Goal: Task Accomplishment & Management: Manage account settings

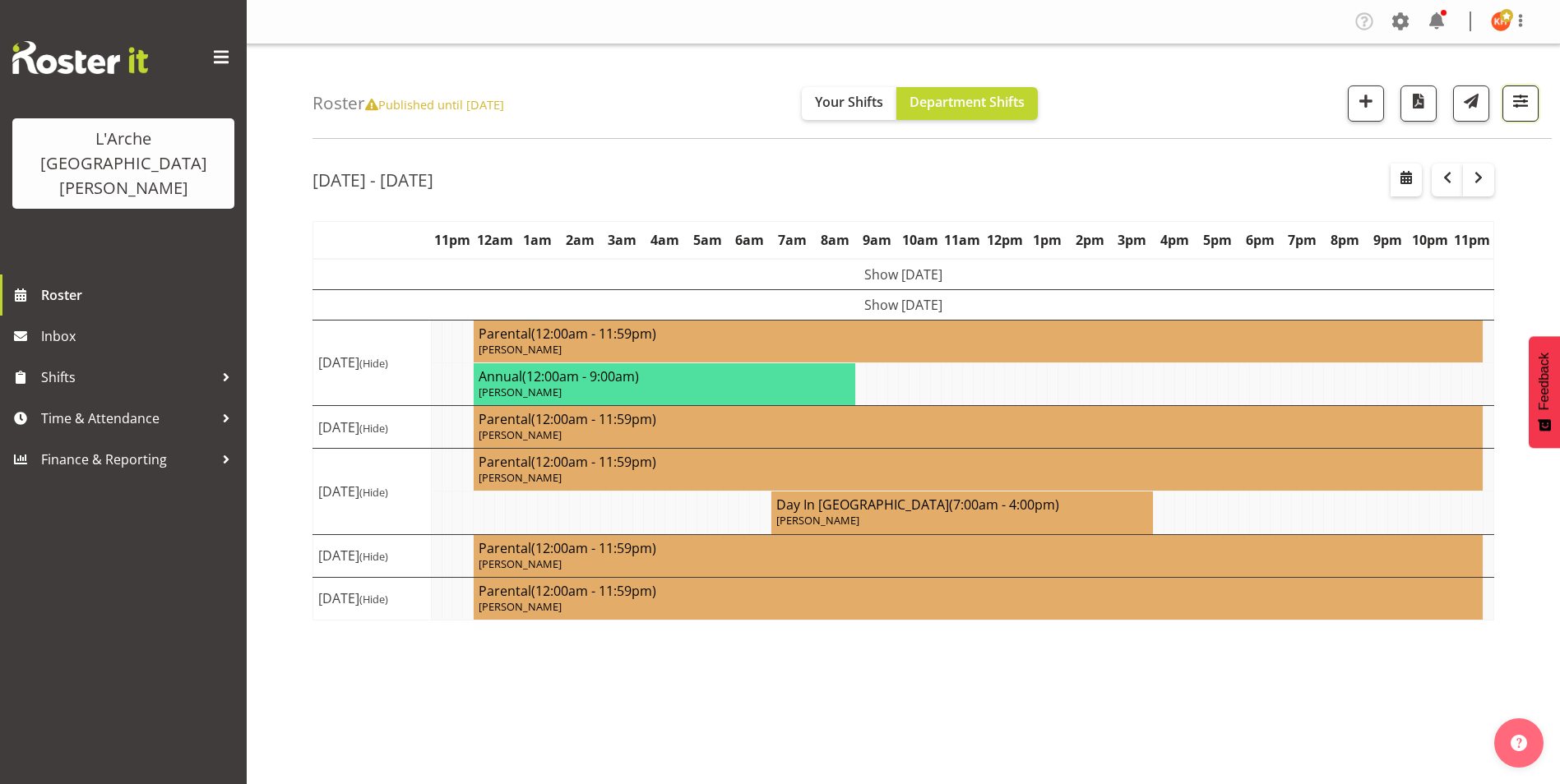
click at [1523, 102] on span "button" at bounding box center [1520, 100] width 21 height 21
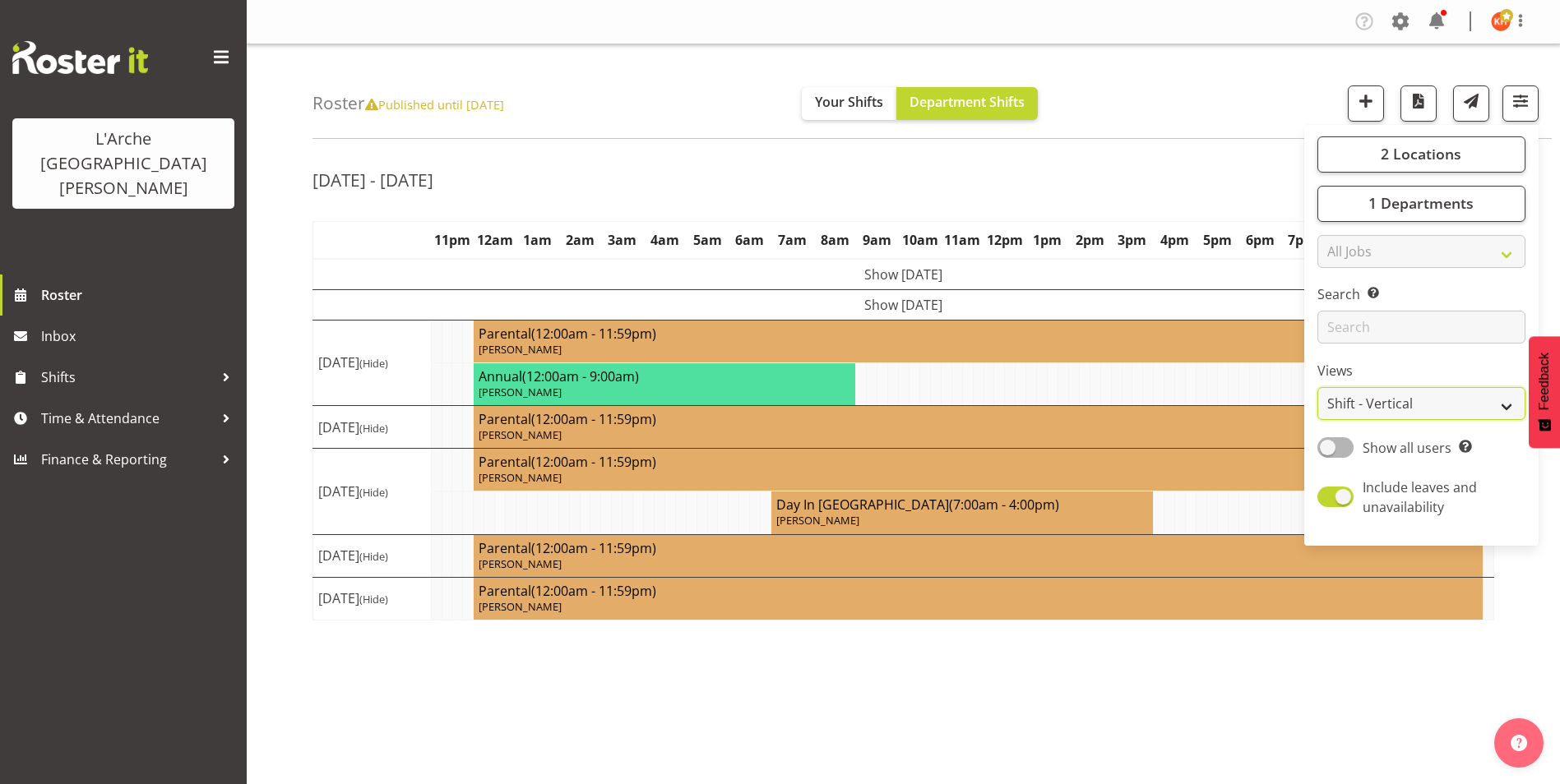
click at [1385, 400] on select "Staff Role Shift - Horizontal Shift - Vertical Staff - Location" at bounding box center [1421, 404] width 208 height 33
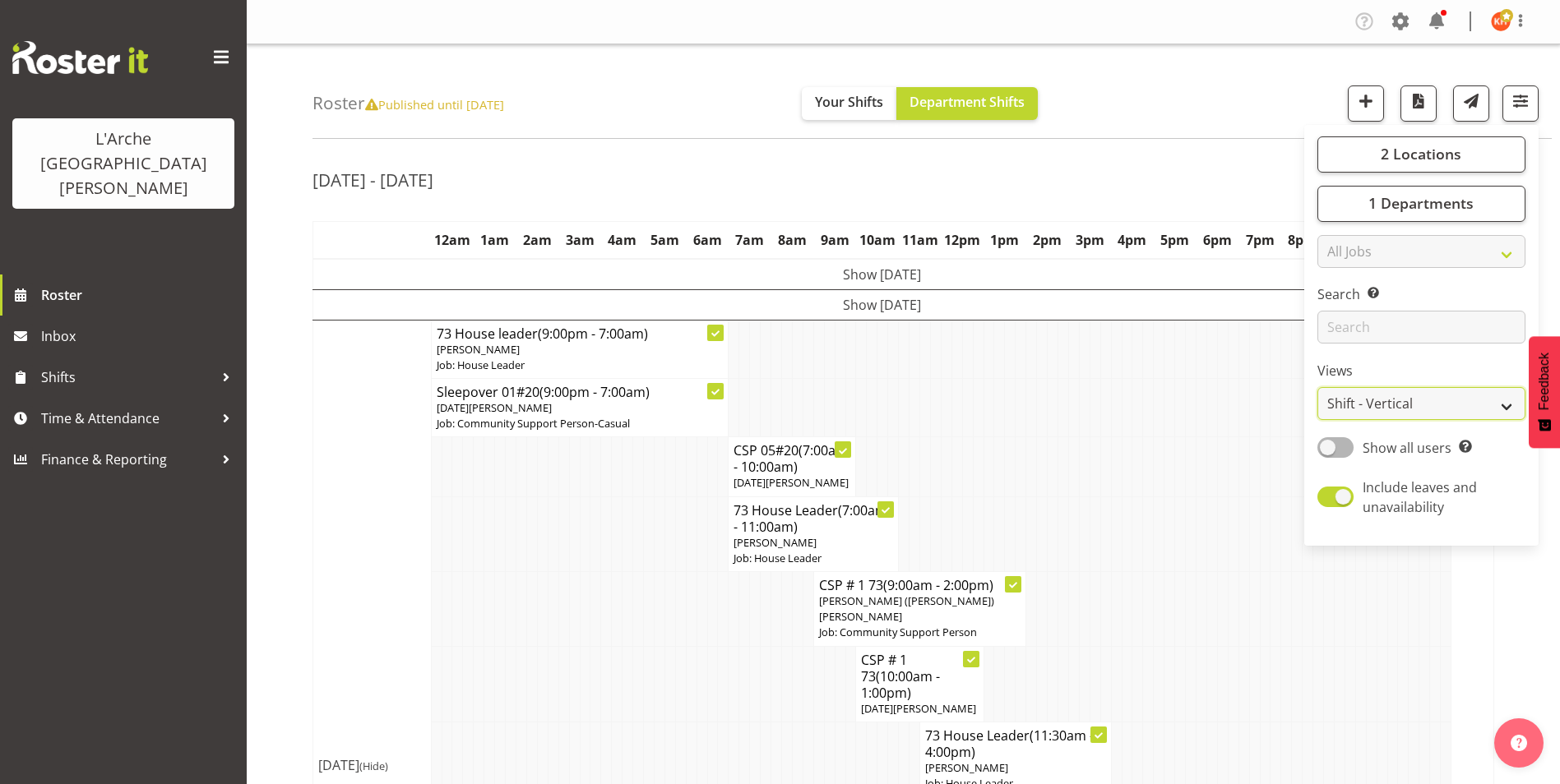
select select "staff"
click at [1317, 387] on select "Staff Role Shift - Horizontal Shift - Vertical Staff - Location" at bounding box center [1421, 404] width 208 height 33
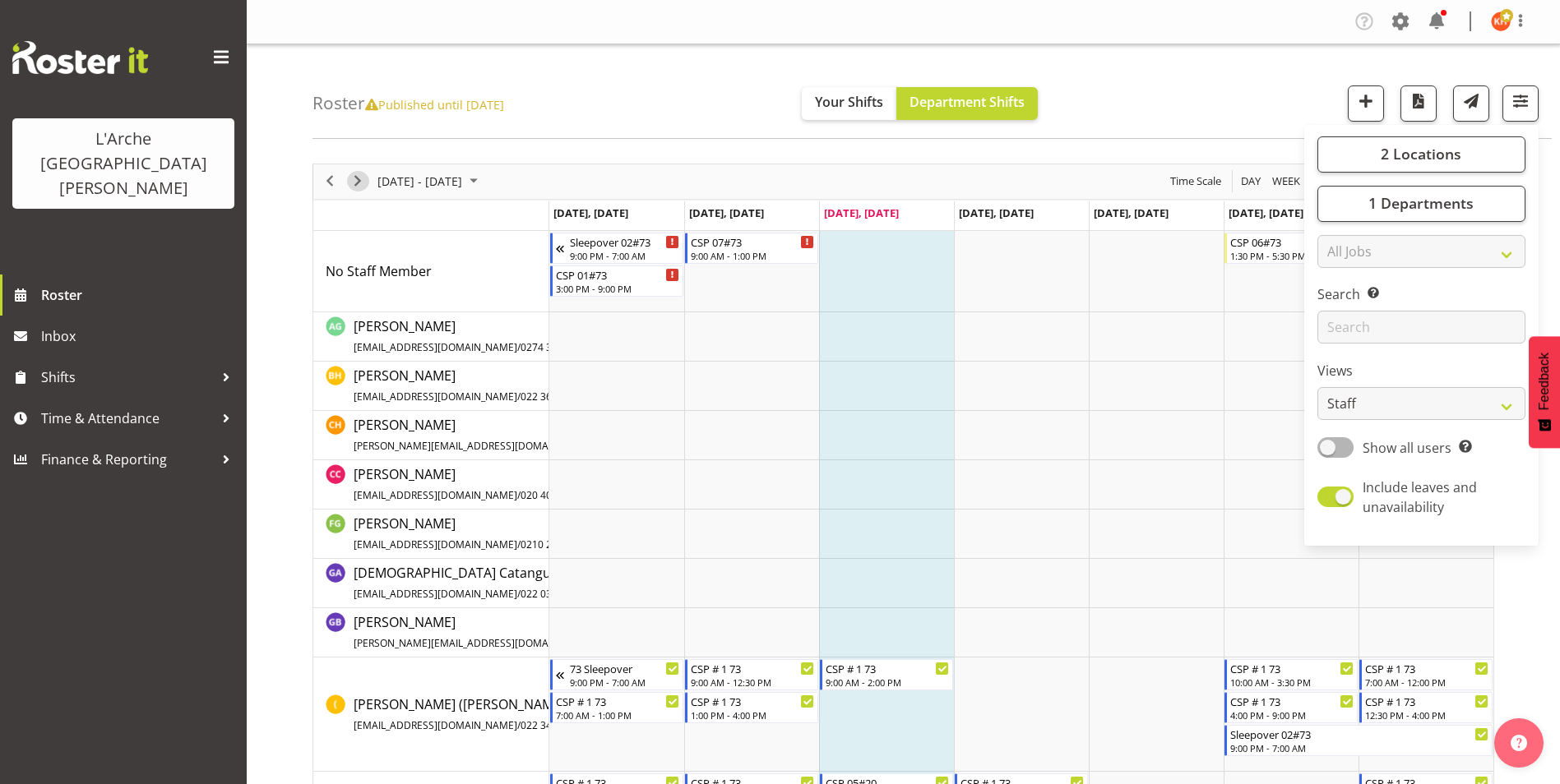
click at [358, 181] on span "Next" at bounding box center [357, 181] width 19 height 20
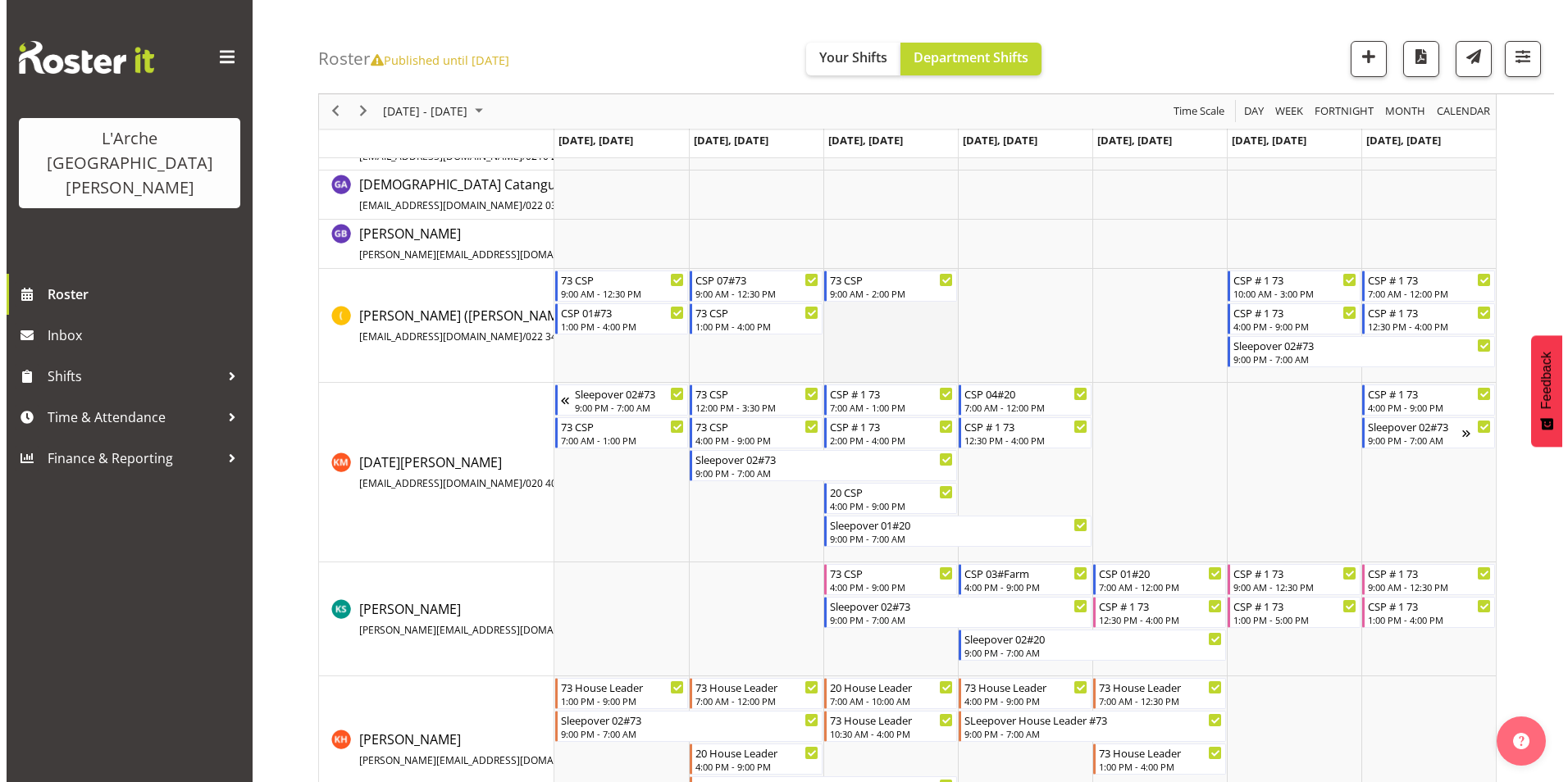
scroll to position [410, 0]
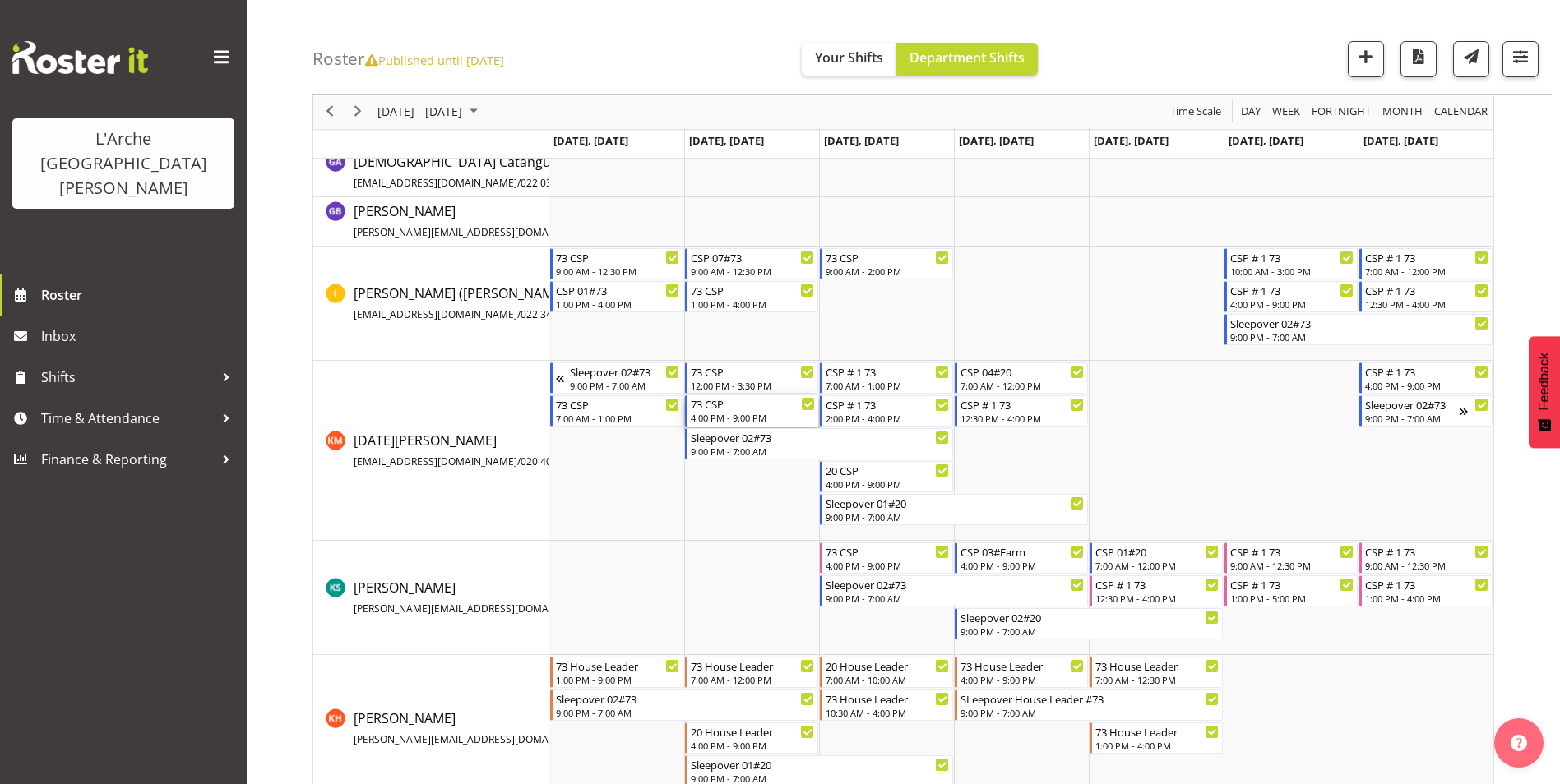
click at [738, 416] on div "4:00 PM - 9:00 PM" at bounding box center [753, 418] width 124 height 13
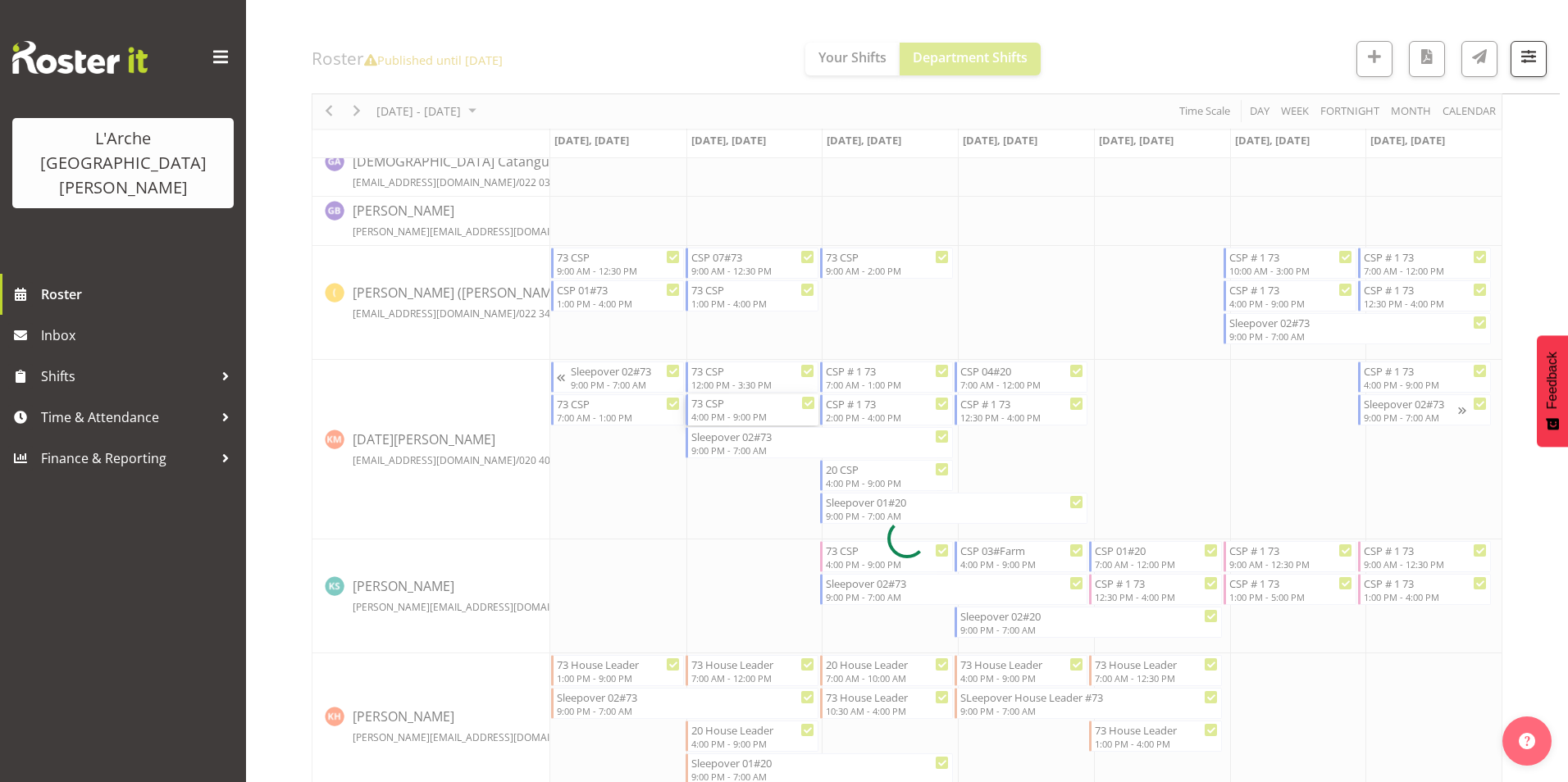
select select "2"
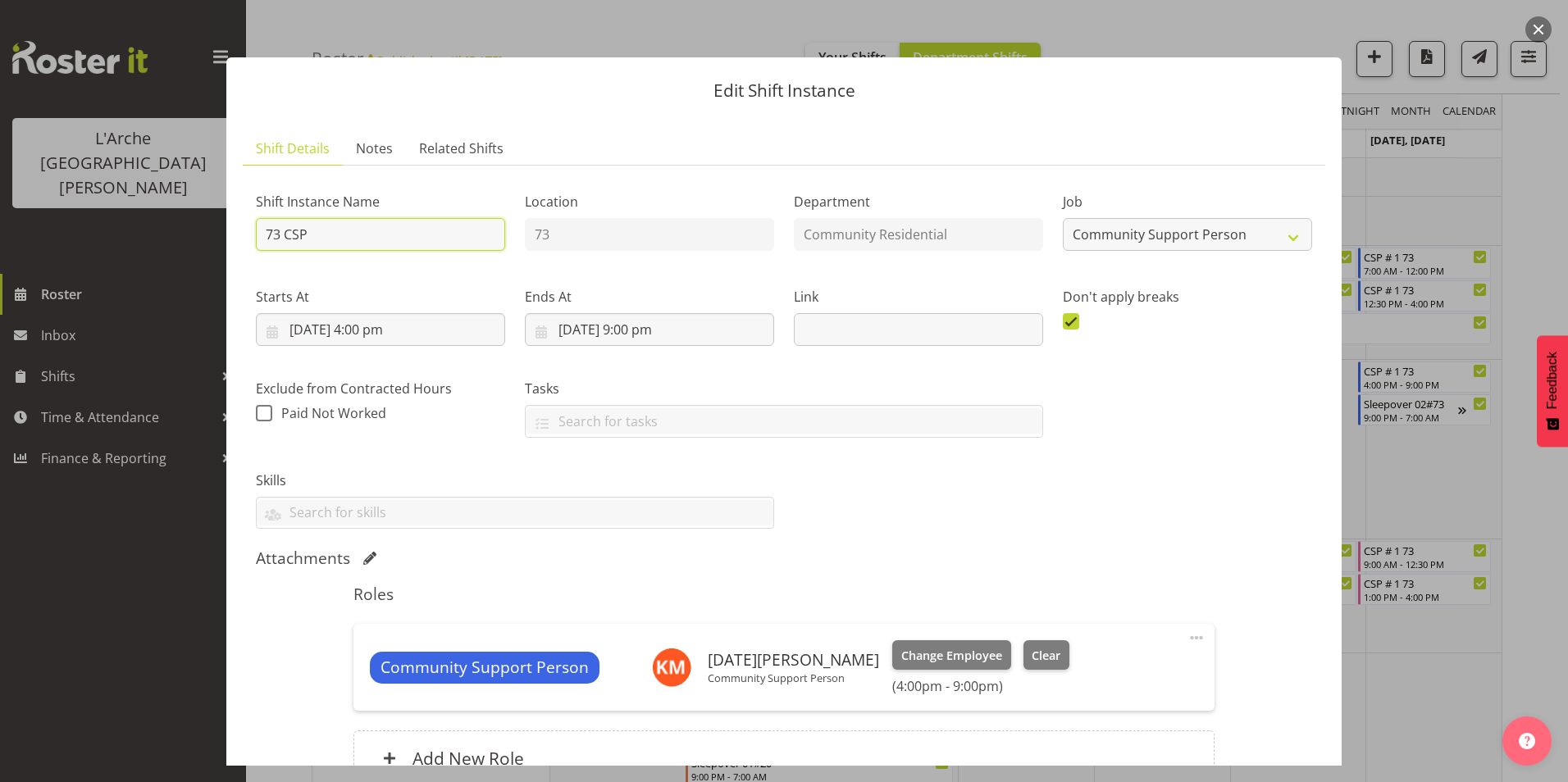
drag, startPoint x: 280, startPoint y: 231, endPoint x: 251, endPoint y: 232, distance: 29.0
click at [251, 232] on div "Shift Instance Name 73 CSP" at bounding box center [380, 217] width 269 height 95
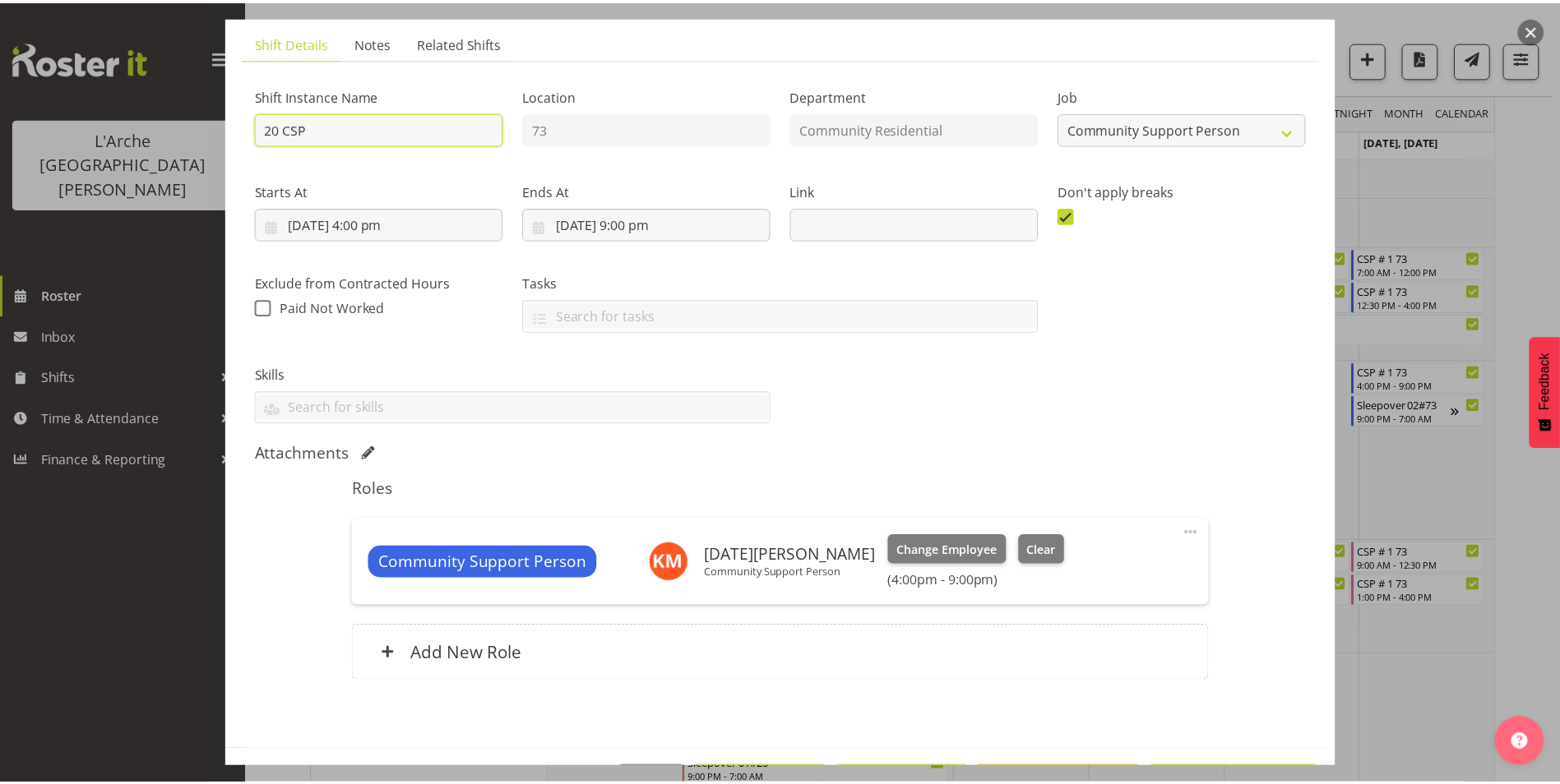
scroll to position [167, 0]
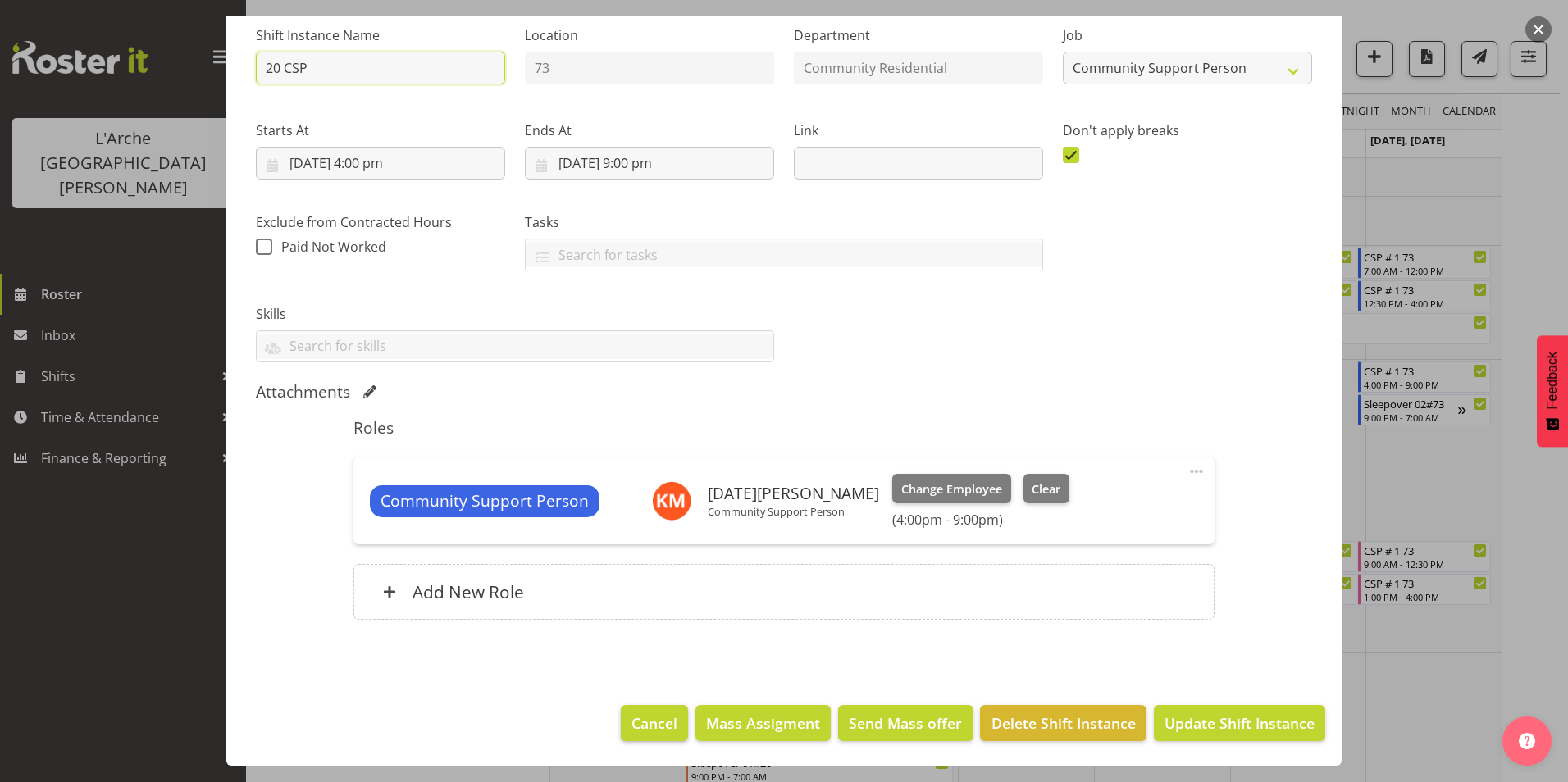
type input "20 CSP"
click at [644, 721] on span "Cancel" at bounding box center [655, 722] width 46 height 21
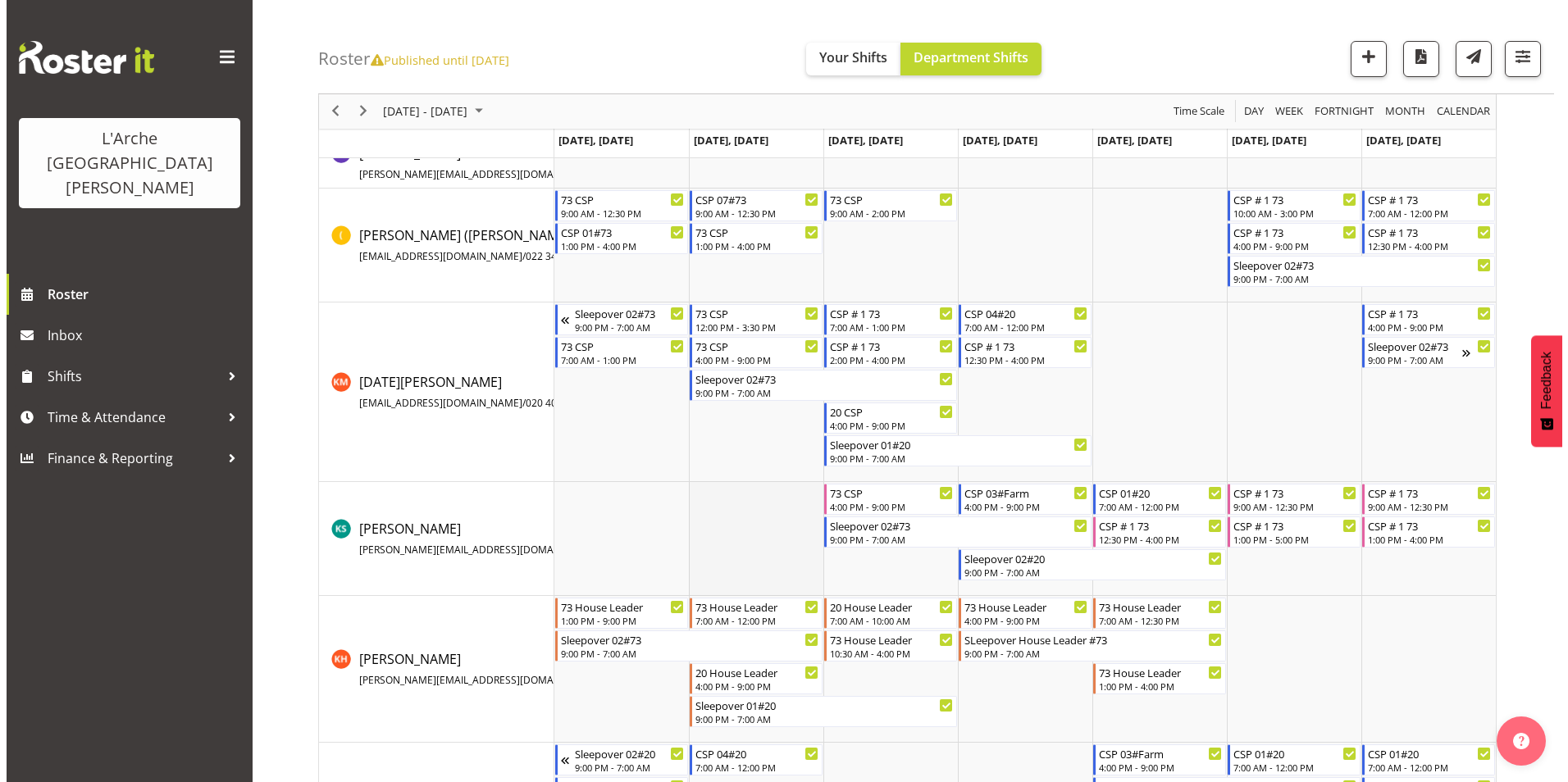
scroll to position [492, 0]
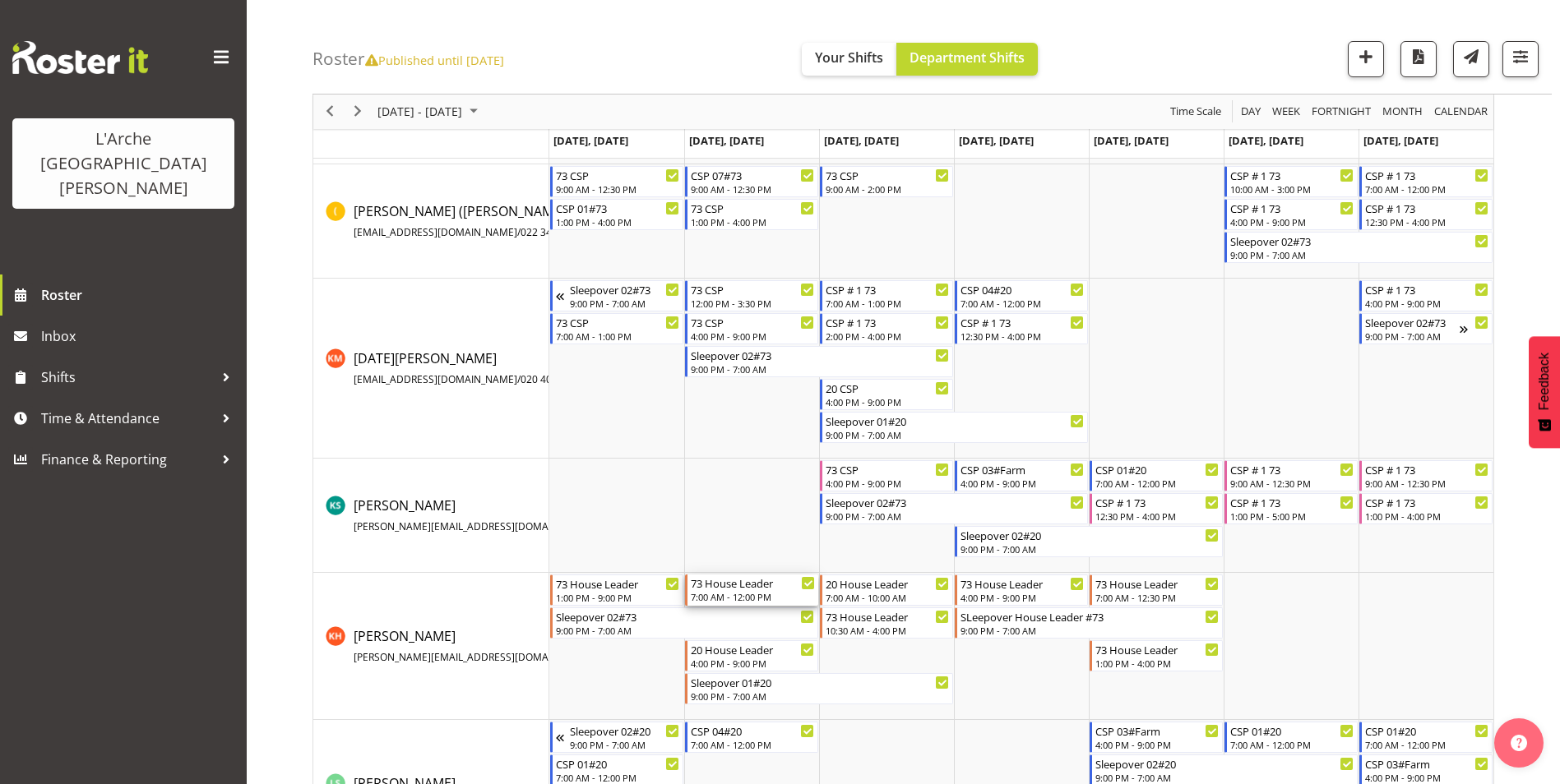
click at [728, 598] on div "7:00 AM - 12:00 PM" at bounding box center [753, 597] width 124 height 13
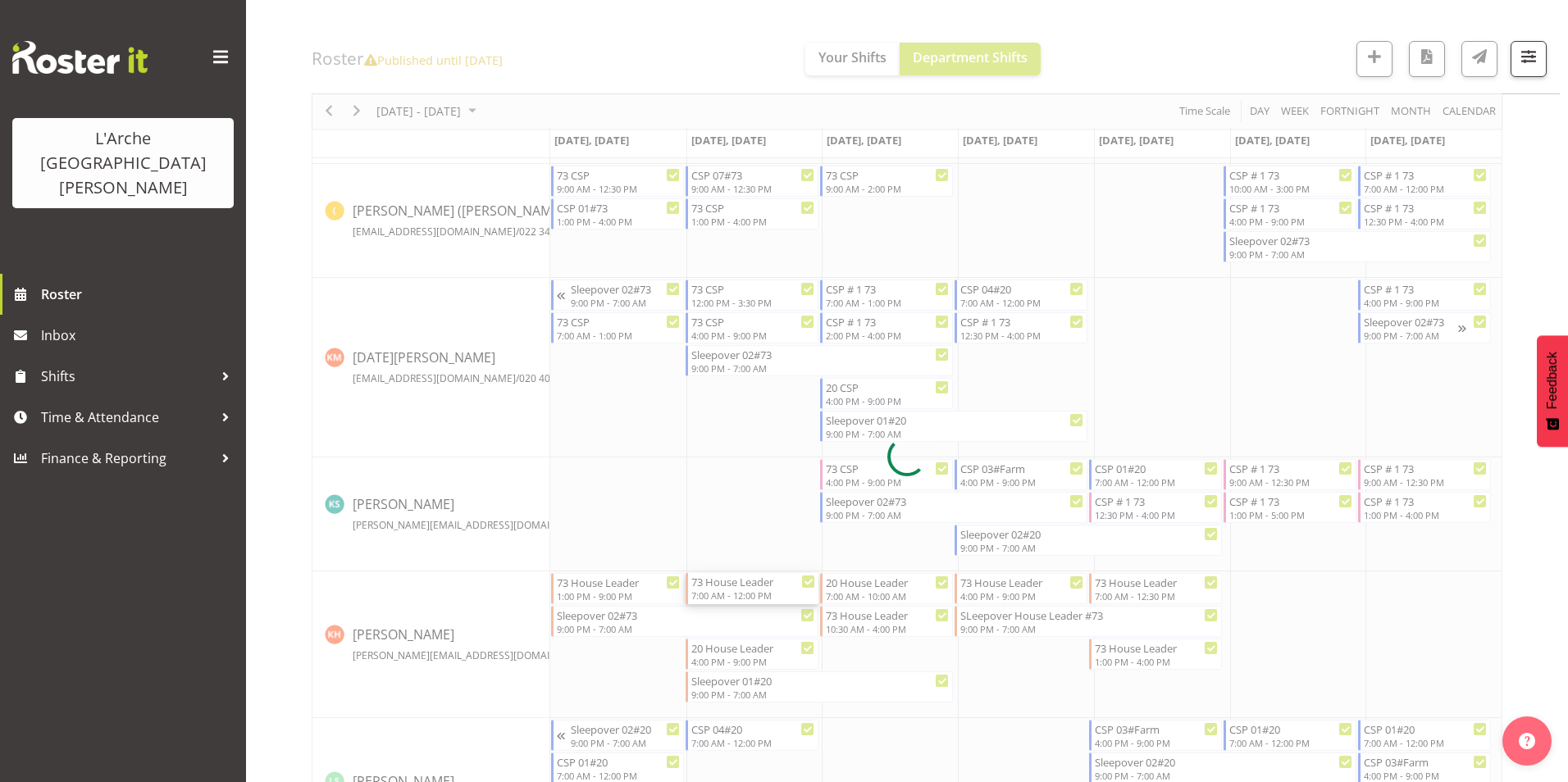
select select "1"
select select "9"
select select "2025"
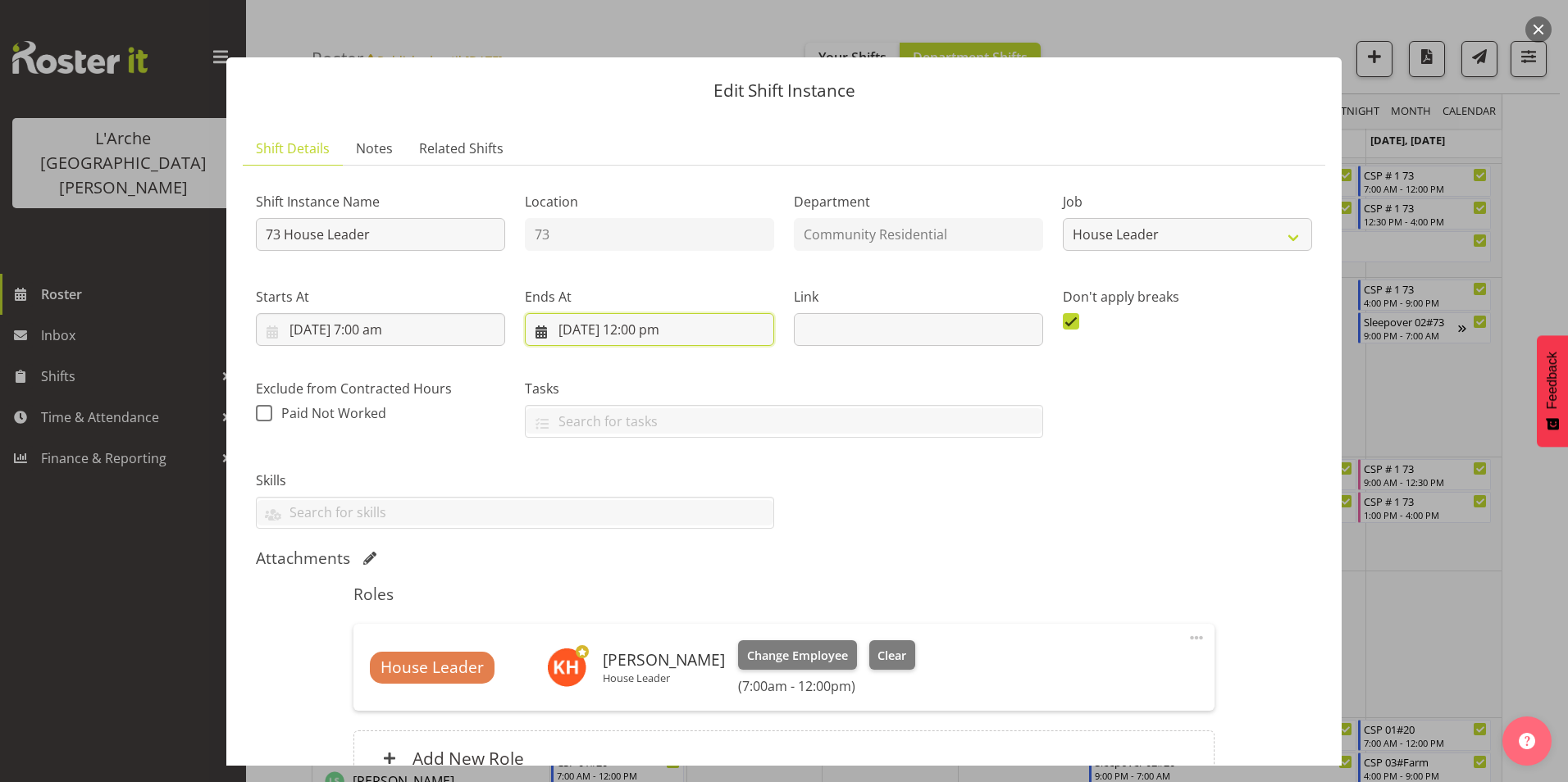
click at [641, 326] on input "[DATE] 12:00 pm" at bounding box center [650, 330] width 250 height 33
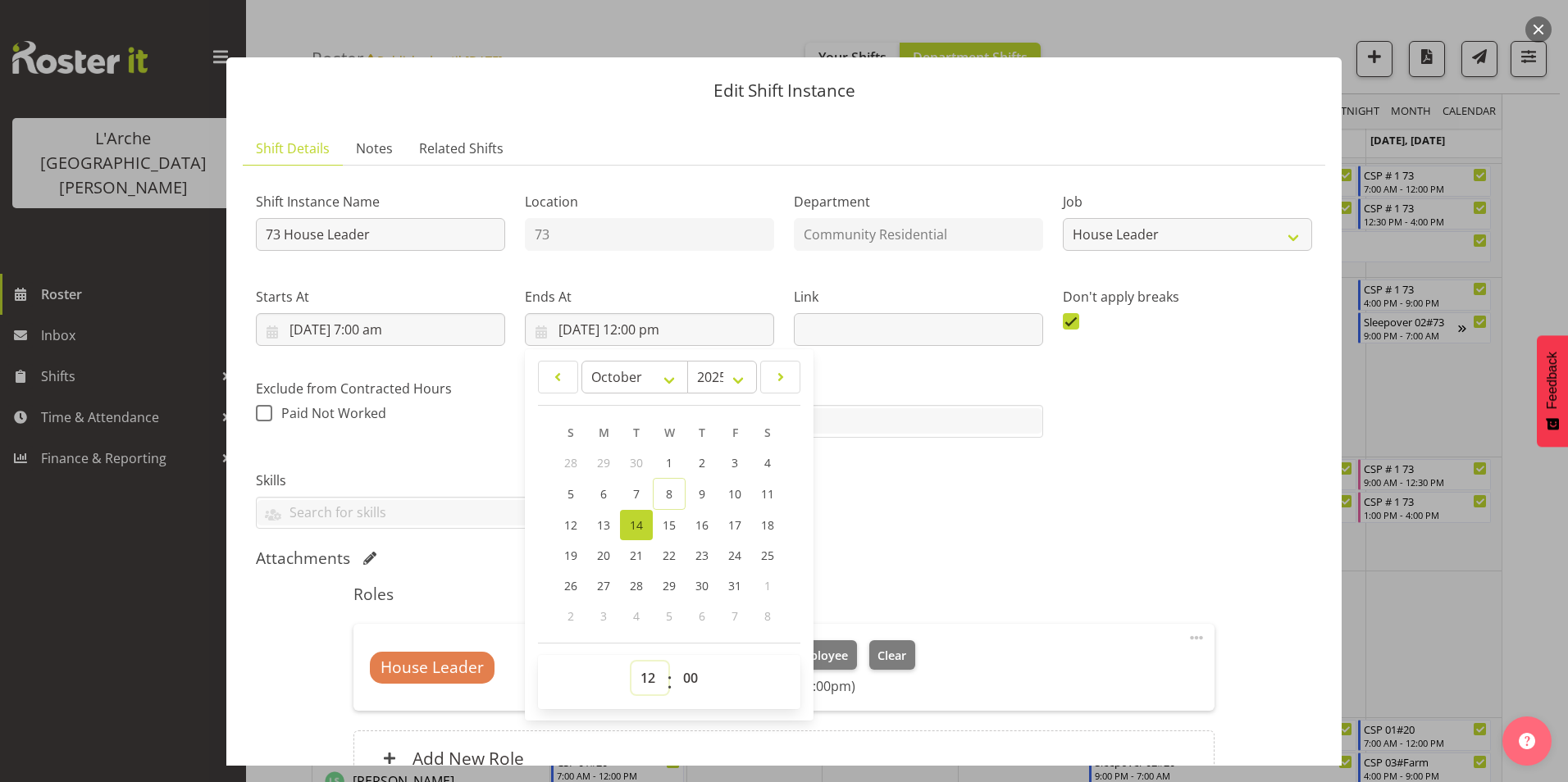
click at [645, 680] on select "00 01 02 03 04 05 06 07 08 09 10 11 12 13 14 15 16 17 18 19 20 21 22 23" at bounding box center [650, 678] width 37 height 33
select select "10"
click at [632, 662] on select "00 01 02 03 04 05 06 07 08 09 10 11 12 13 14 15 16 17 18 19 20 21 22 23" at bounding box center [650, 678] width 37 height 33
type input "[DATE] 10:00 am"
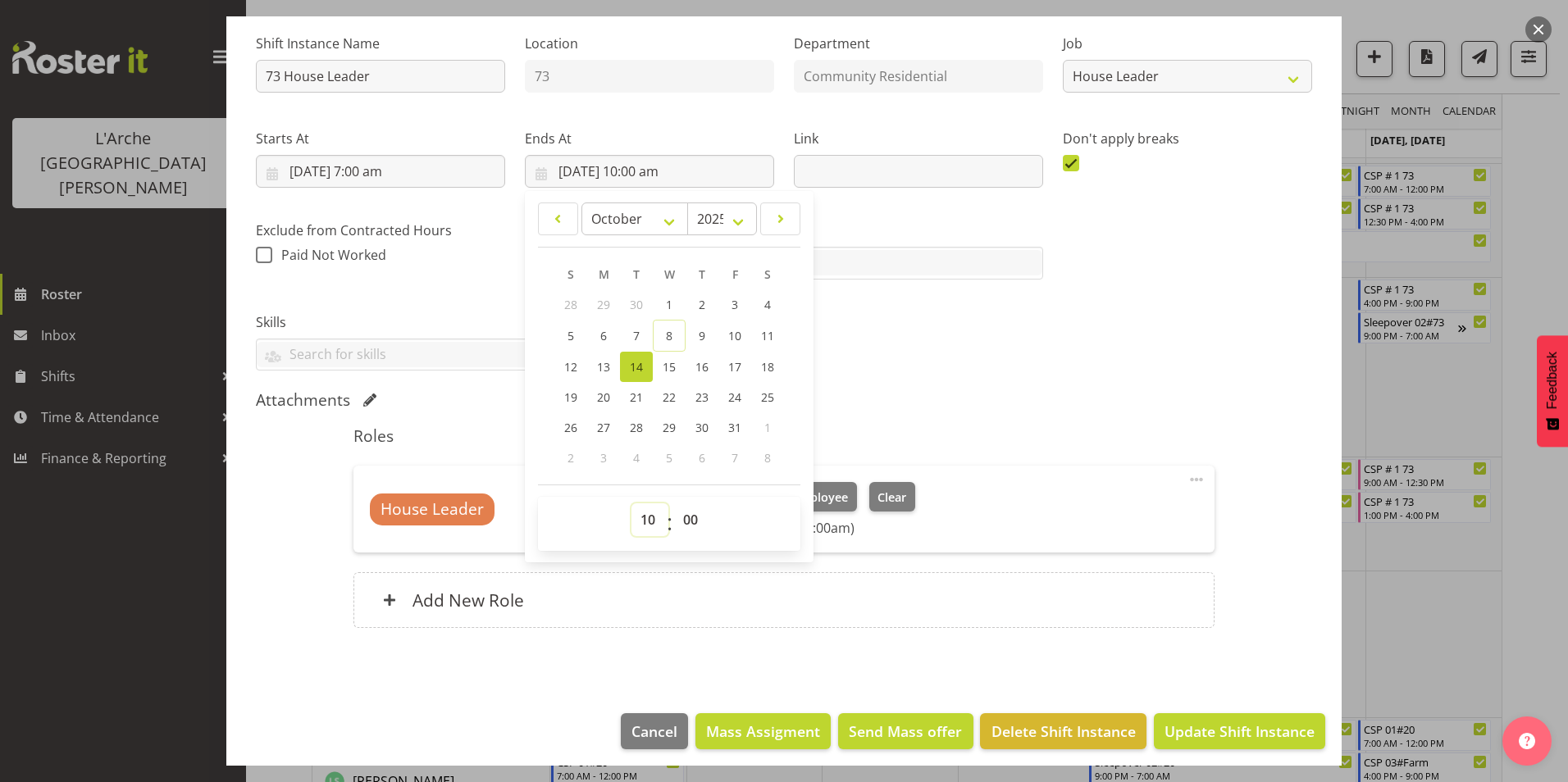
scroll to position [166, 0]
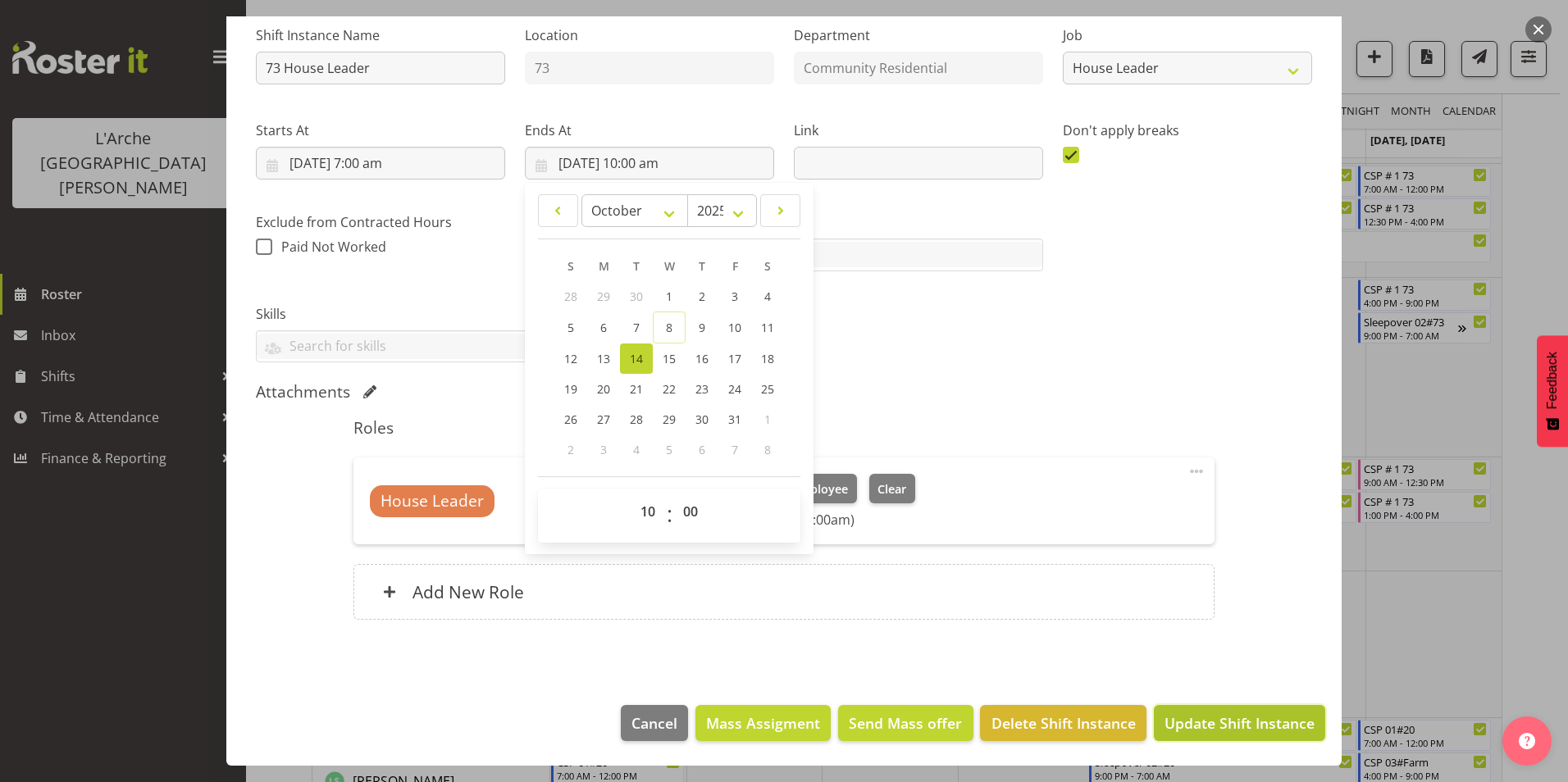
click at [1205, 717] on span "Update Shift Instance" at bounding box center [1240, 722] width 151 height 21
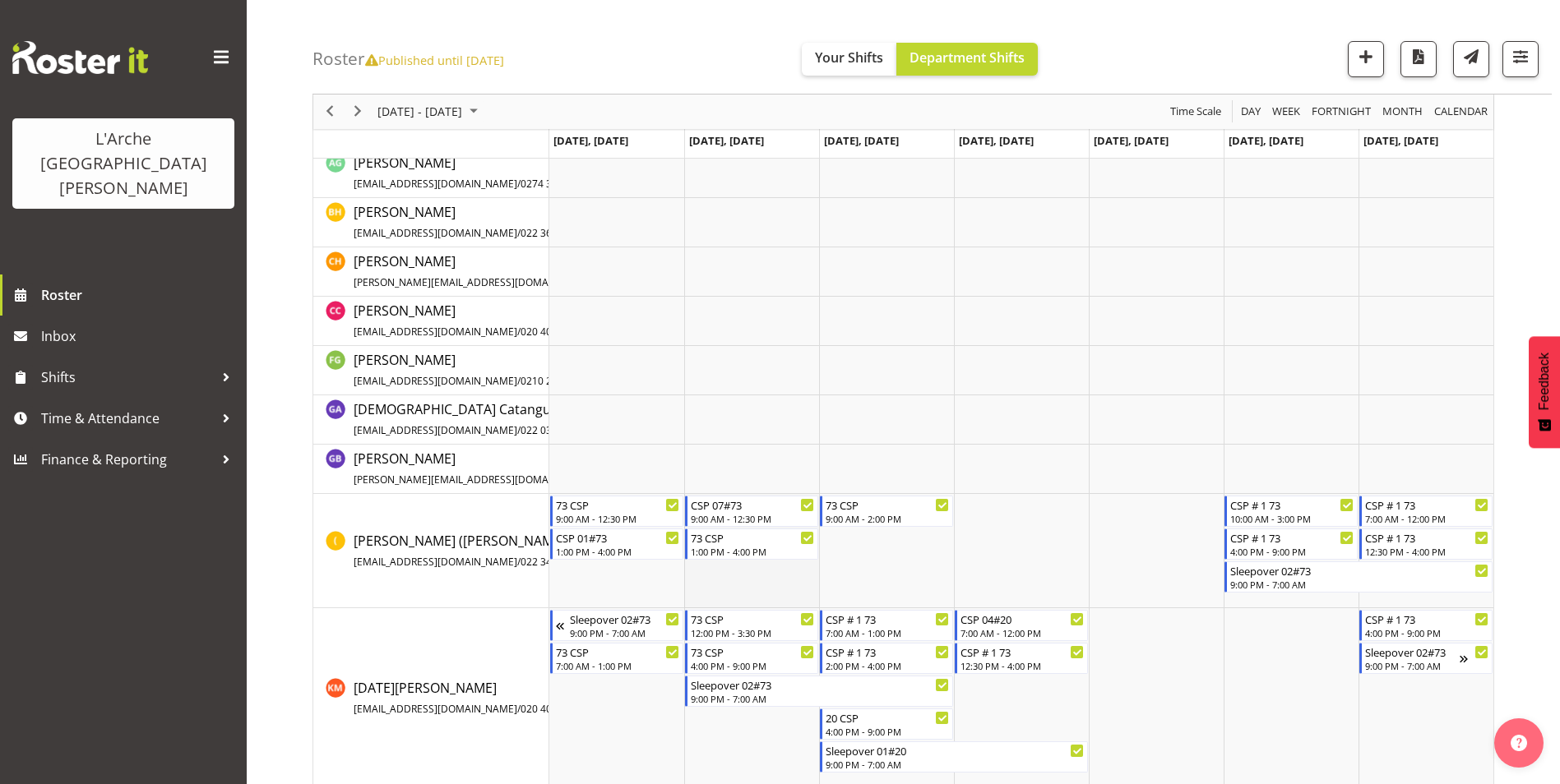
scroll to position [0, 0]
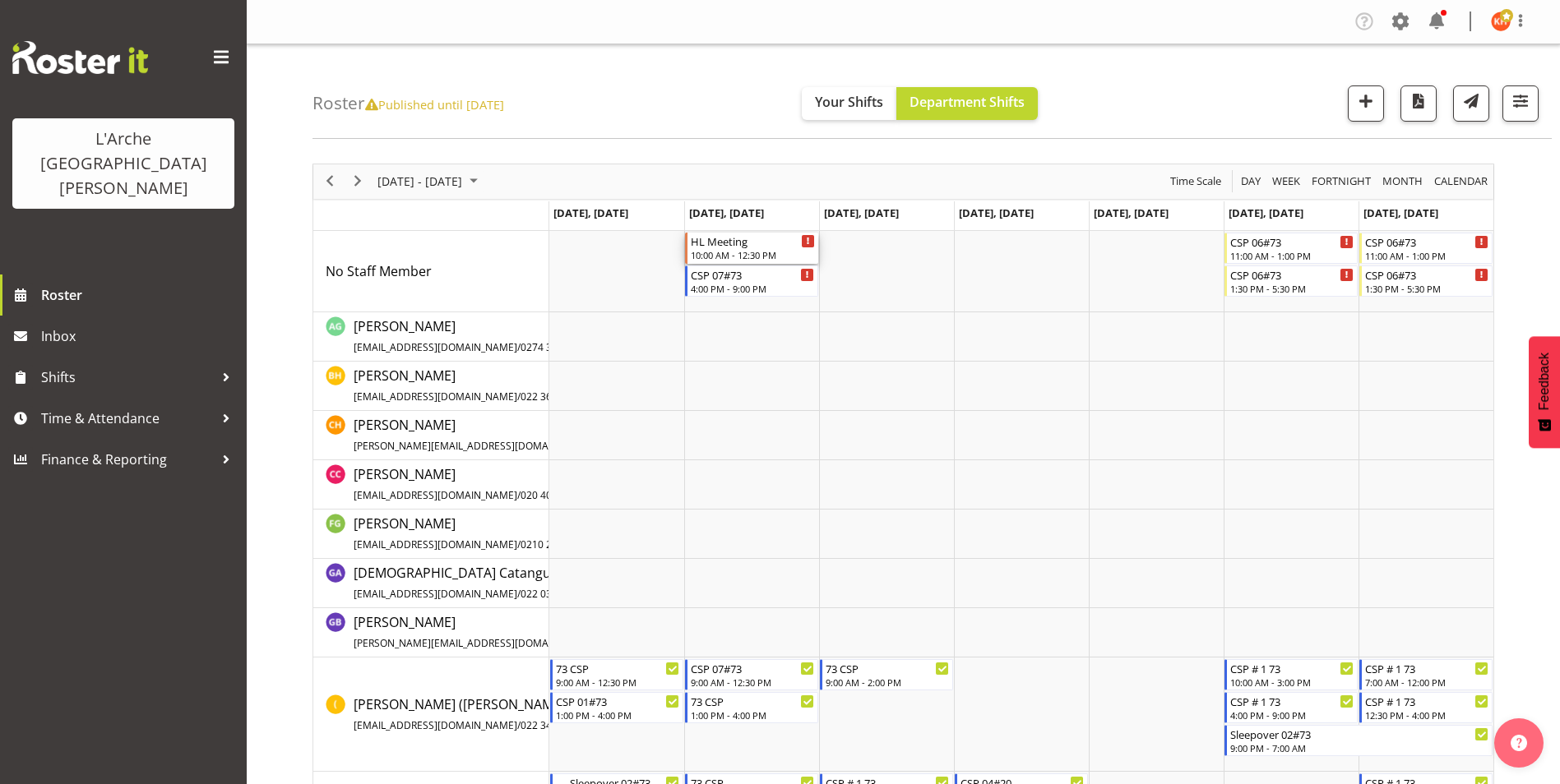
click at [735, 247] on div "HL Meeting" at bounding box center [753, 241] width 124 height 17
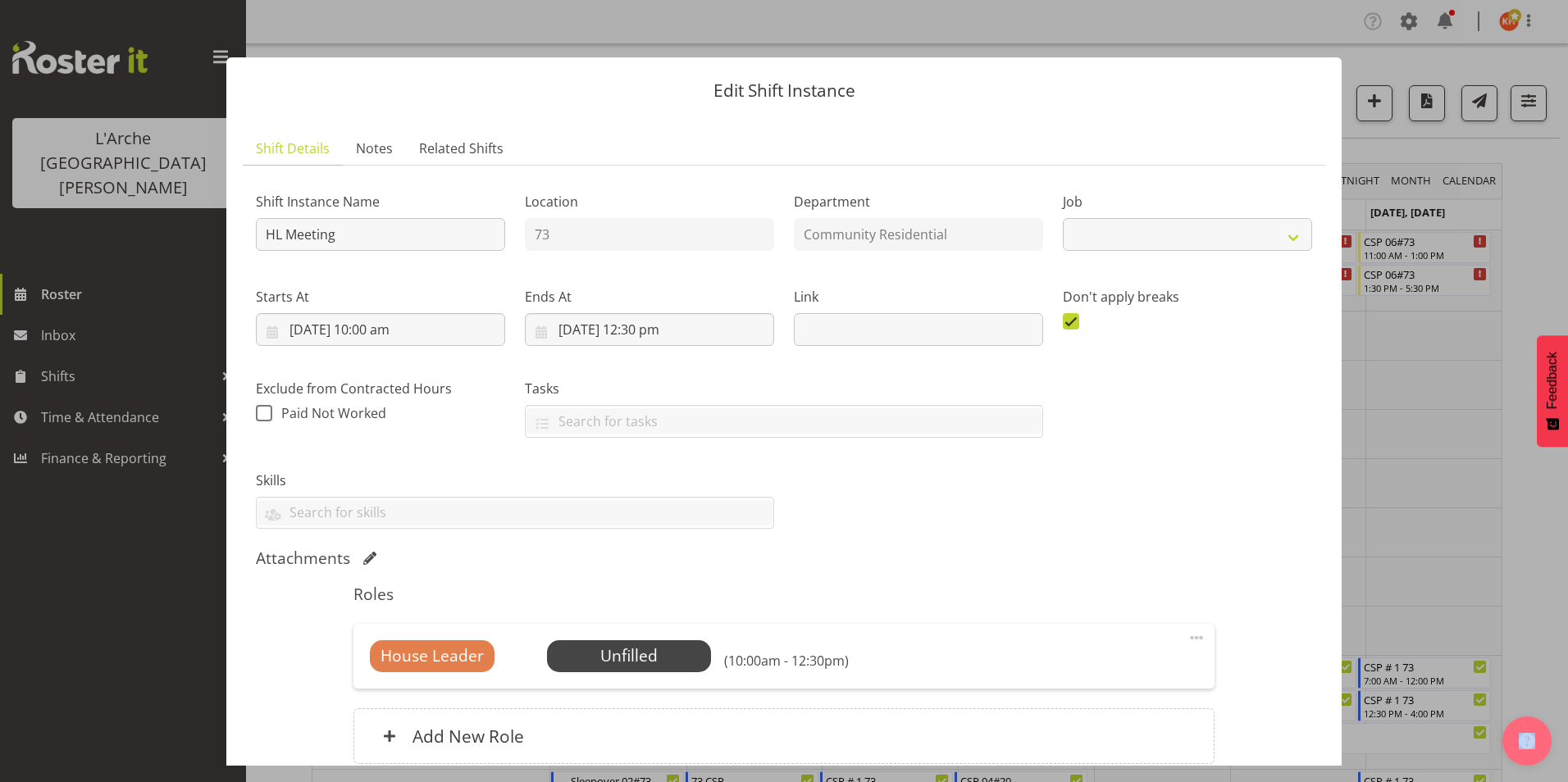
select select "1"
click at [655, 655] on span "Select Employee" at bounding box center [628, 656] width 122 height 24
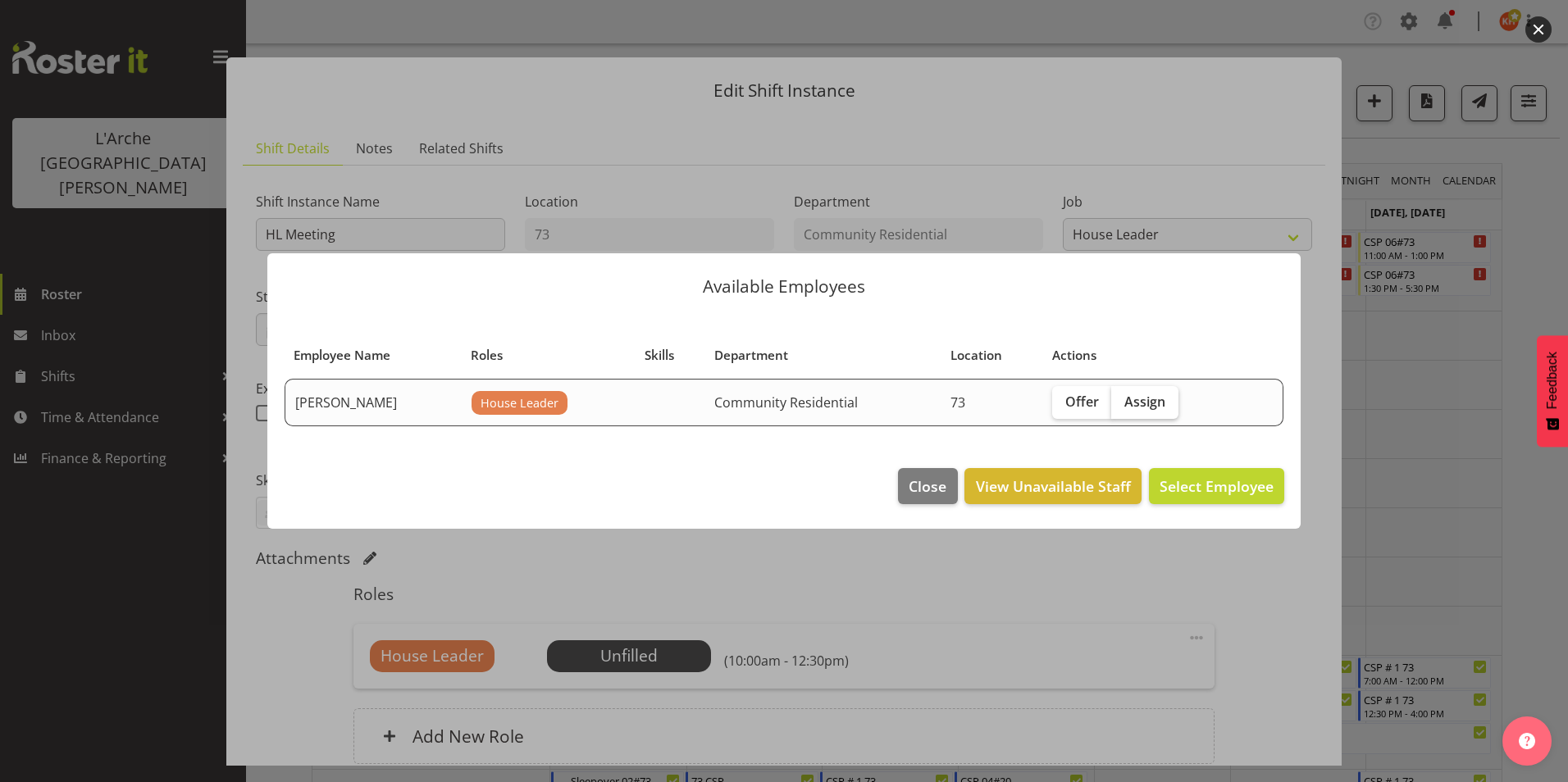
click at [1151, 402] on span "Assign" at bounding box center [1145, 402] width 41 height 17
click at [1122, 402] on input "Assign" at bounding box center [1117, 402] width 11 height 11
checkbox input "true"
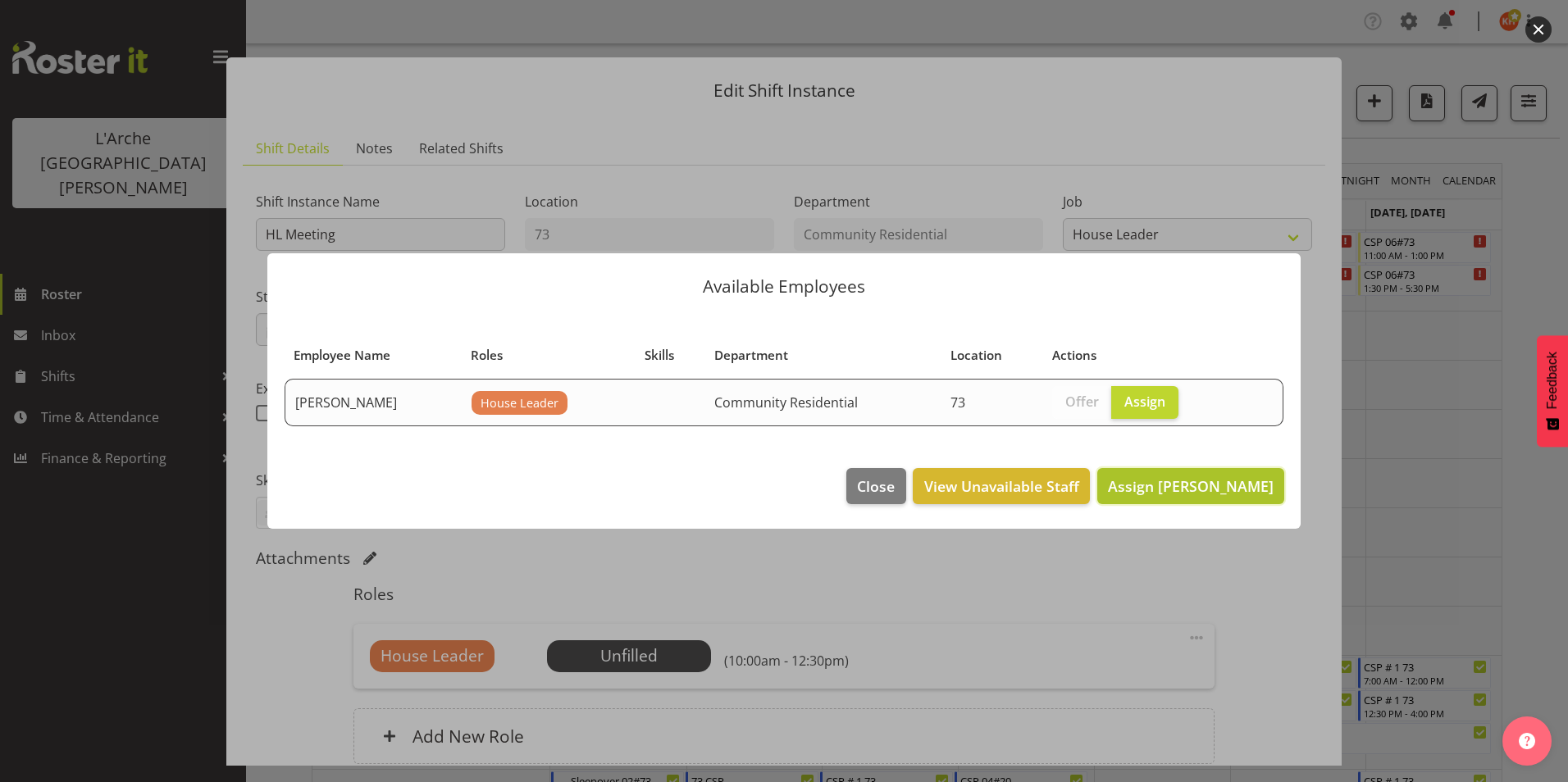
click at [1182, 491] on span "Assign [PERSON_NAME]" at bounding box center [1191, 486] width 165 height 19
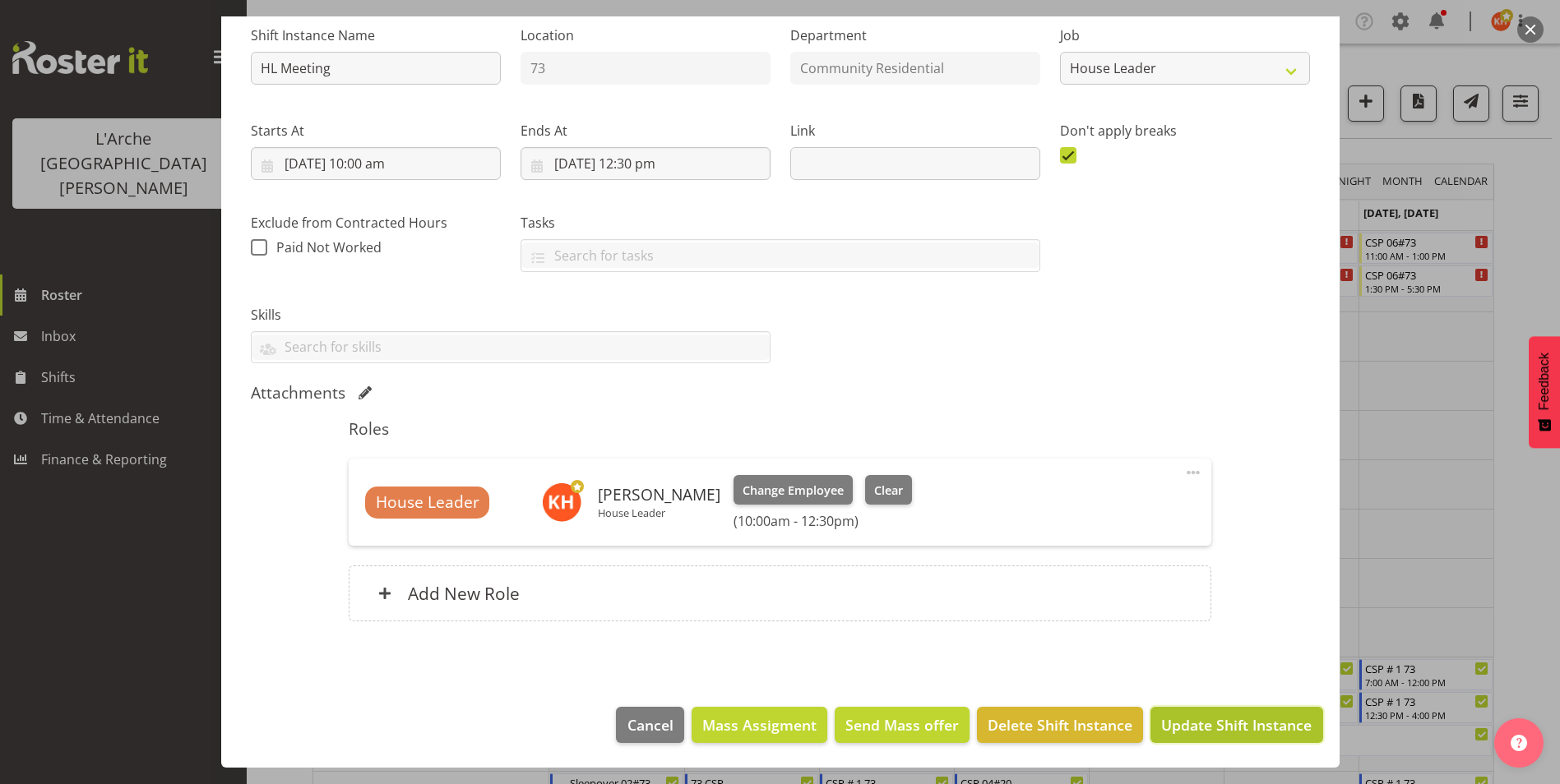
click at [1190, 731] on span "Update Shift Instance" at bounding box center [1237, 724] width 151 height 21
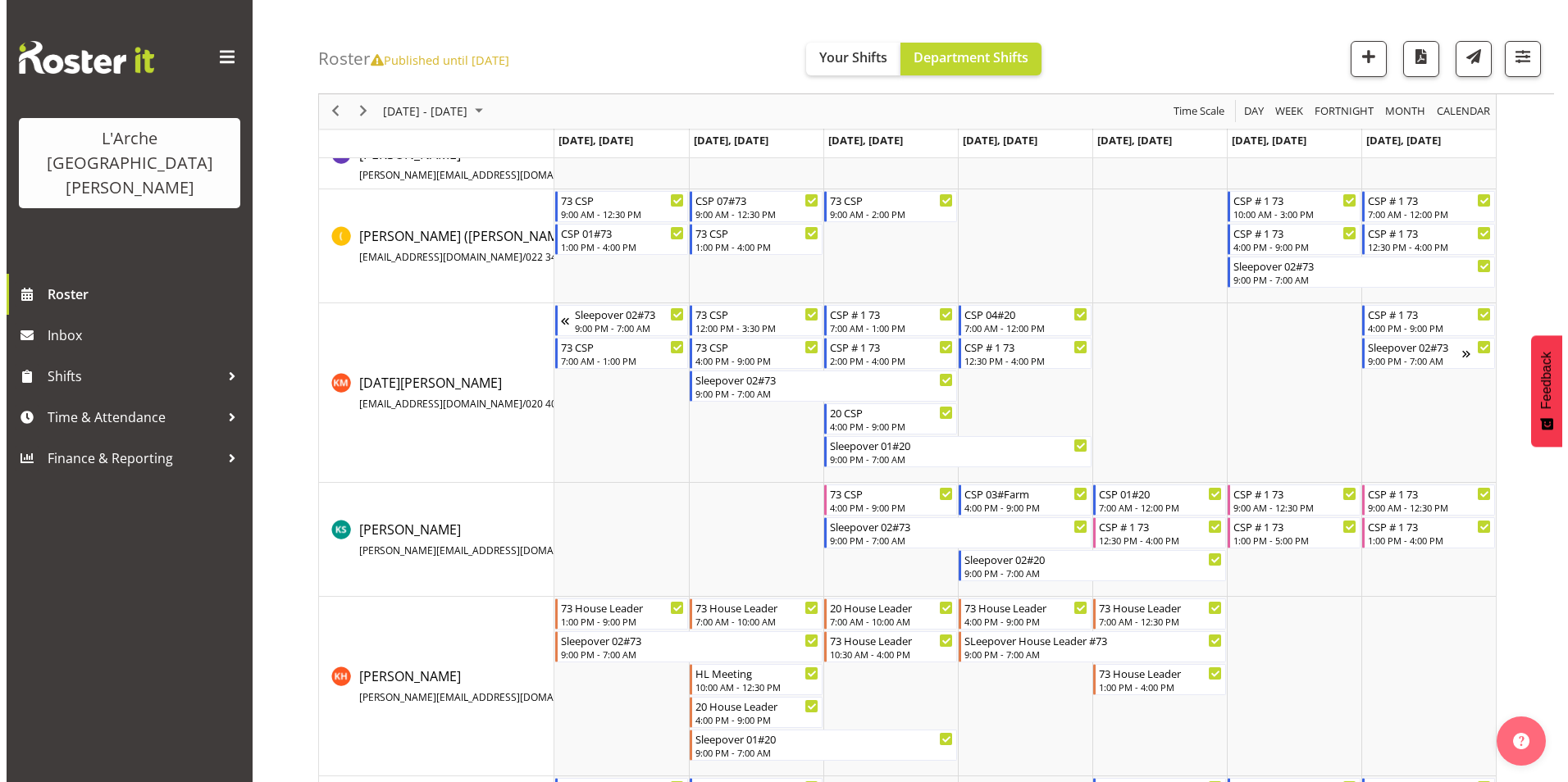
scroll to position [492, 0]
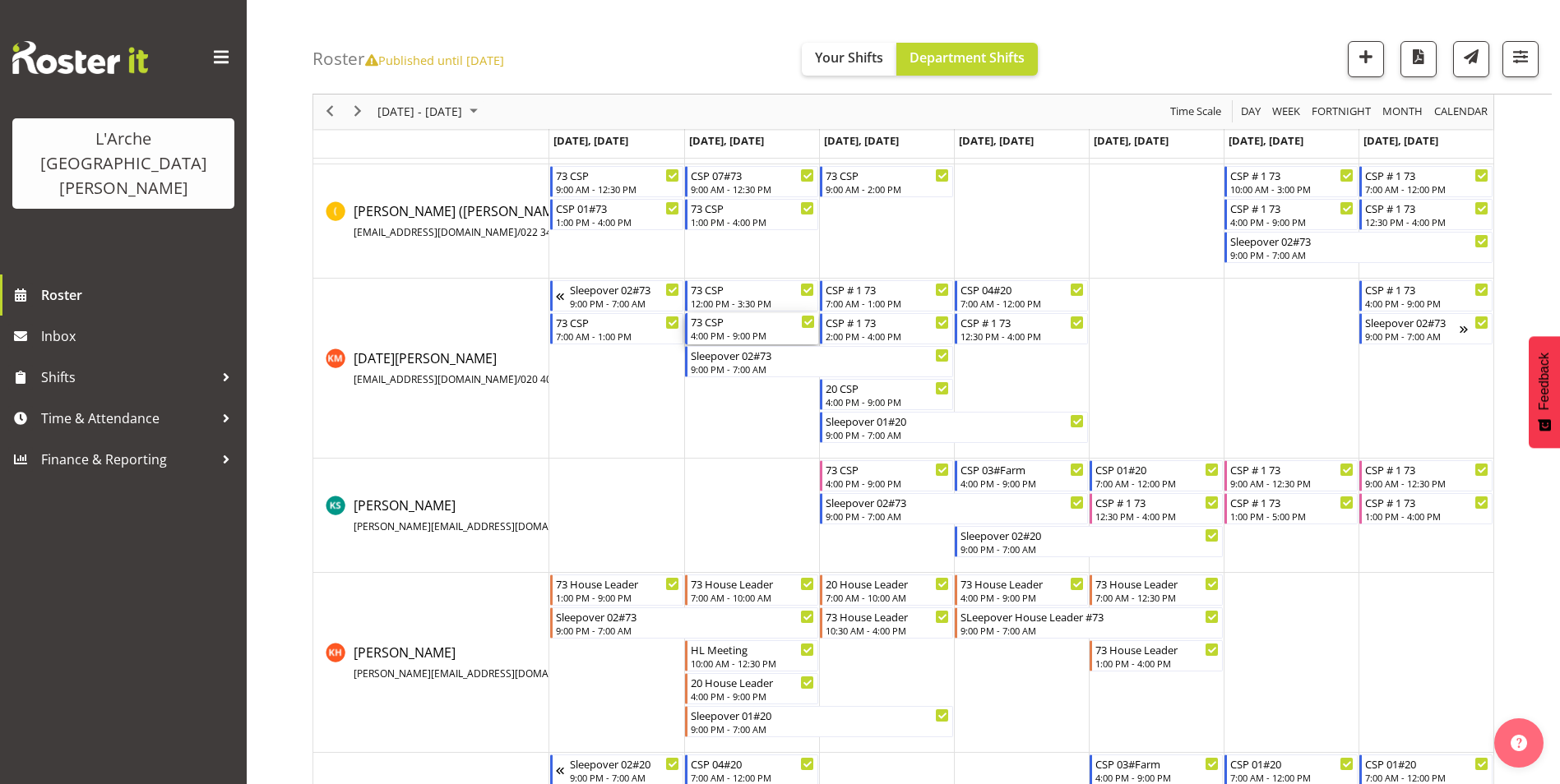
click at [740, 335] on div "4:00 PM - 9:00 PM" at bounding box center [753, 335] width 124 height 13
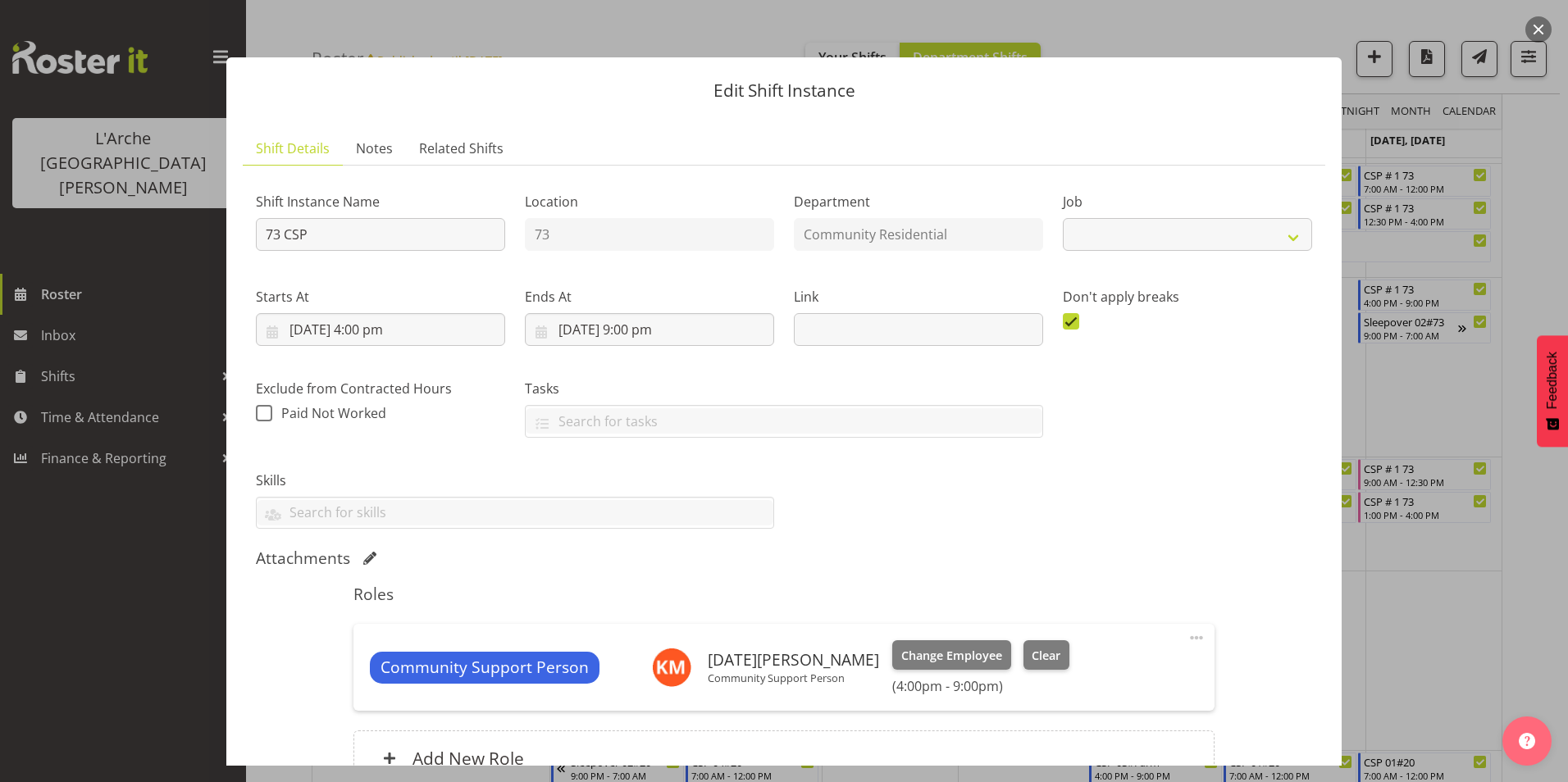
select select "2"
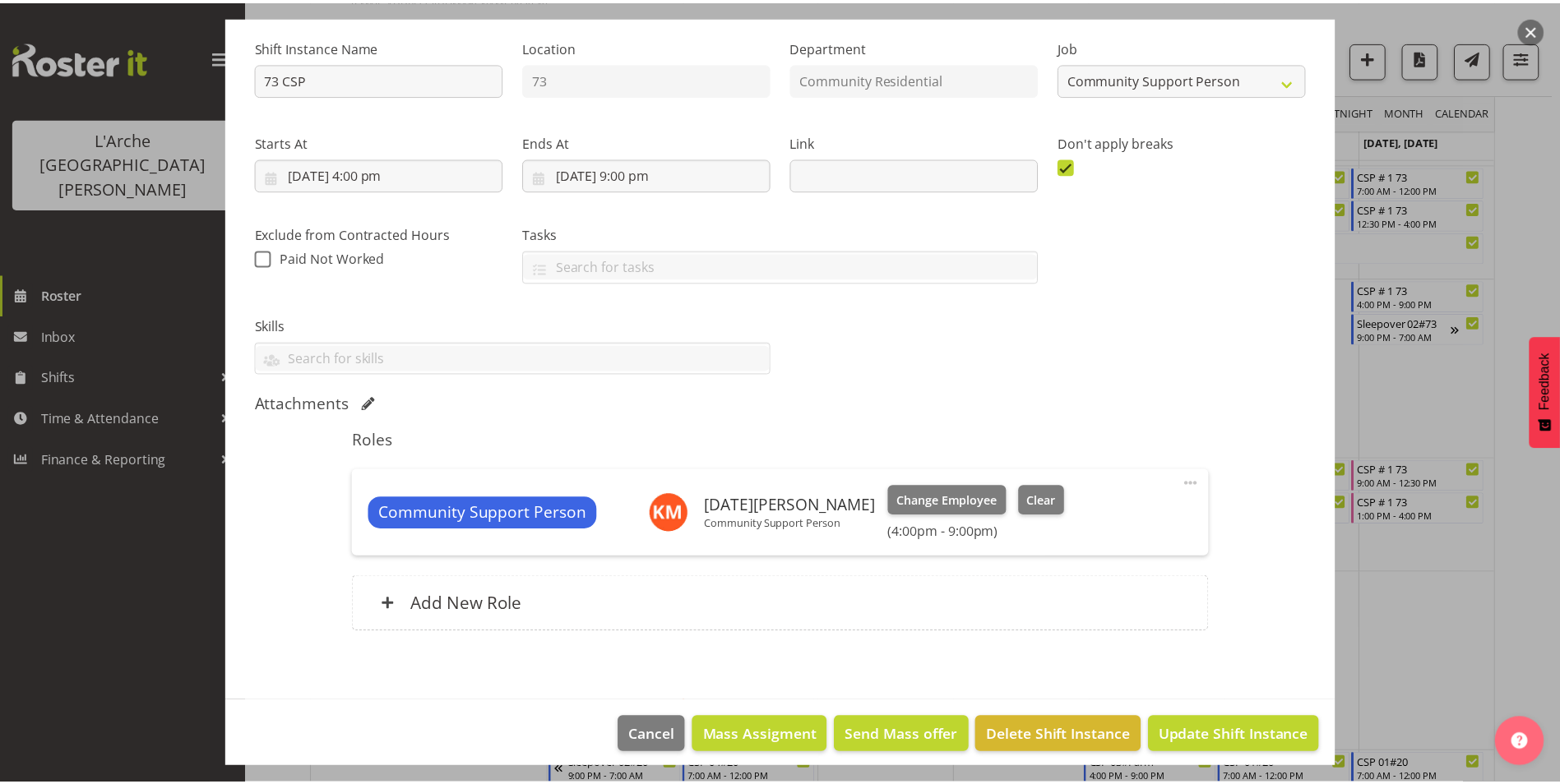
scroll to position [167, 0]
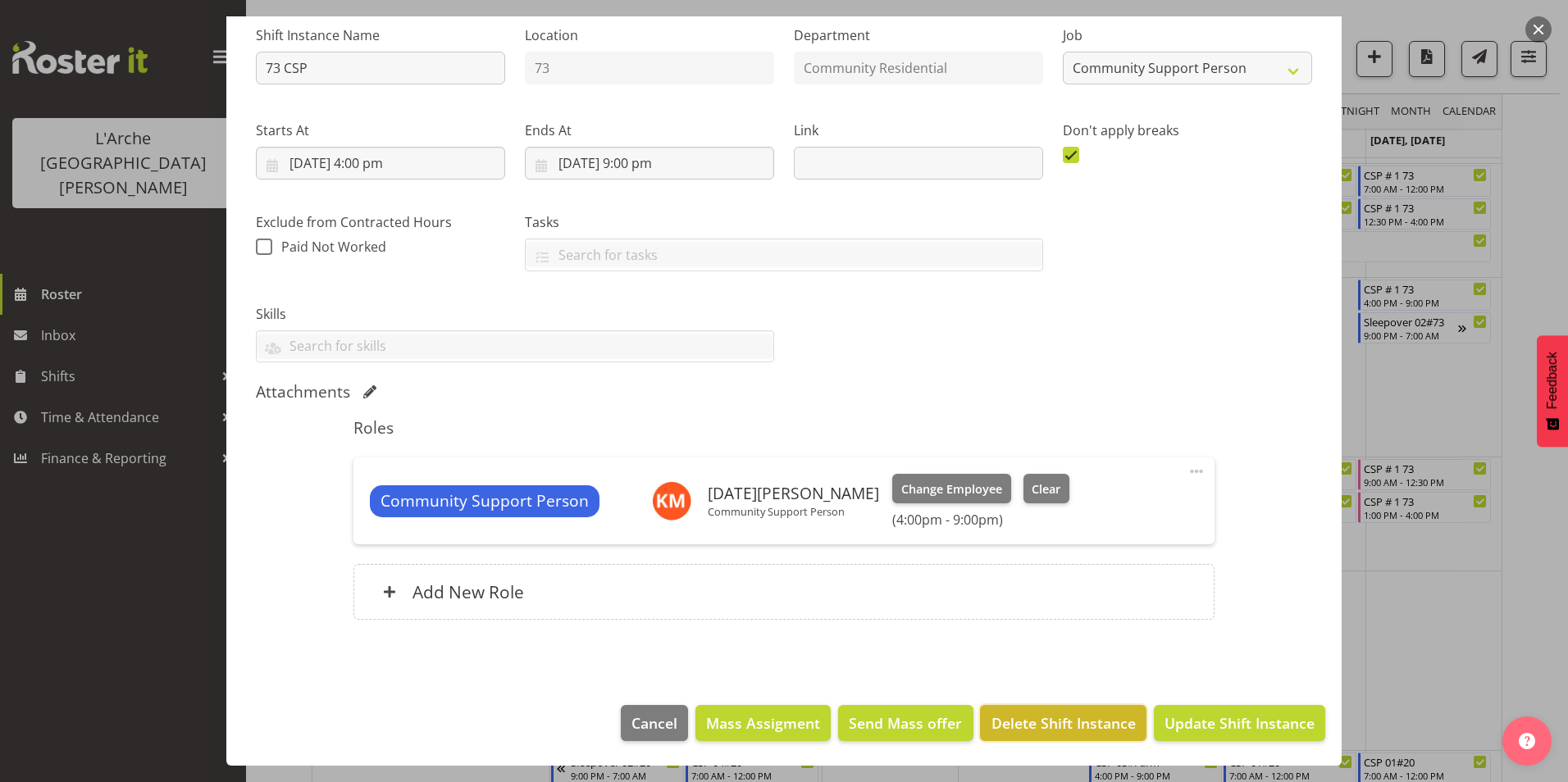
click at [1025, 725] on span "Delete Shift Instance" at bounding box center [1063, 722] width 144 height 21
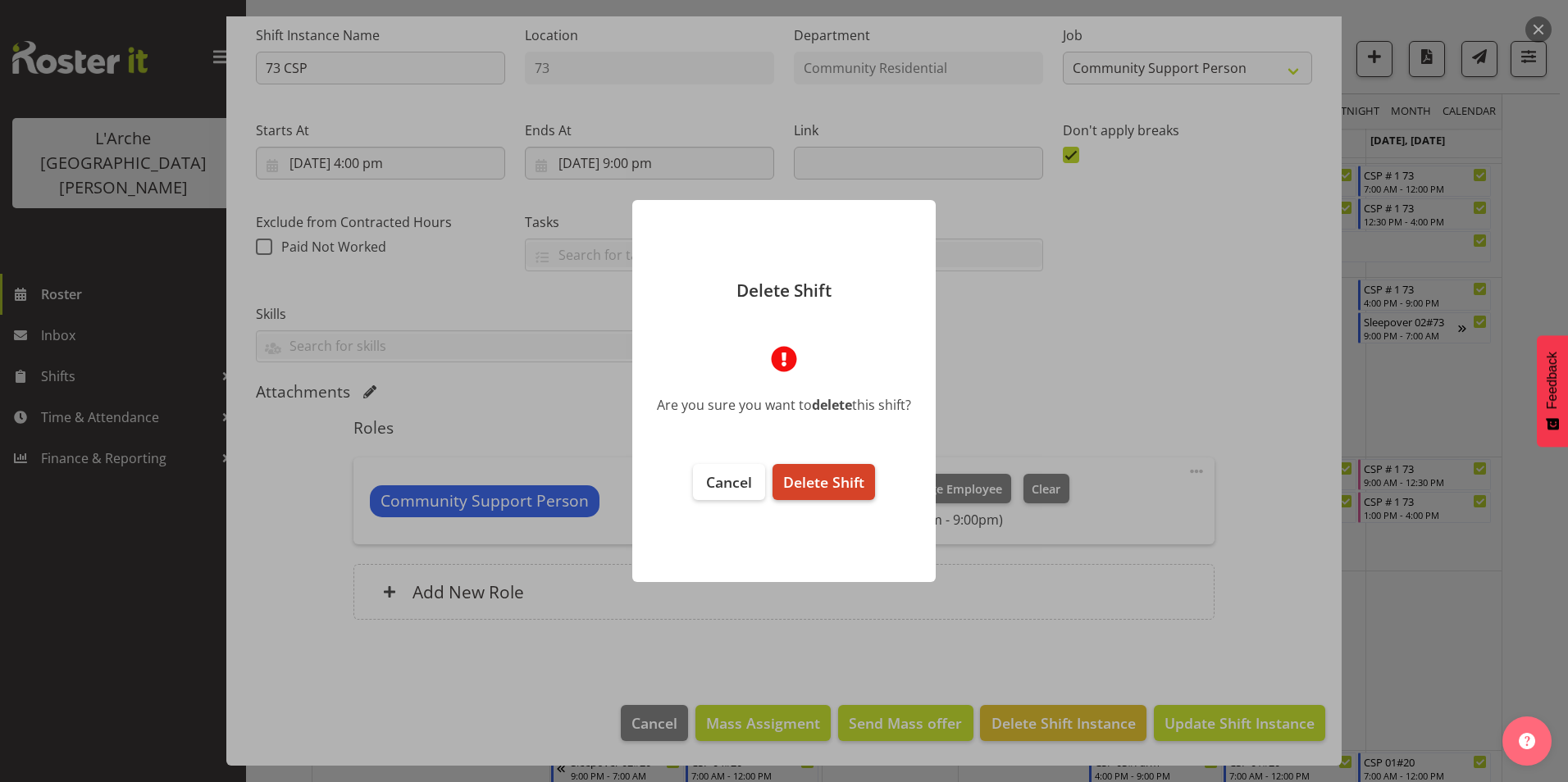
click at [808, 481] on span "Delete Shift" at bounding box center [823, 482] width 81 height 19
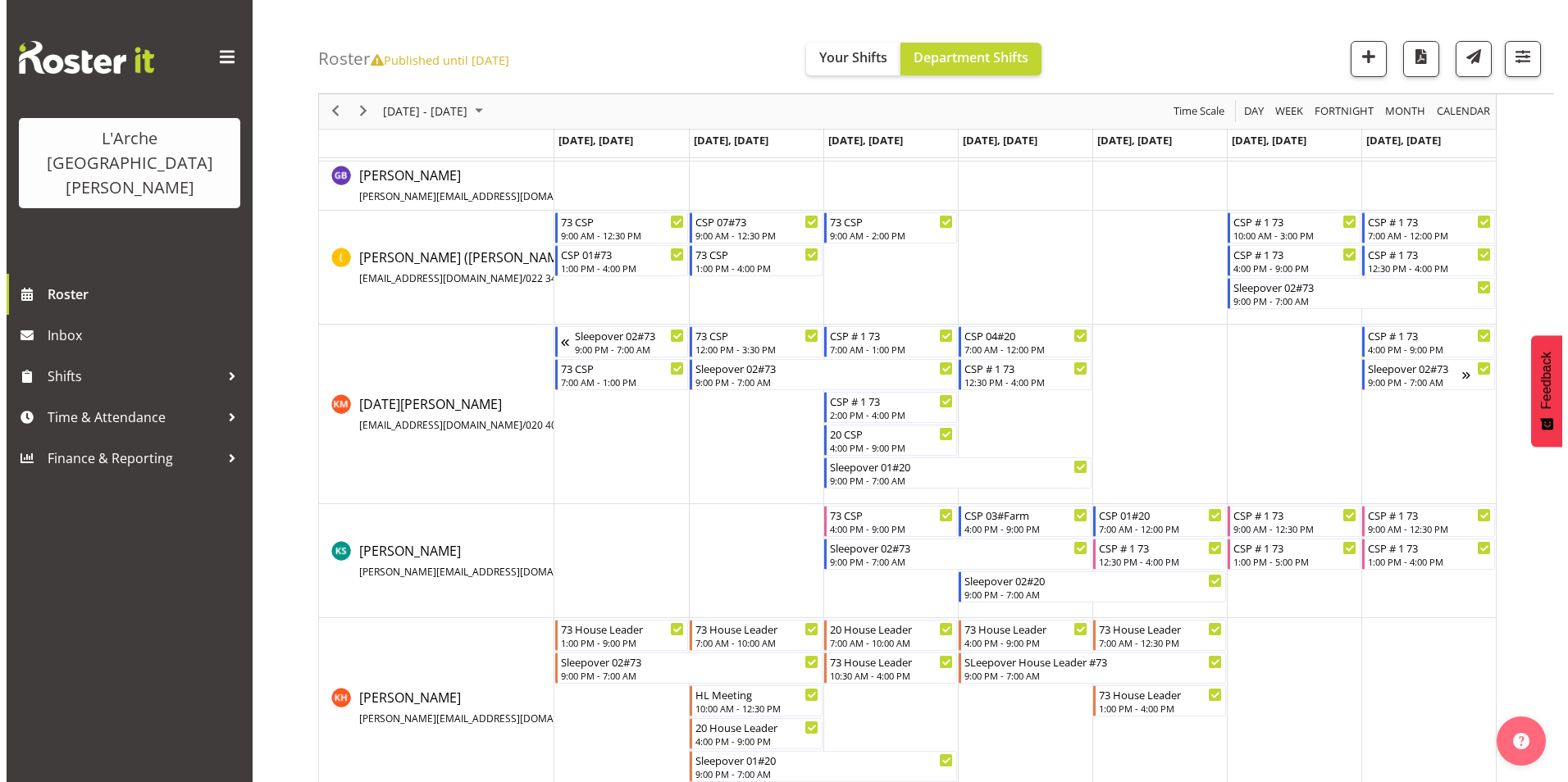
scroll to position [492, 0]
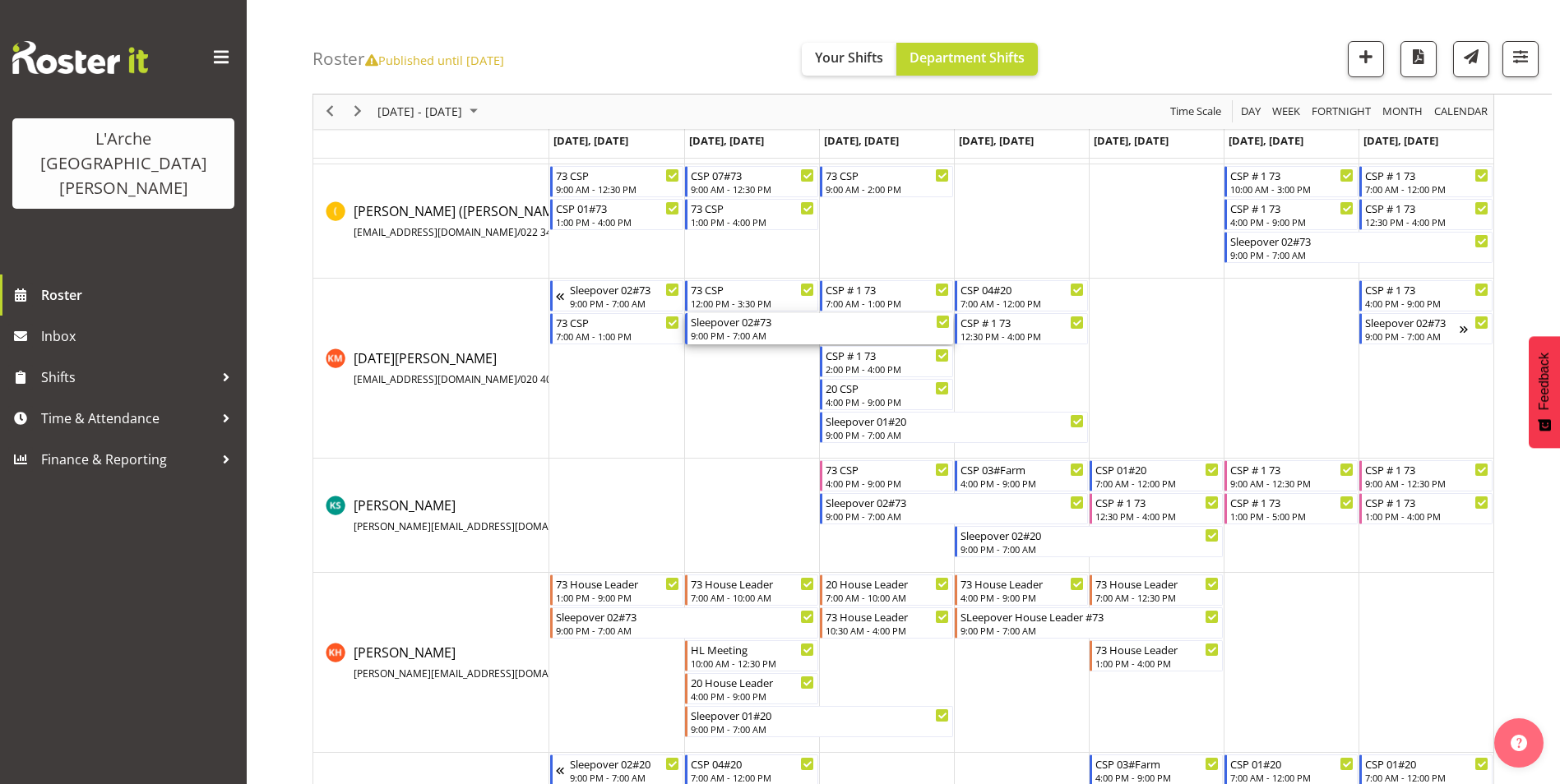
click at [804, 331] on div "9:00 PM - 7:00 AM" at bounding box center [820, 335] width 259 height 13
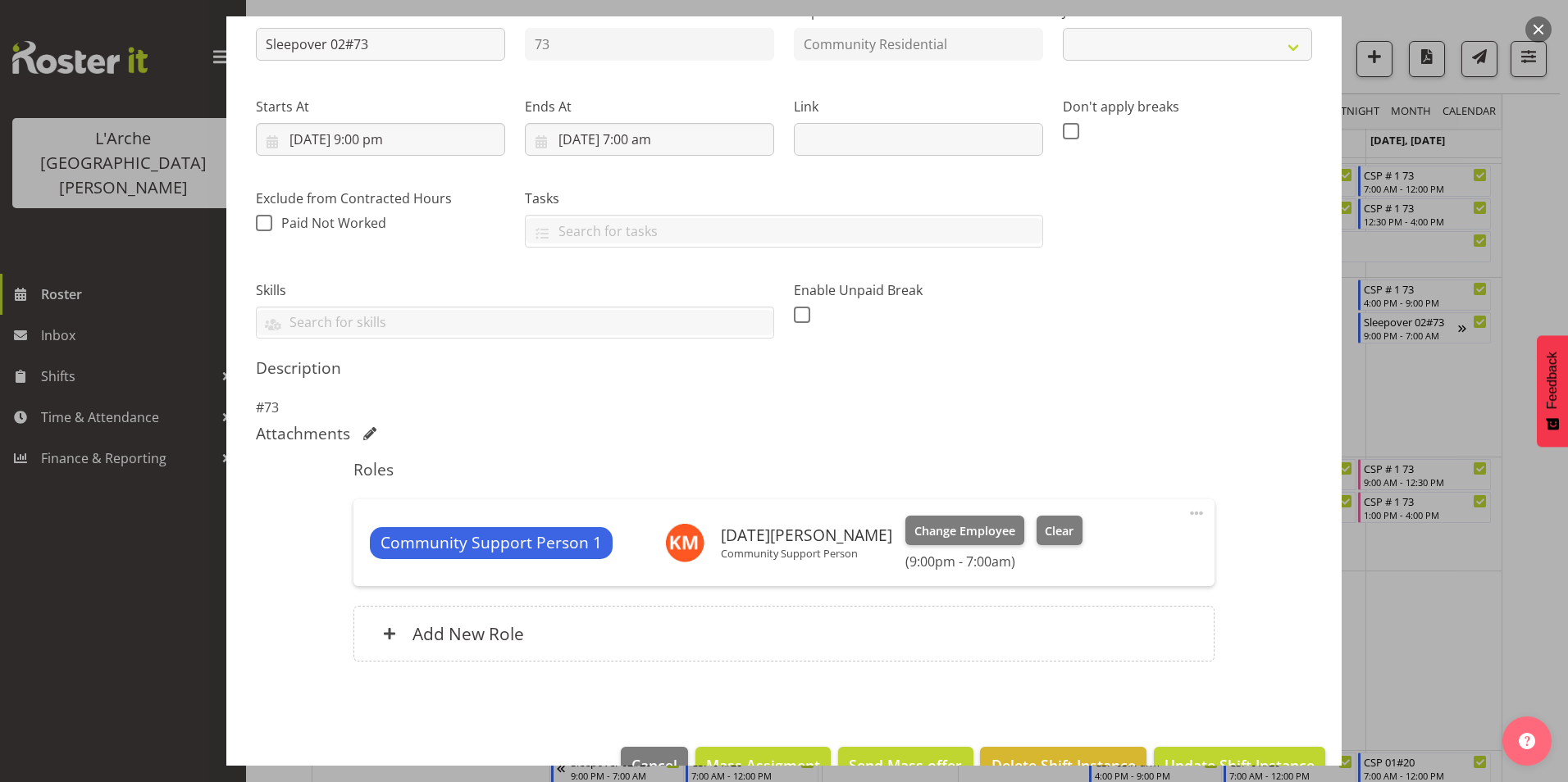
scroll to position [232, 0]
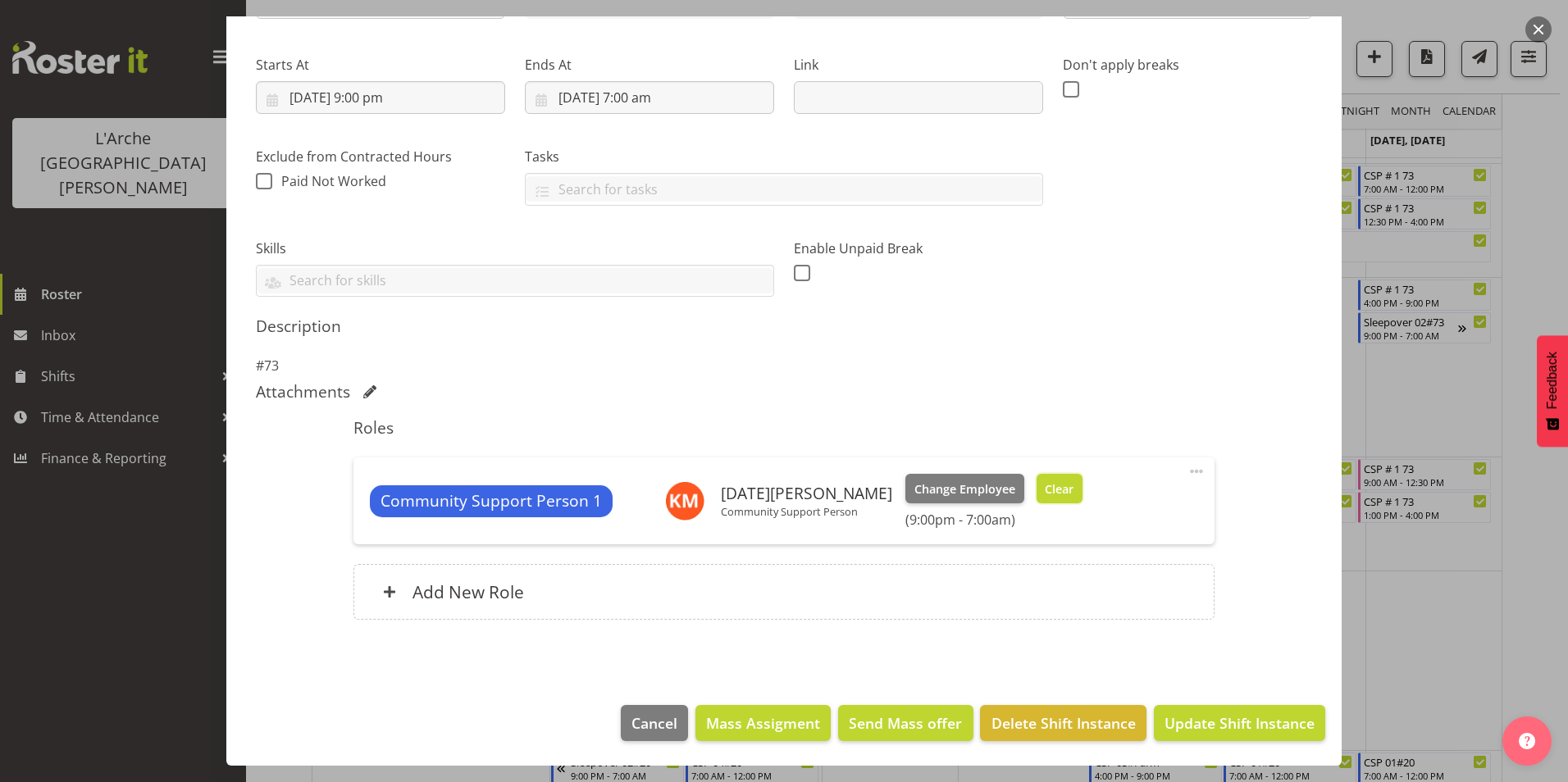
click at [1045, 487] on span "Clear" at bounding box center [1058, 490] width 28 height 18
select select "2"
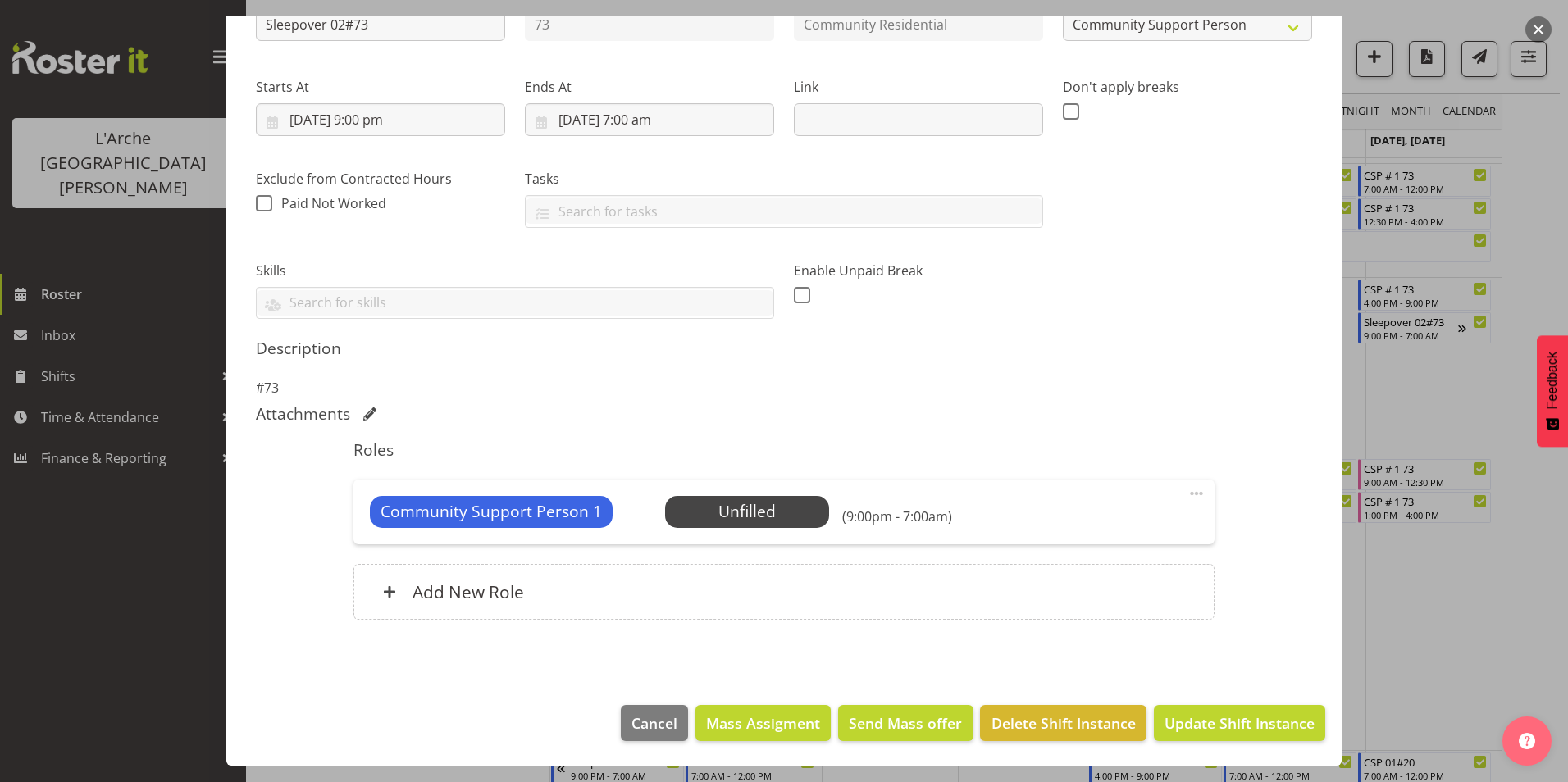
scroll to position [210, 0]
click at [1189, 487] on span at bounding box center [1196, 493] width 19 height 19
click at [1109, 576] on link "Delete" at bounding box center [1128, 588] width 158 height 29
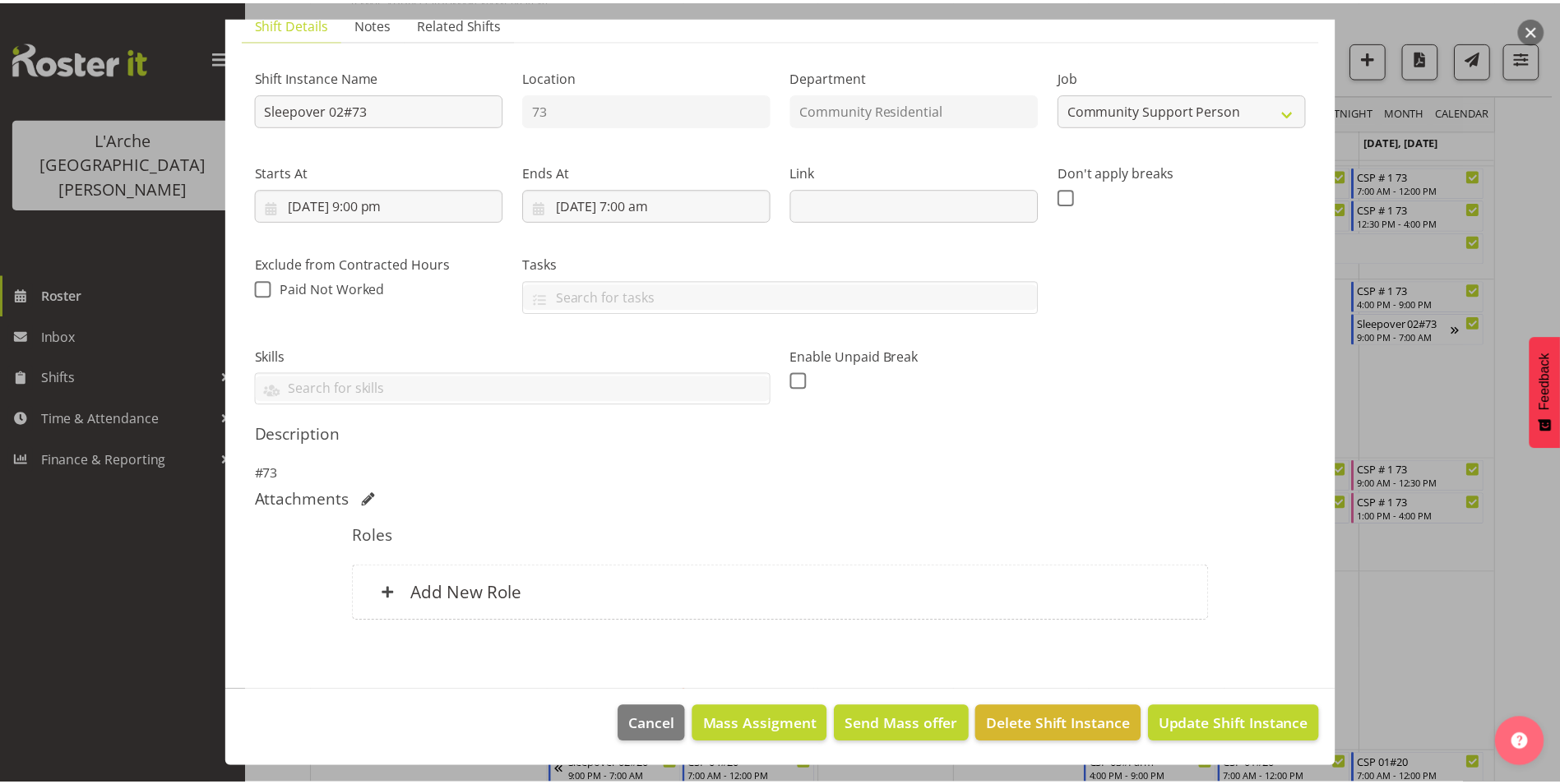
scroll to position [126, 0]
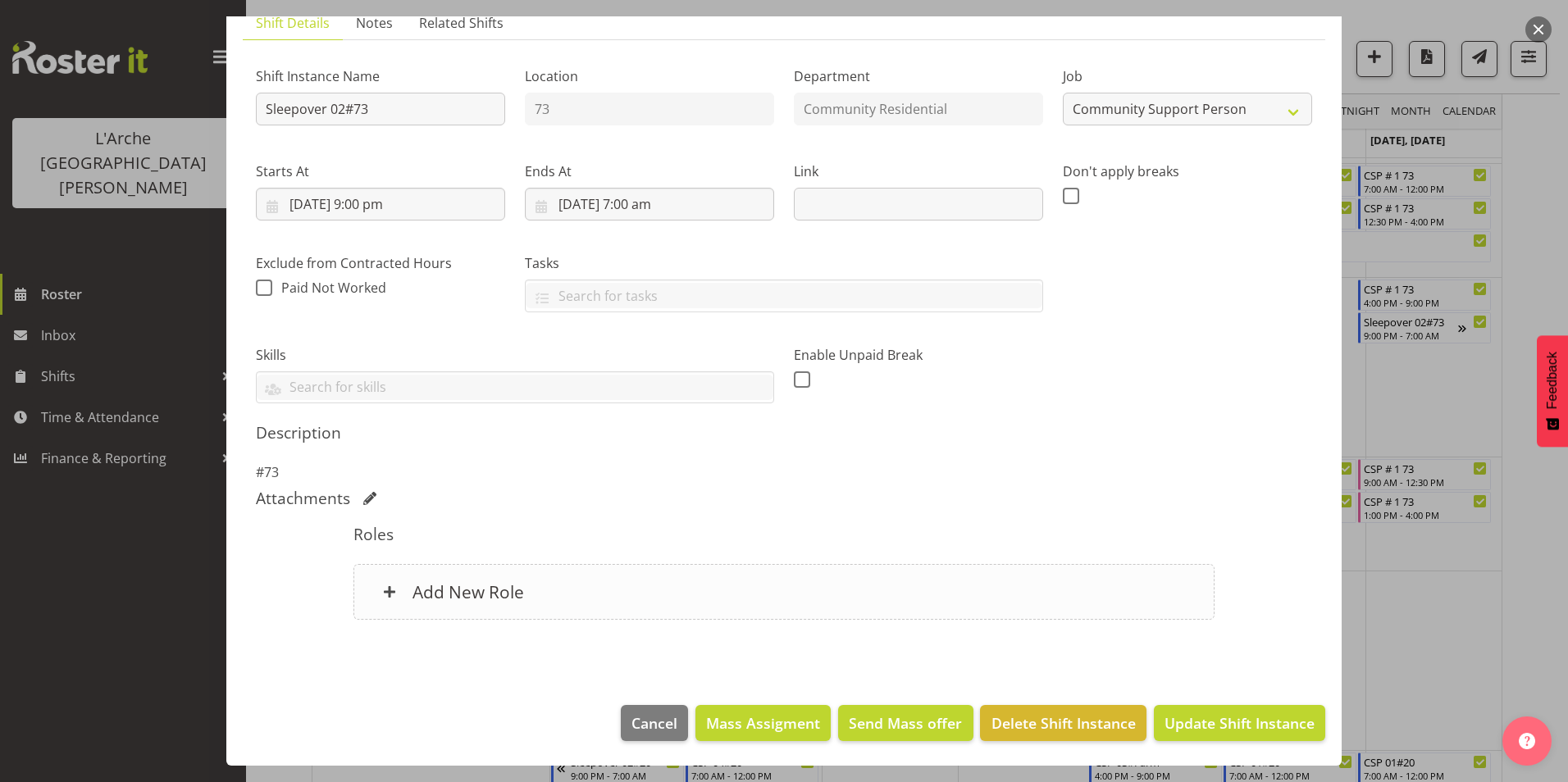
click at [513, 590] on h6 "Add New Role" at bounding box center [468, 591] width 112 height 21
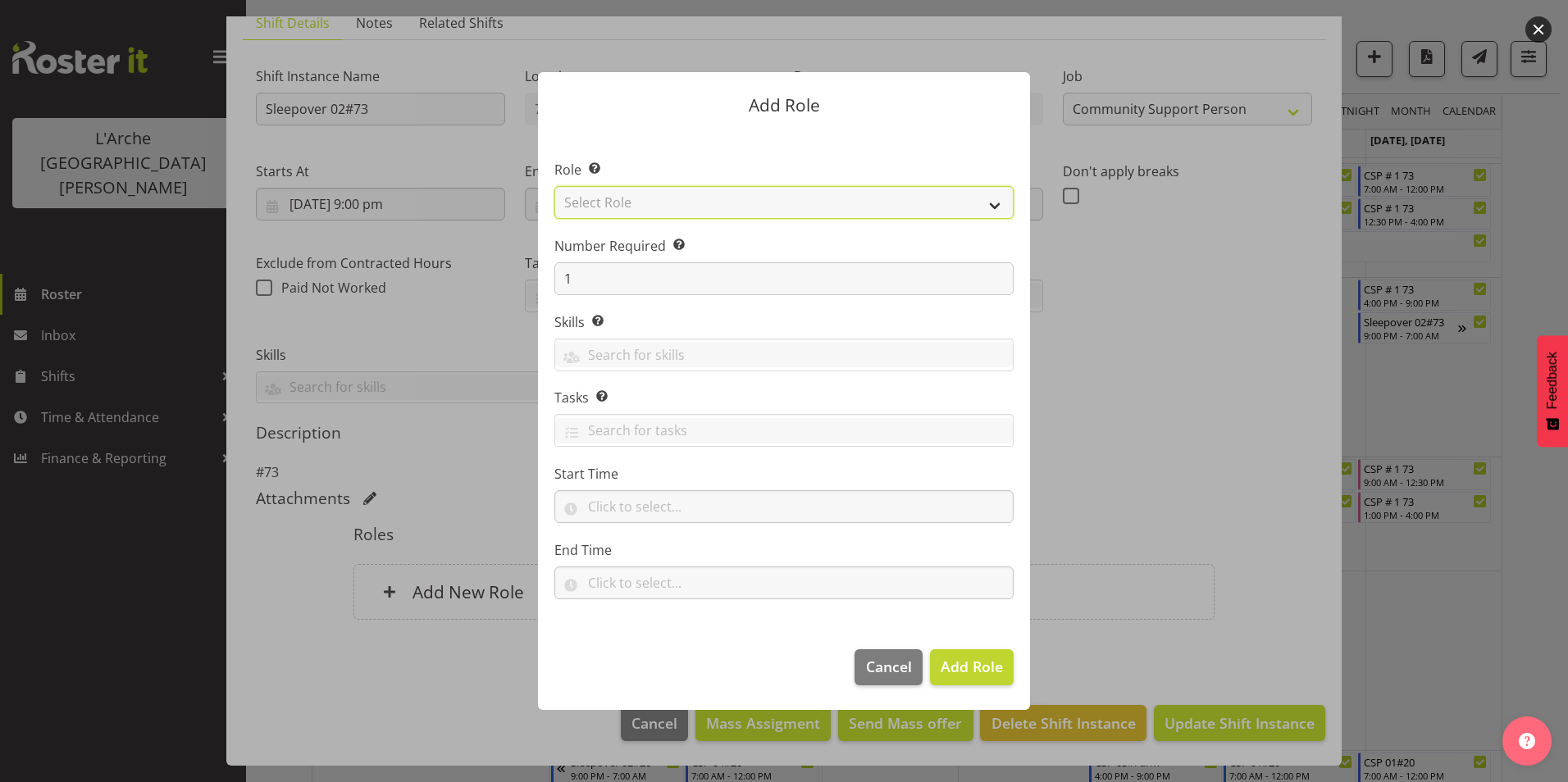
click at [674, 209] on select "Select Role Area Manager Art Coordination Community - SIL Community Leader Comm…" at bounding box center [784, 203] width 459 height 33
select select "12"
click at [554, 186] on select "Select Role Area Manager Art Coordination Community - SIL Community Leader Comm…" at bounding box center [784, 203] width 459 height 33
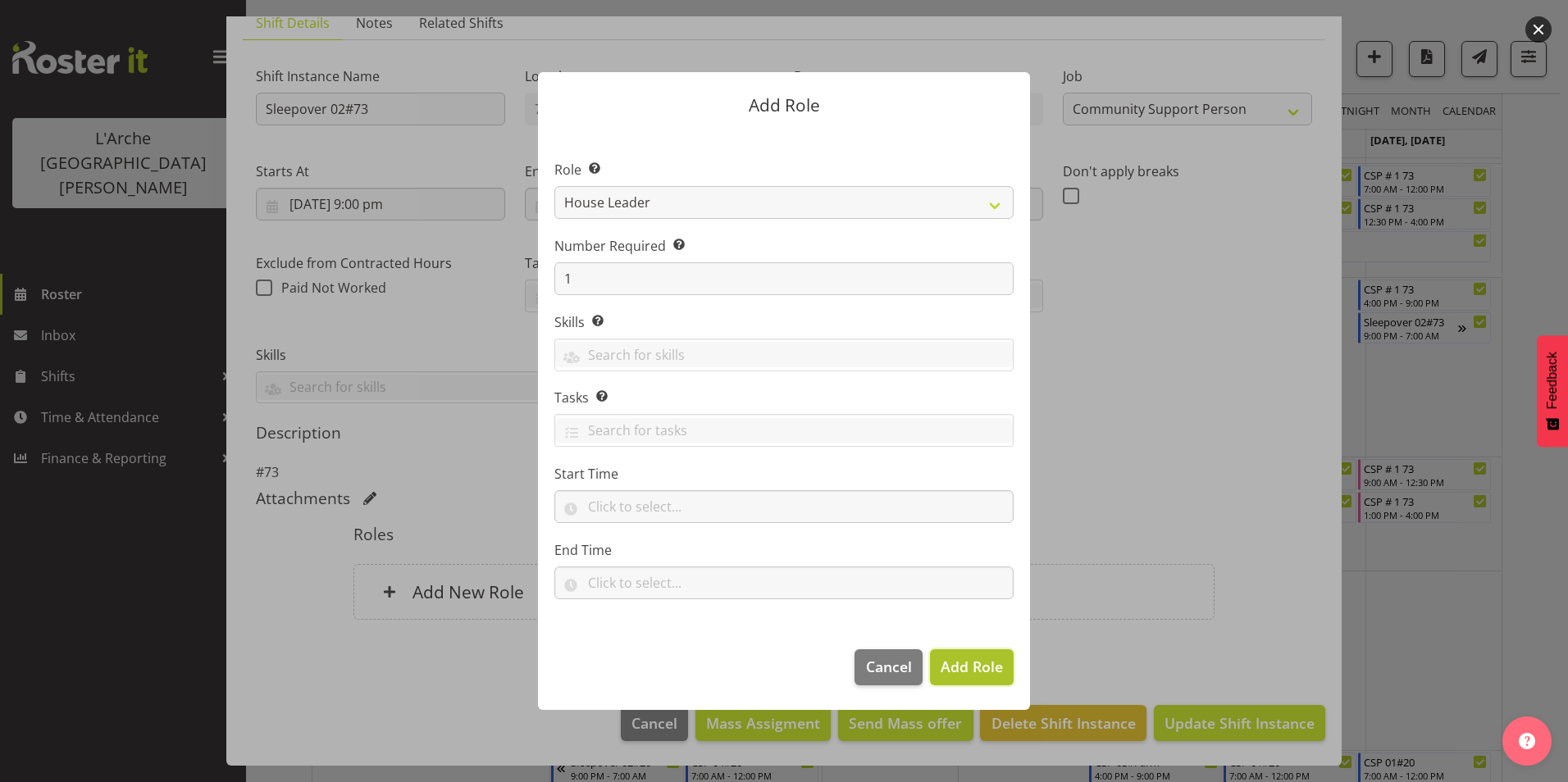
click at [963, 669] on span "Add Role" at bounding box center [972, 666] width 62 height 19
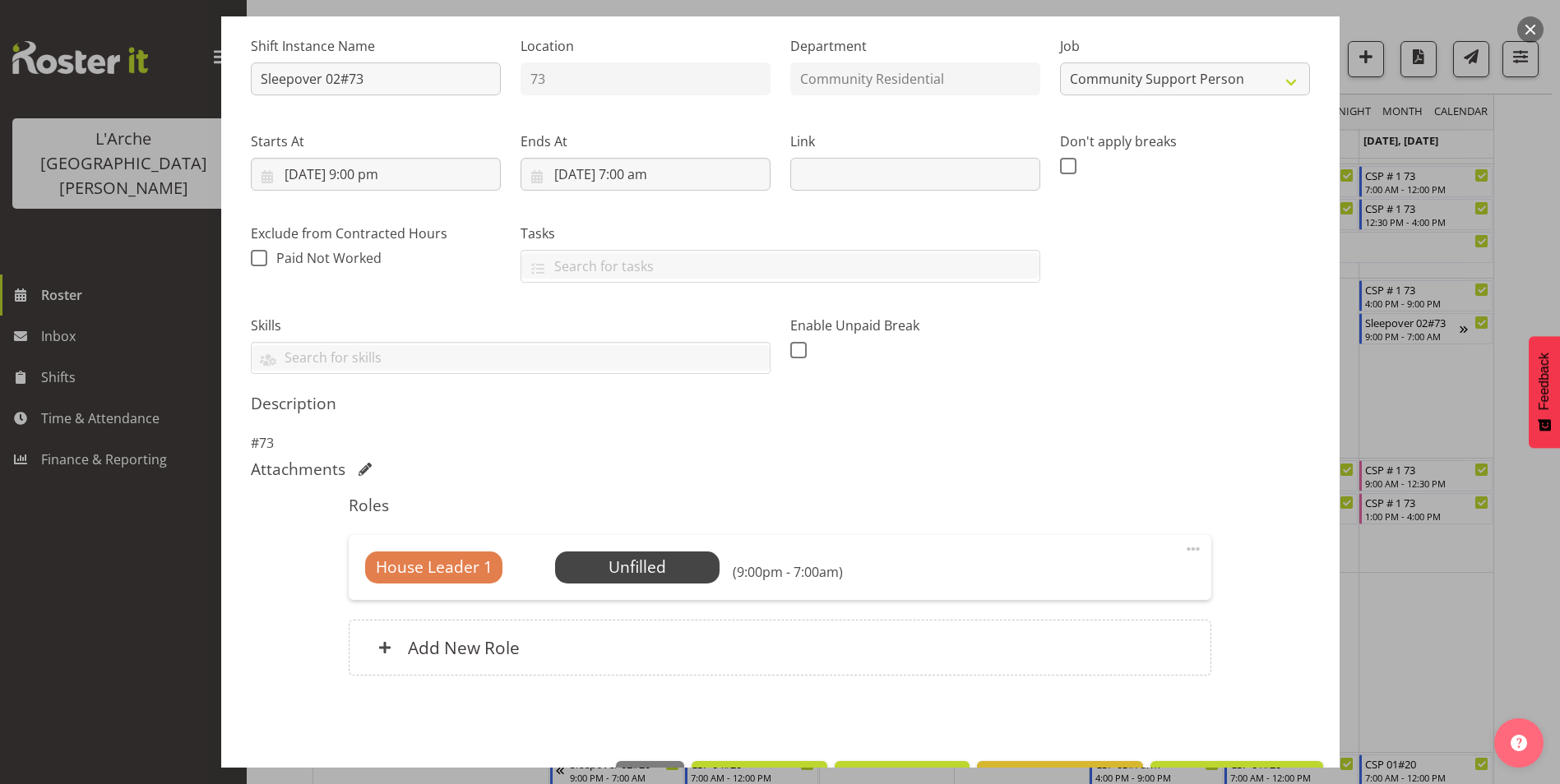
scroll to position [211, 0]
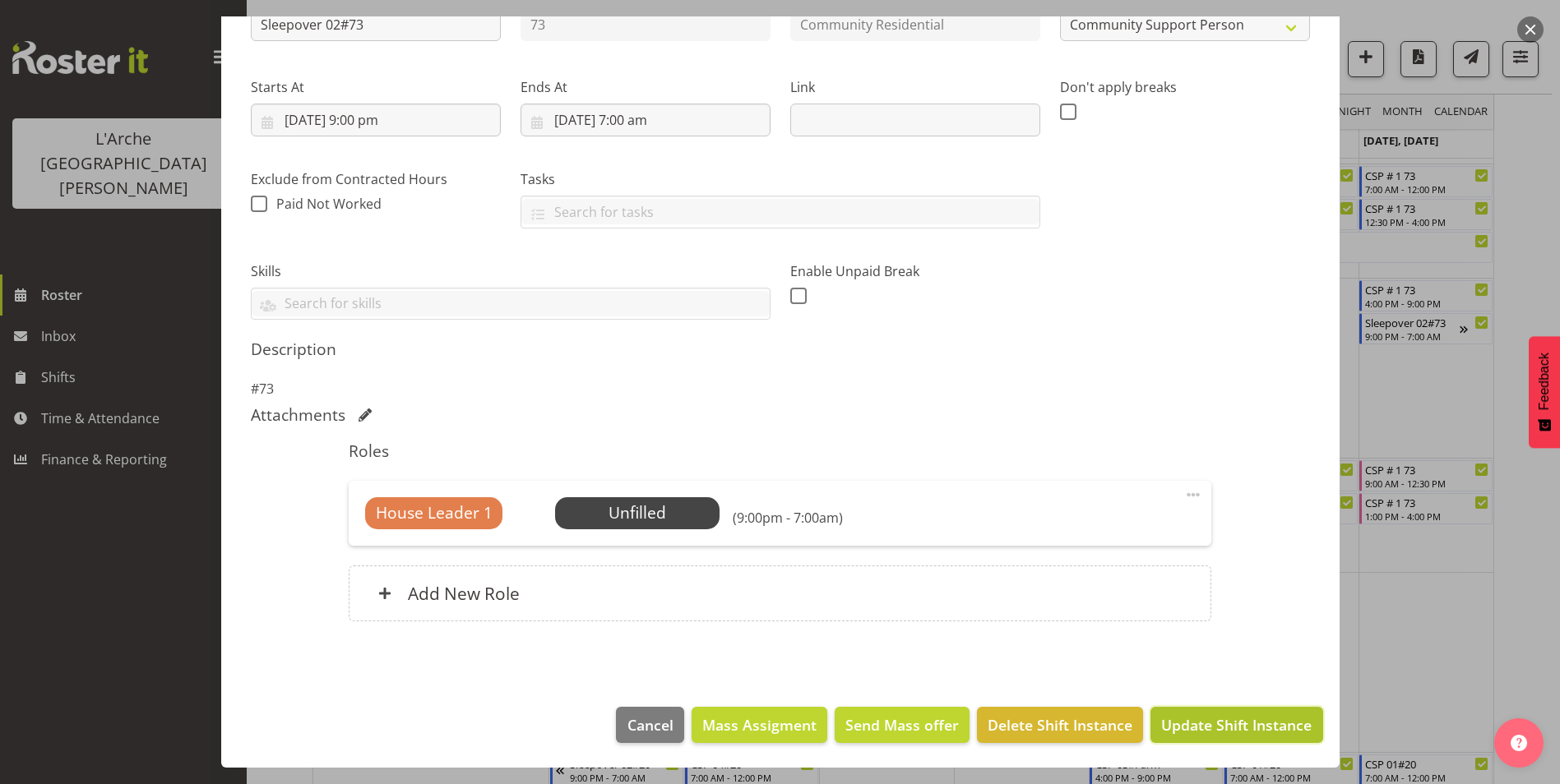
click at [1198, 715] on span "Update Shift Instance" at bounding box center [1237, 724] width 151 height 21
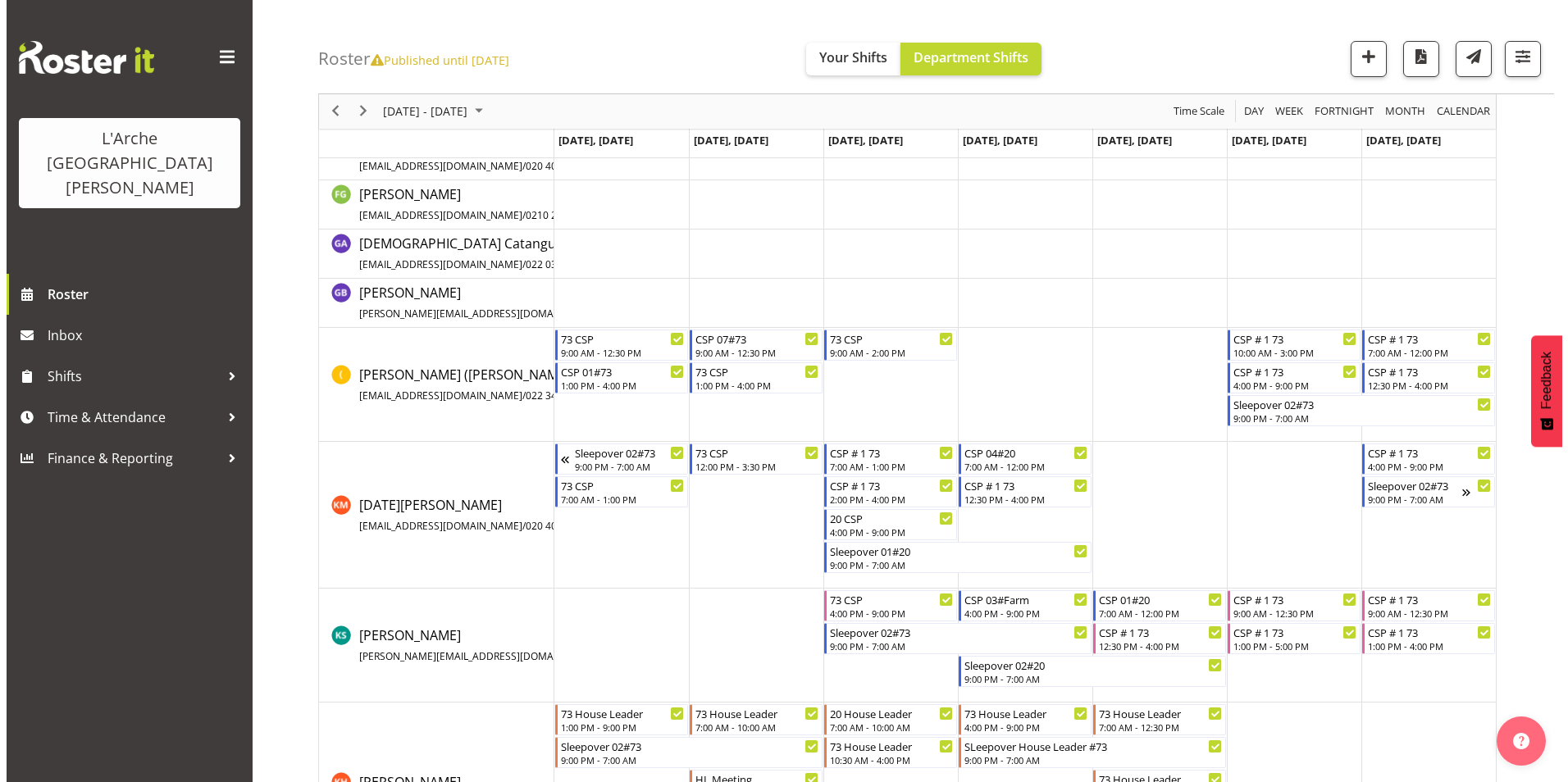
scroll to position [410, 0]
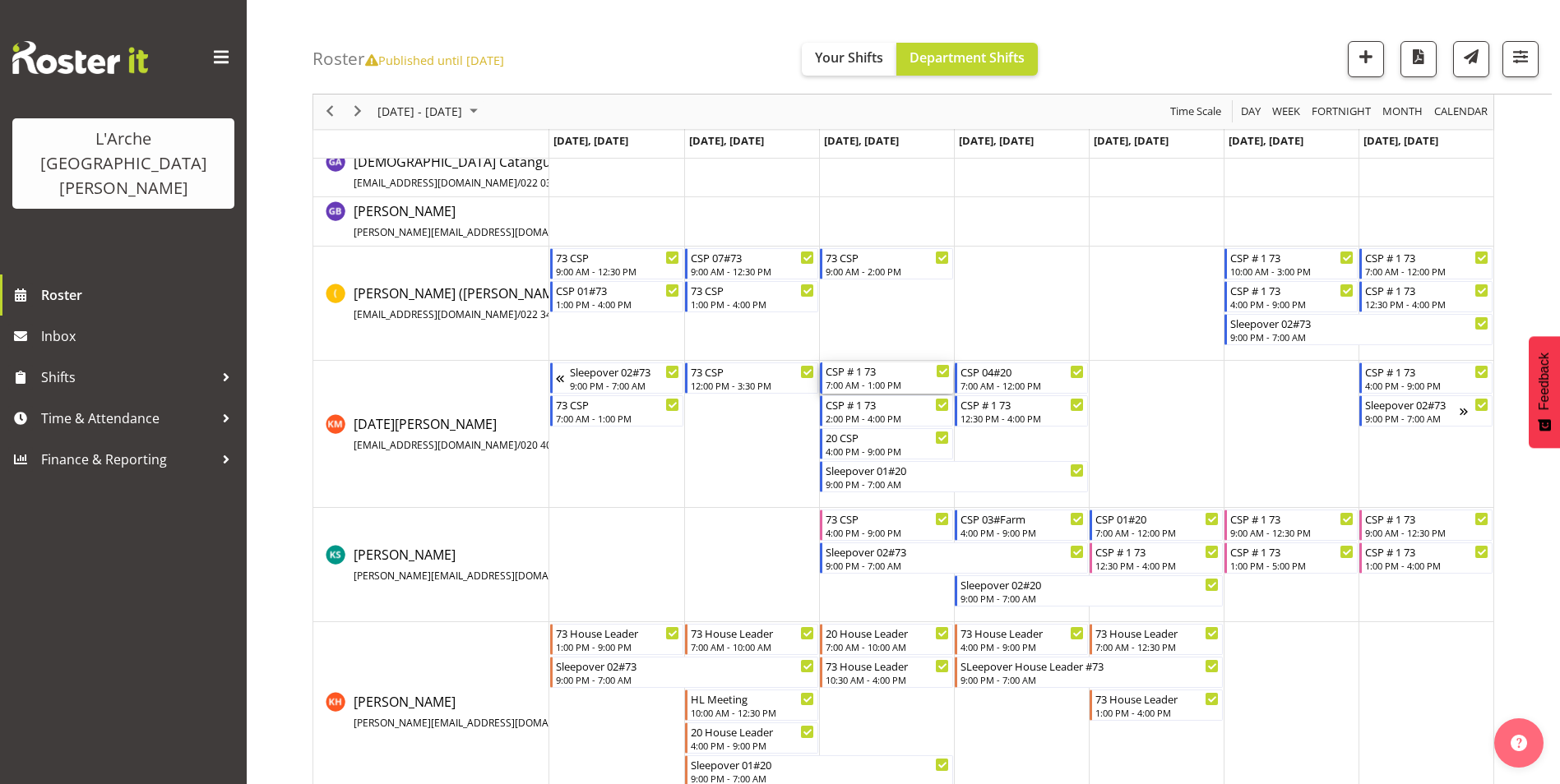
click at [907, 386] on div "7:00 AM - 1:00 PM" at bounding box center [887, 385] width 124 height 13
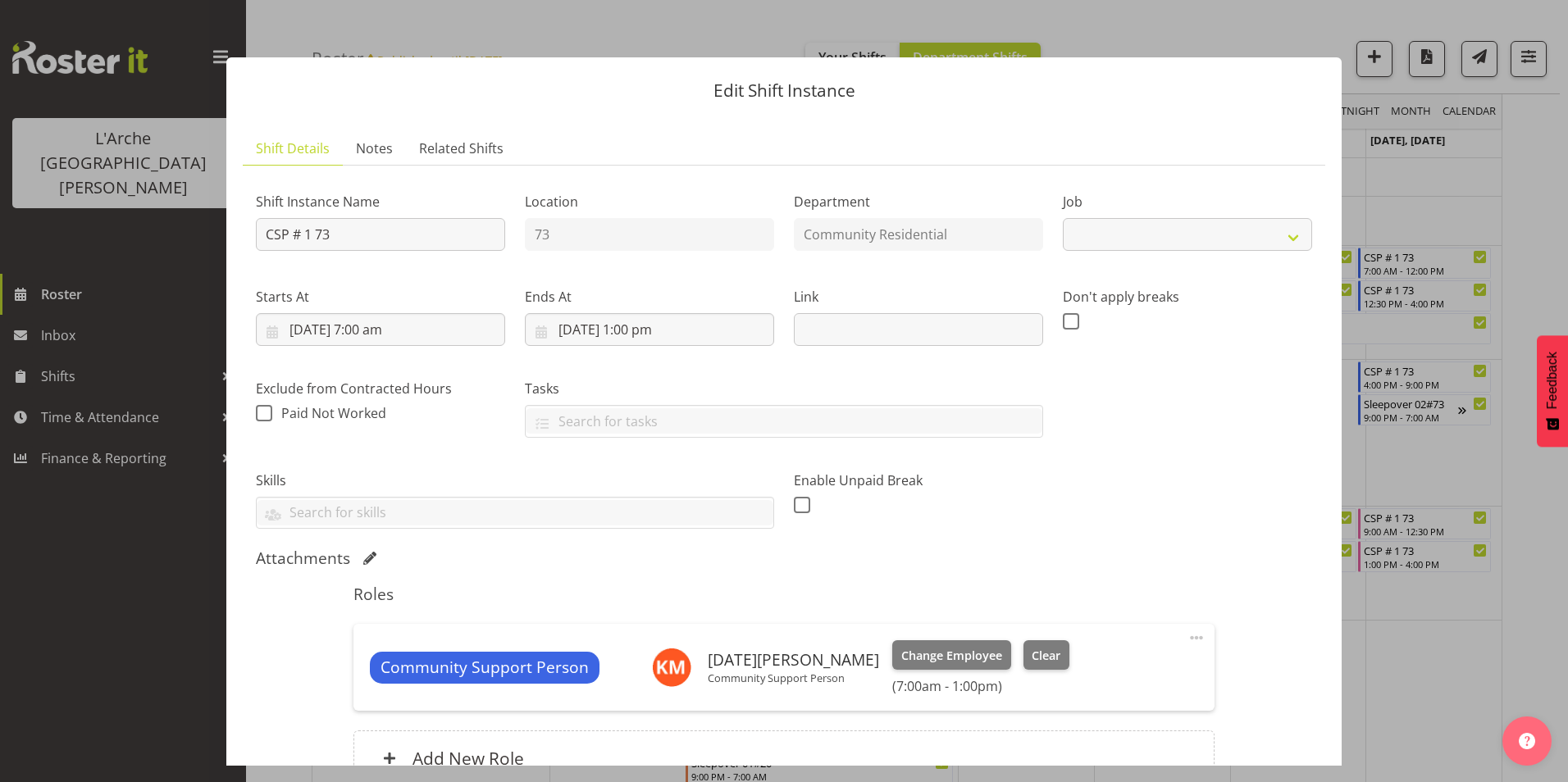
select select "2"
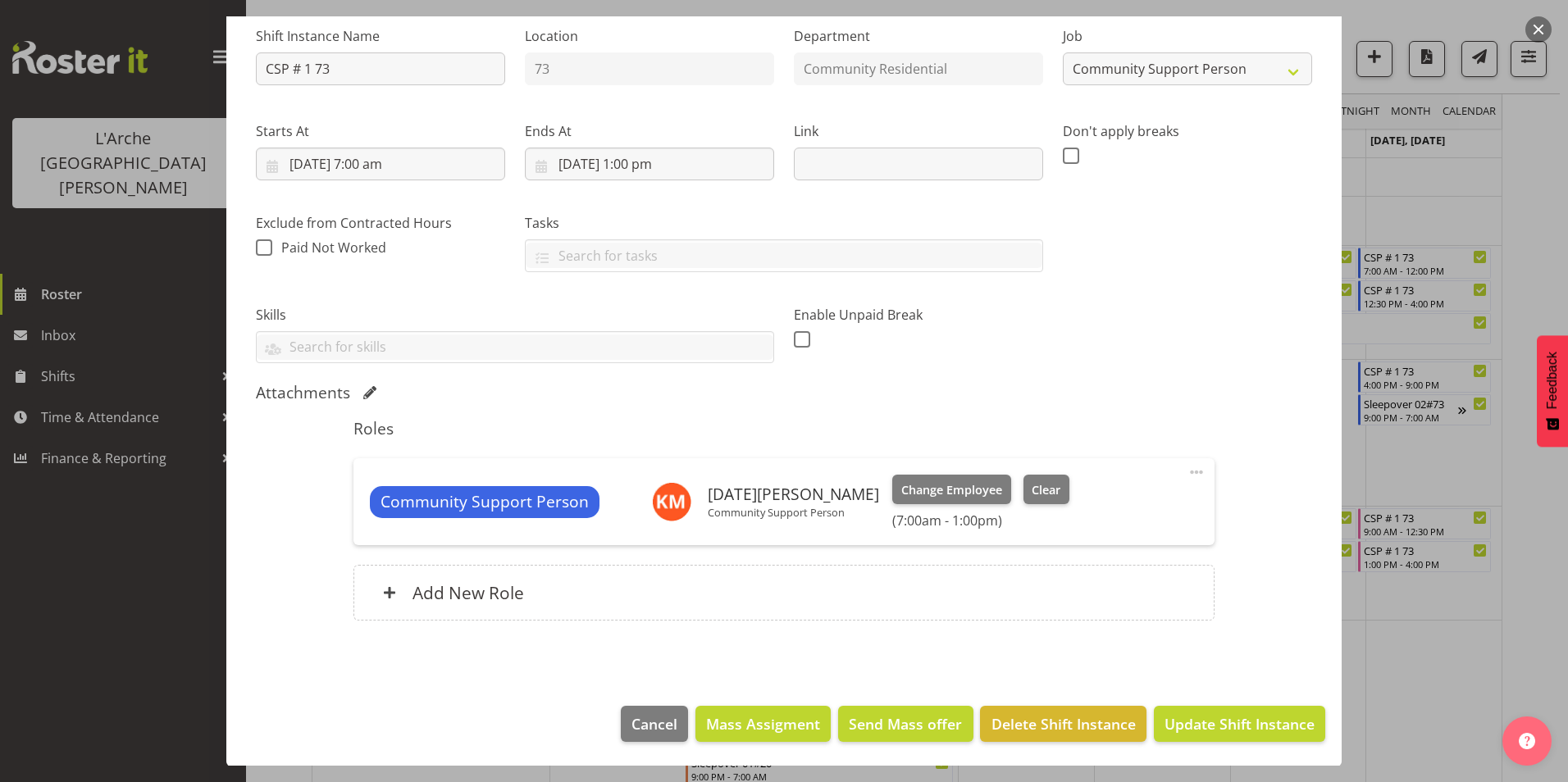
scroll to position [166, 0]
click at [1188, 468] on span at bounding box center [1196, 471] width 19 height 19
click at [1085, 559] on link "Delete" at bounding box center [1128, 566] width 158 height 29
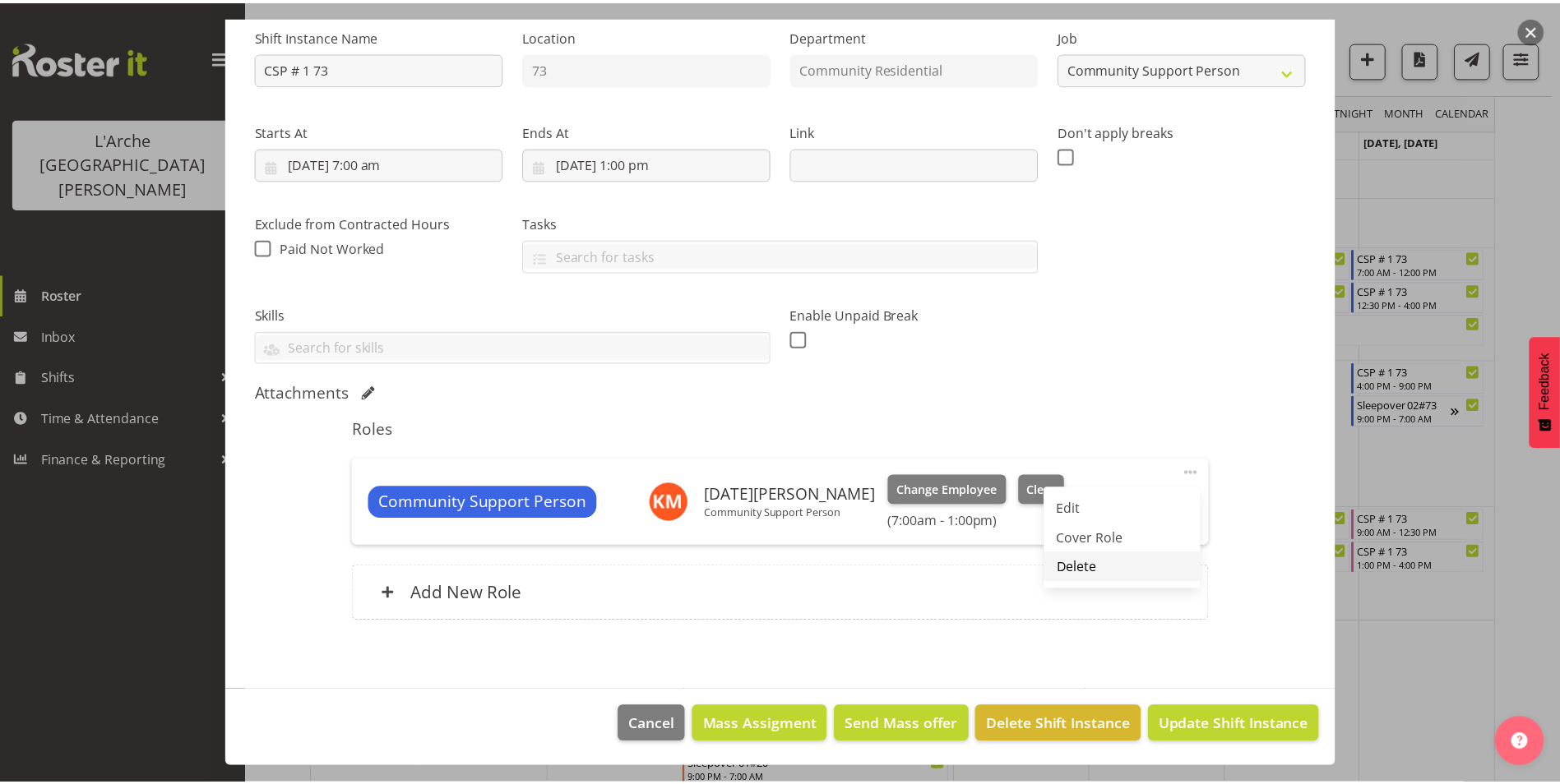
scroll to position [60, 0]
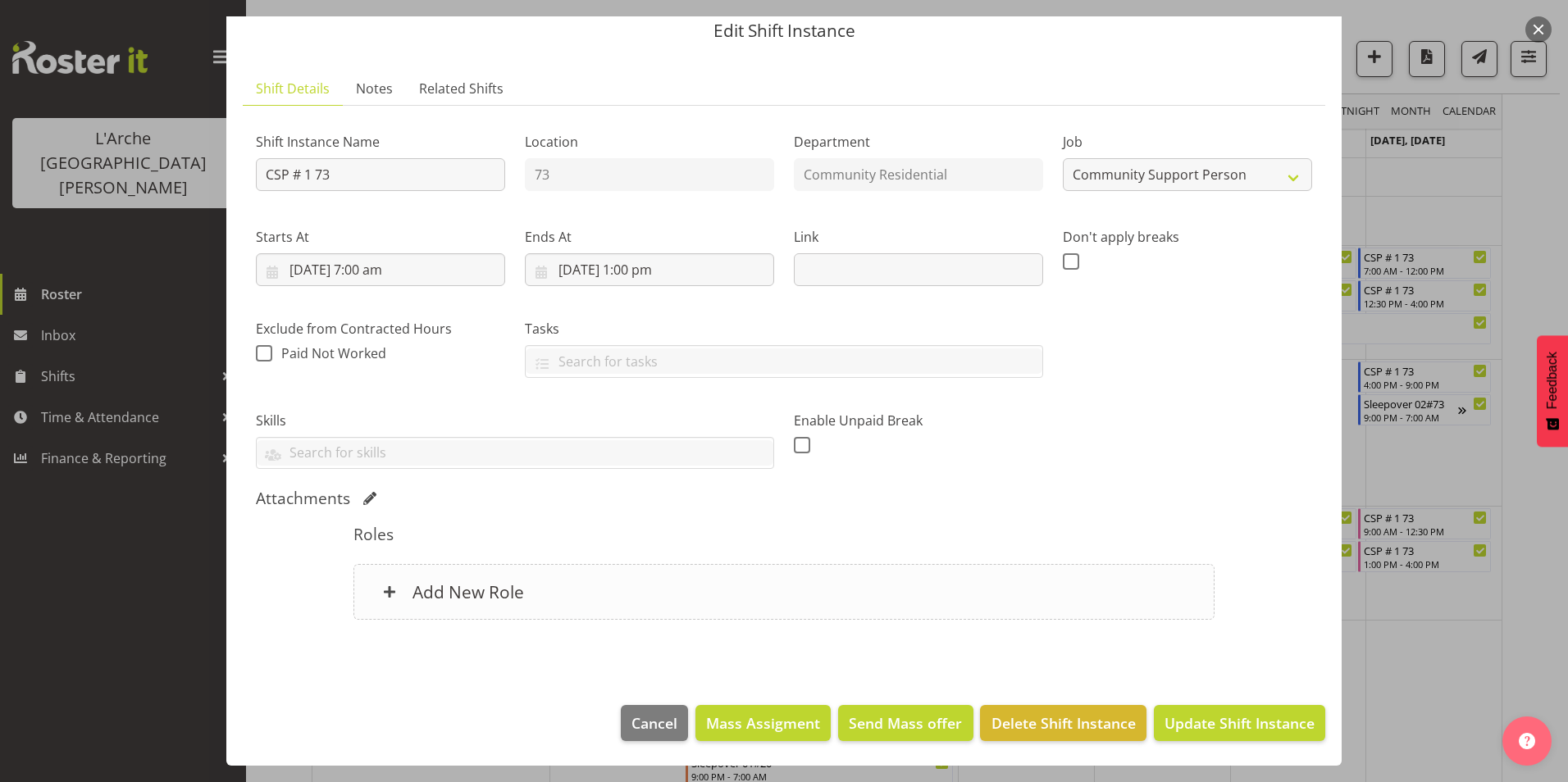
click at [486, 597] on h6 "Add New Role" at bounding box center [468, 591] width 112 height 21
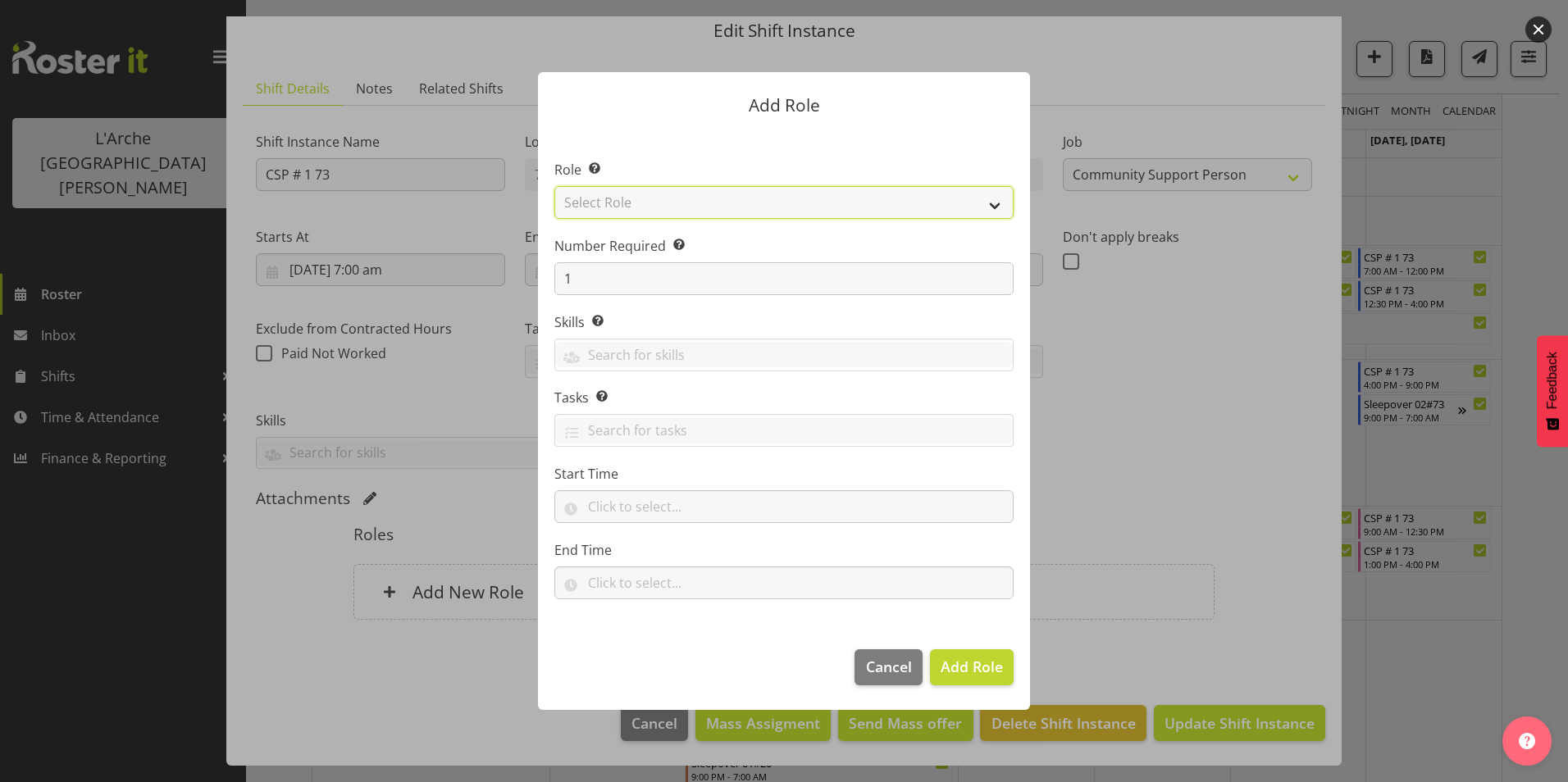
click at [691, 191] on select "Select Role Area Manager Art Coordination Community - SIL Community Leader Comm…" at bounding box center [784, 203] width 459 height 33
select select "12"
click at [554, 186] on select "Select Role Area Manager Art Coordination Community - SIL Community Leader Comm…" at bounding box center [784, 203] width 459 height 33
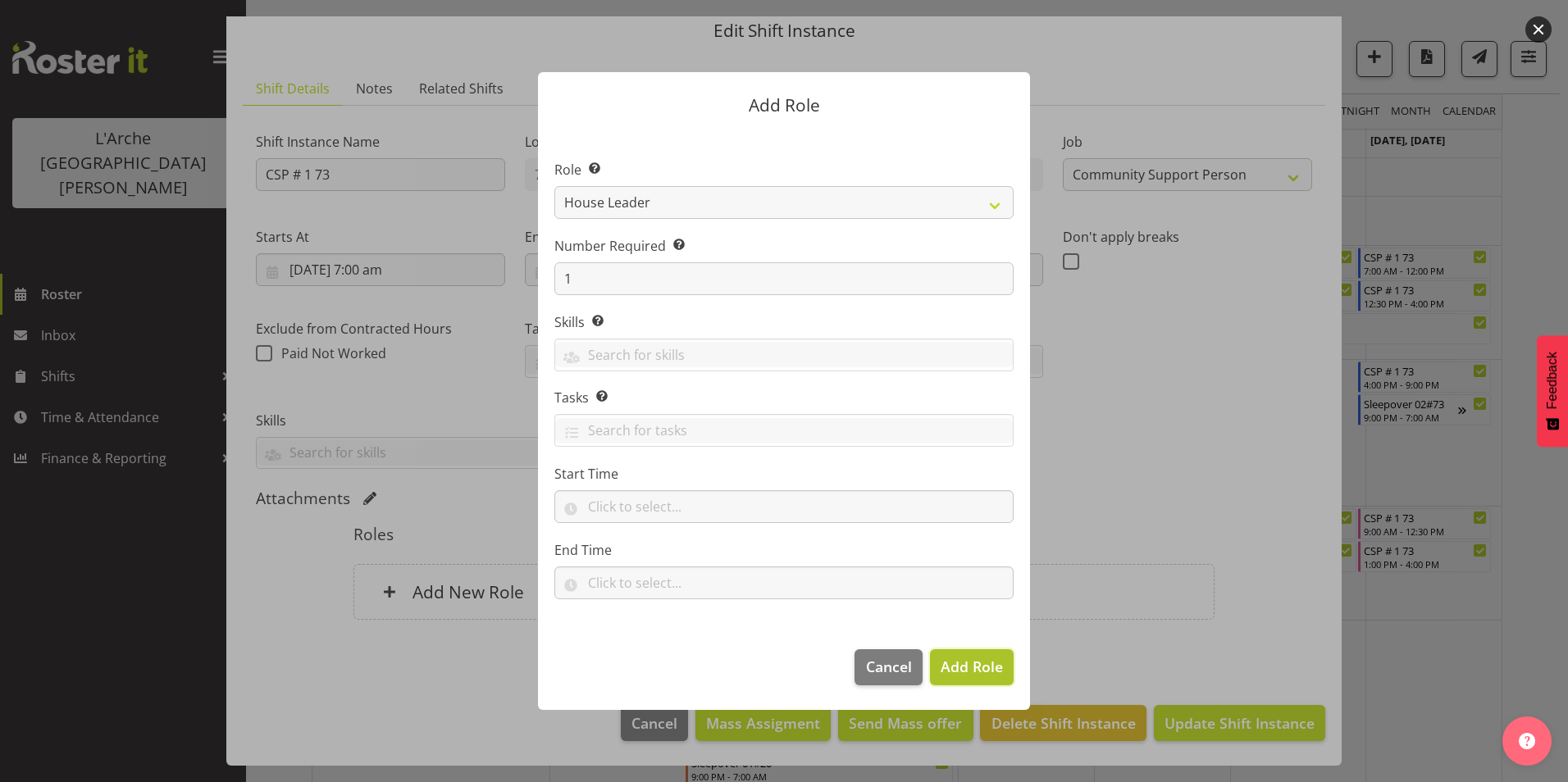
click at [952, 661] on span "Add Role" at bounding box center [972, 666] width 62 height 19
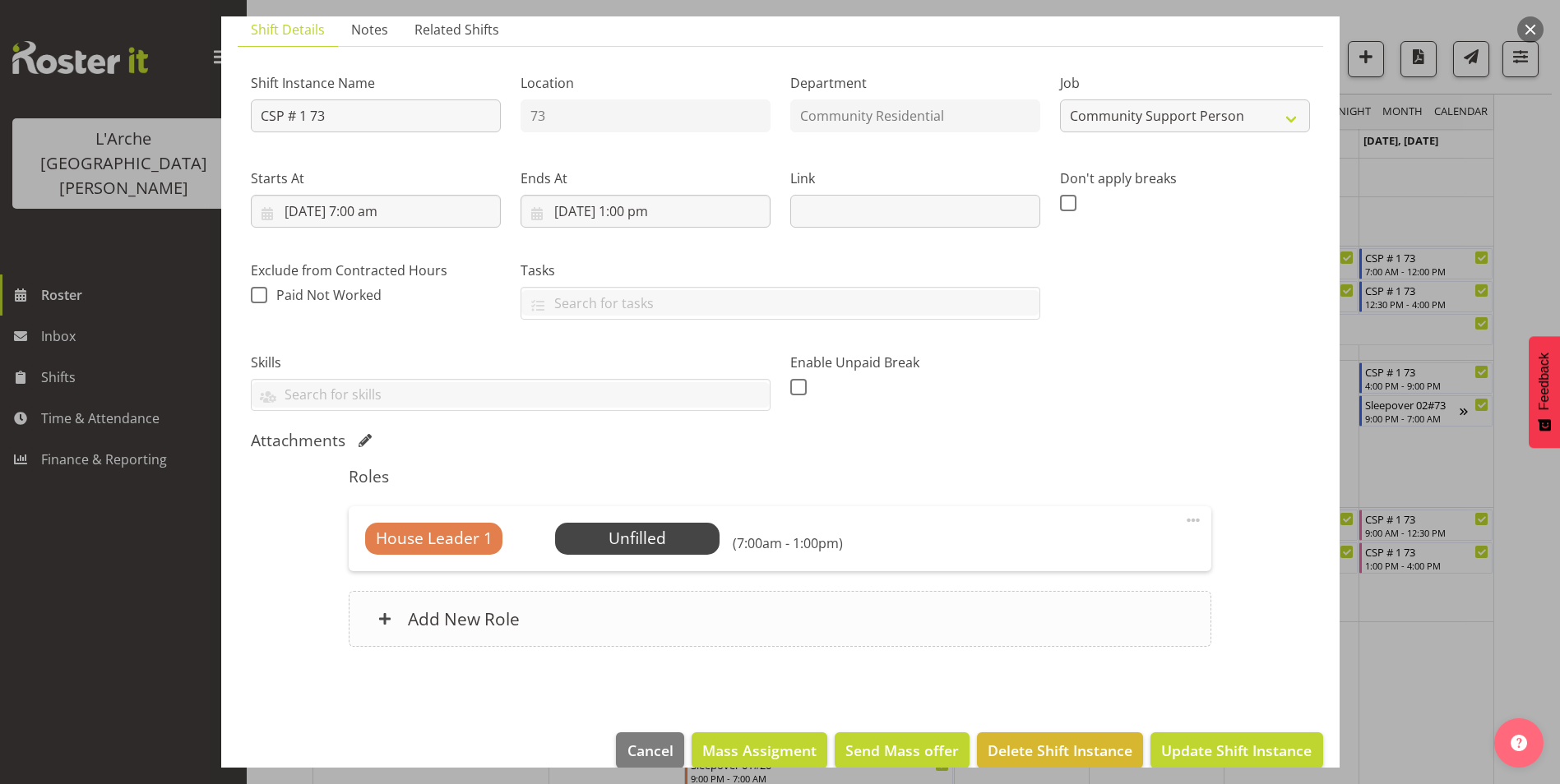
scroll to position [144, 0]
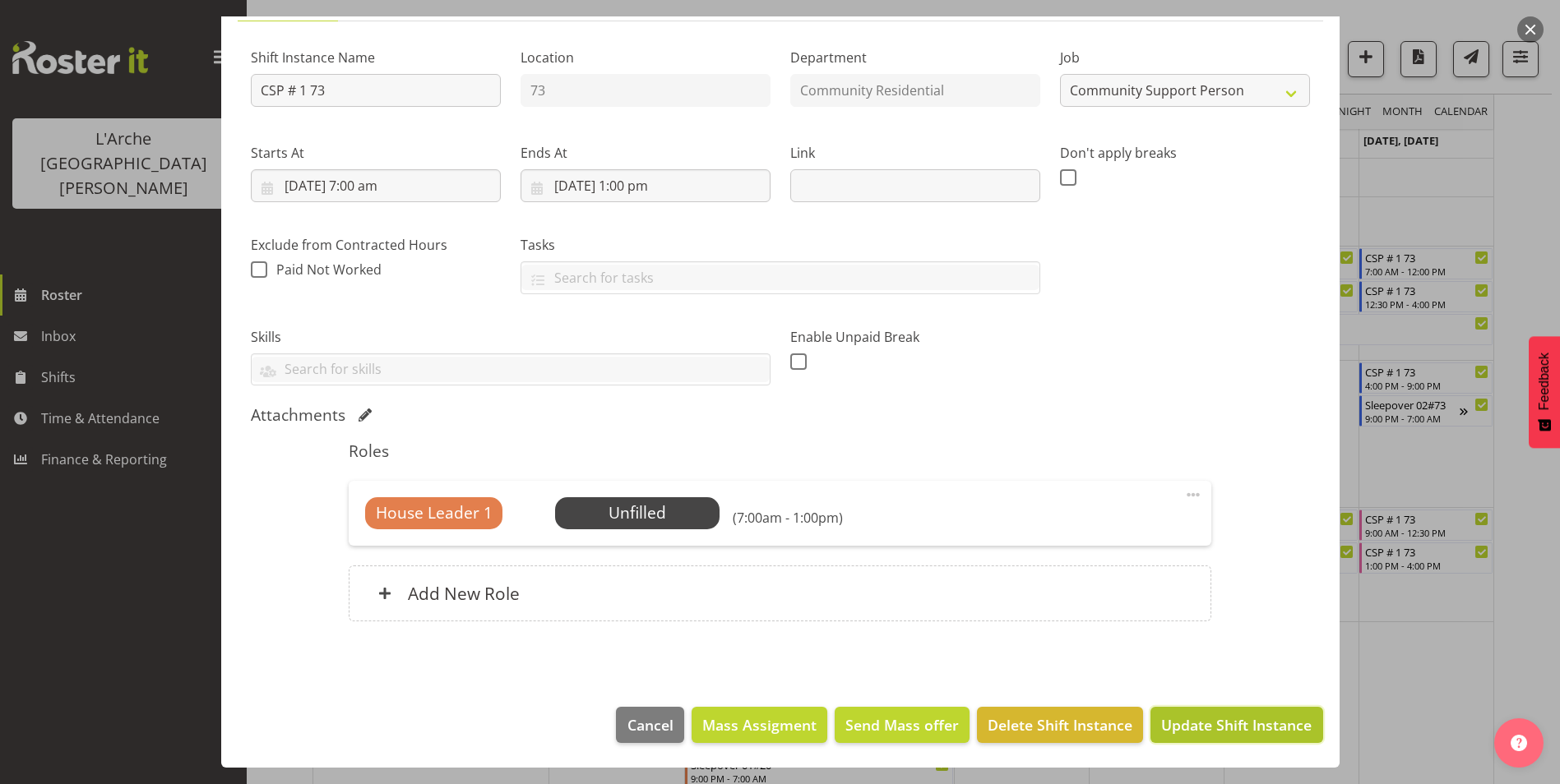
click at [1204, 721] on span "Update Shift Instance" at bounding box center [1237, 724] width 151 height 21
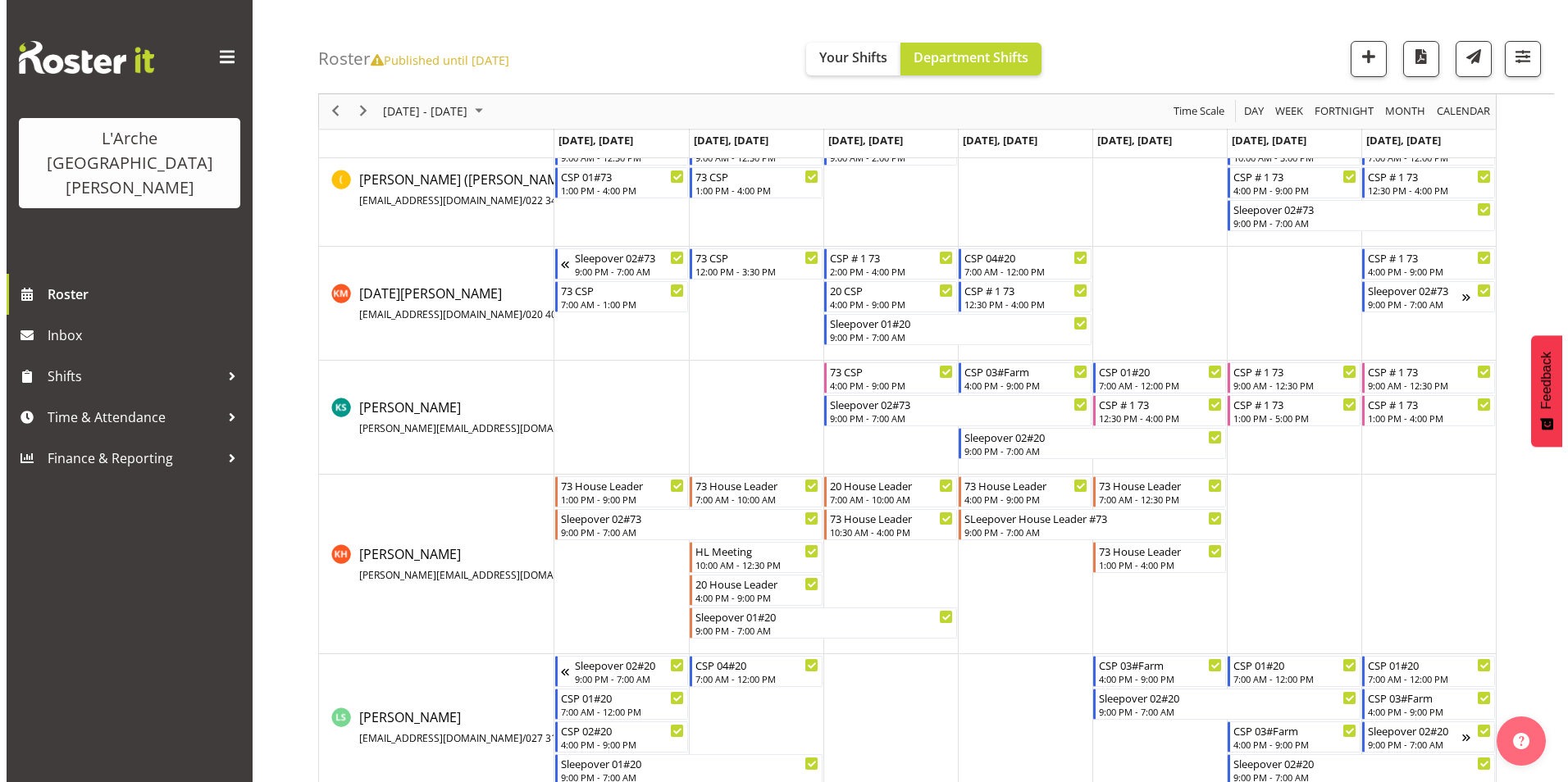
scroll to position [574, 0]
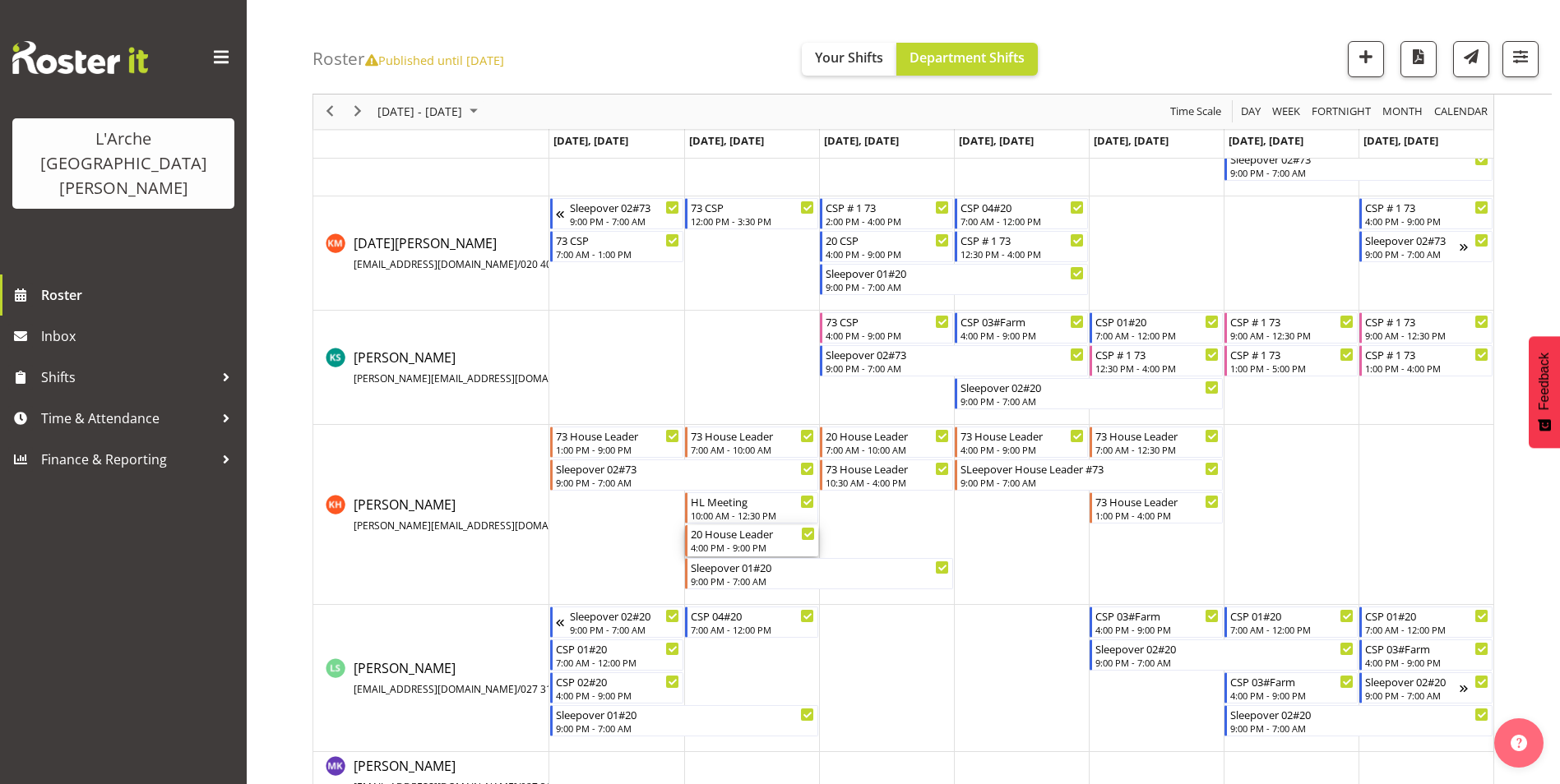
click at [722, 544] on div "4:00 PM - 9:00 PM" at bounding box center [753, 548] width 124 height 13
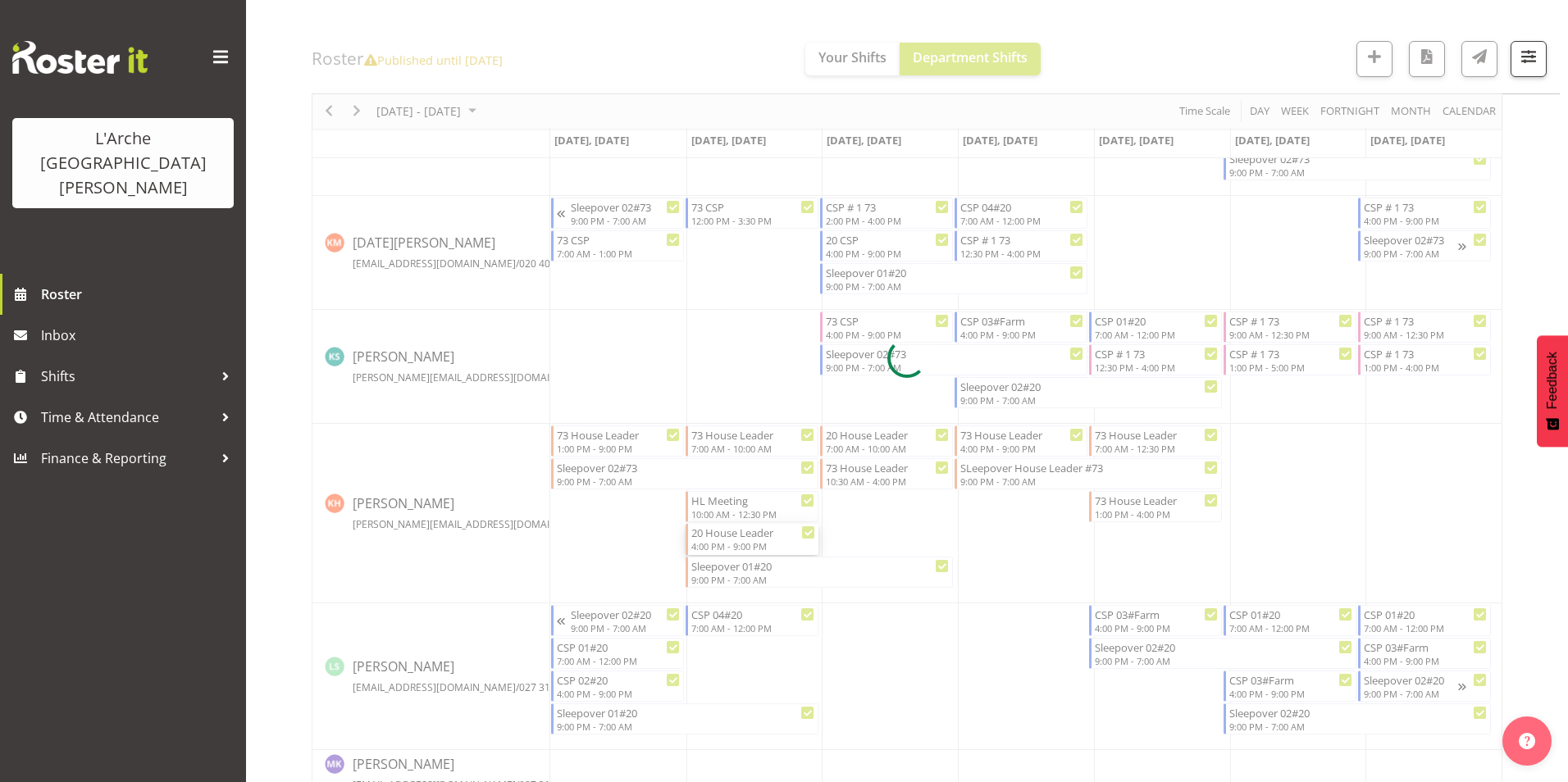
select select "1"
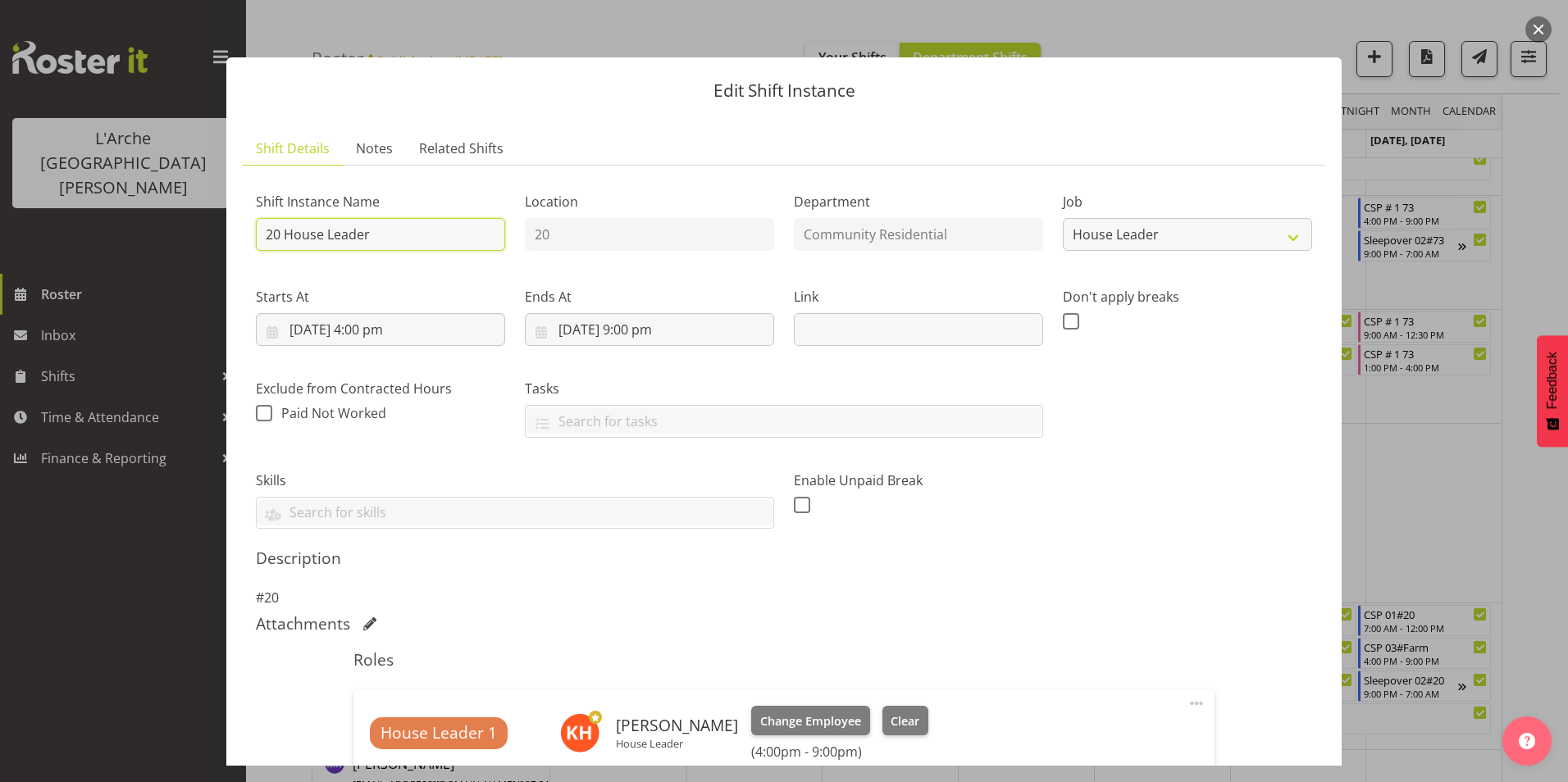
drag, startPoint x: 283, startPoint y: 230, endPoint x: 464, endPoint y: 244, distance: 181.5
click at [464, 244] on input "20 House Leader" at bounding box center [381, 235] width 250 height 33
type input "20 CSP"
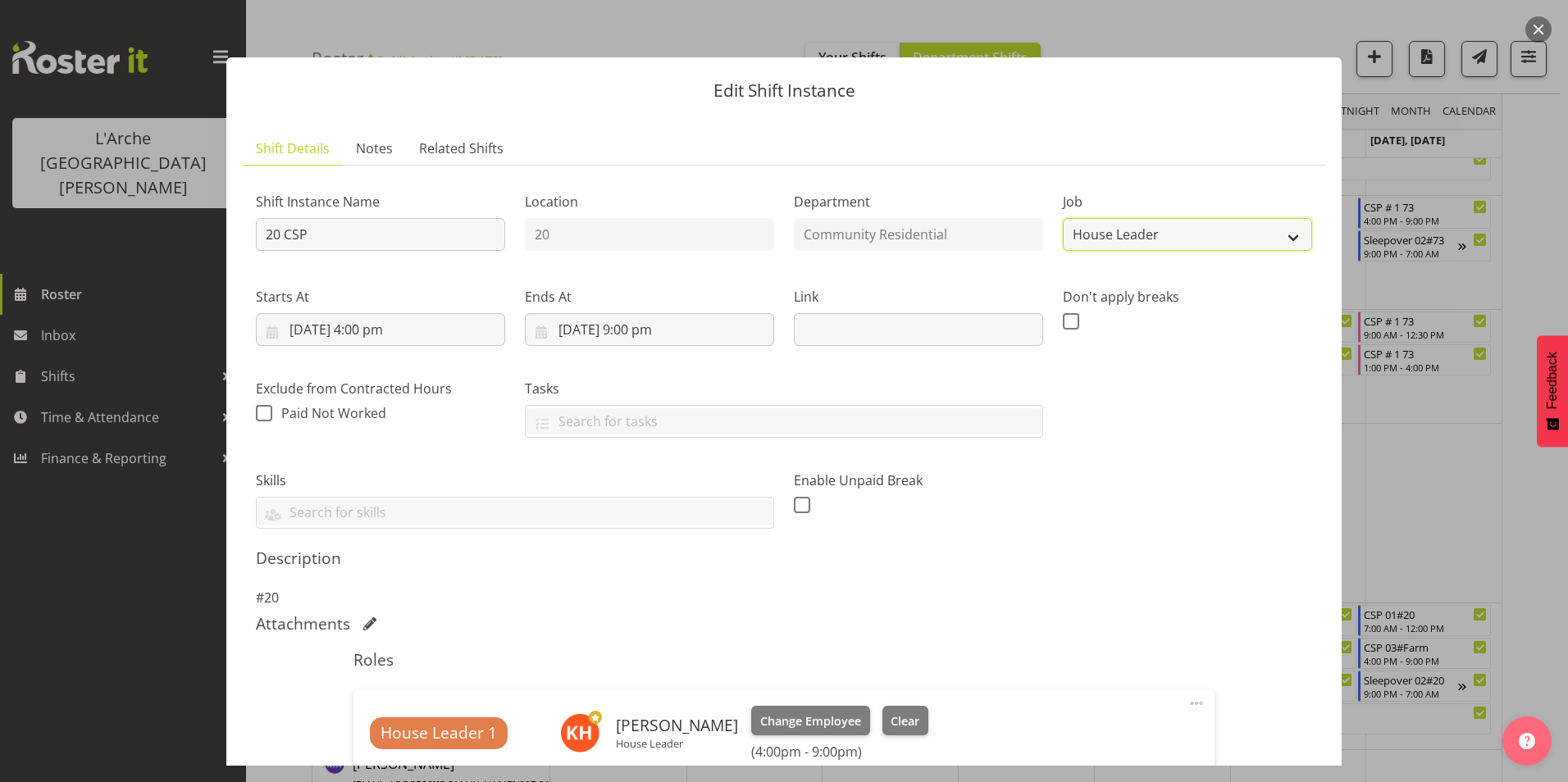
click at [1090, 229] on select "Create new job Accounts Admin Art Coordinator Community Leader Community Suppor…" at bounding box center [1188, 235] width 250 height 33
select select "2"
click at [1063, 218] on select "Create new job Accounts Admin Art Coordinator Community Leader Community Suppor…" at bounding box center [1188, 235] width 250 height 33
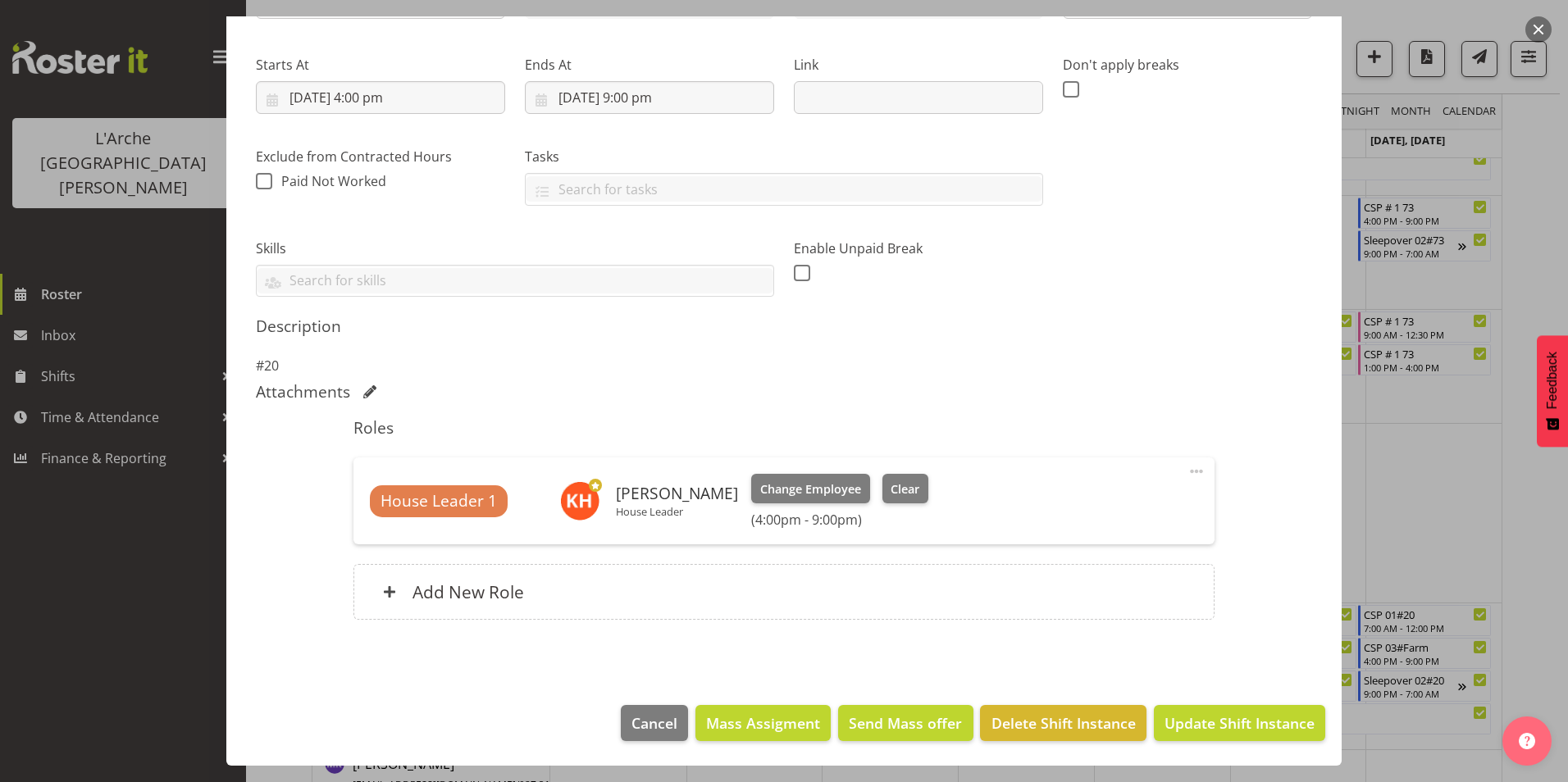
click at [1187, 465] on span at bounding box center [1196, 471] width 19 height 19
click at [1097, 566] on link "Delete" at bounding box center [1128, 566] width 158 height 29
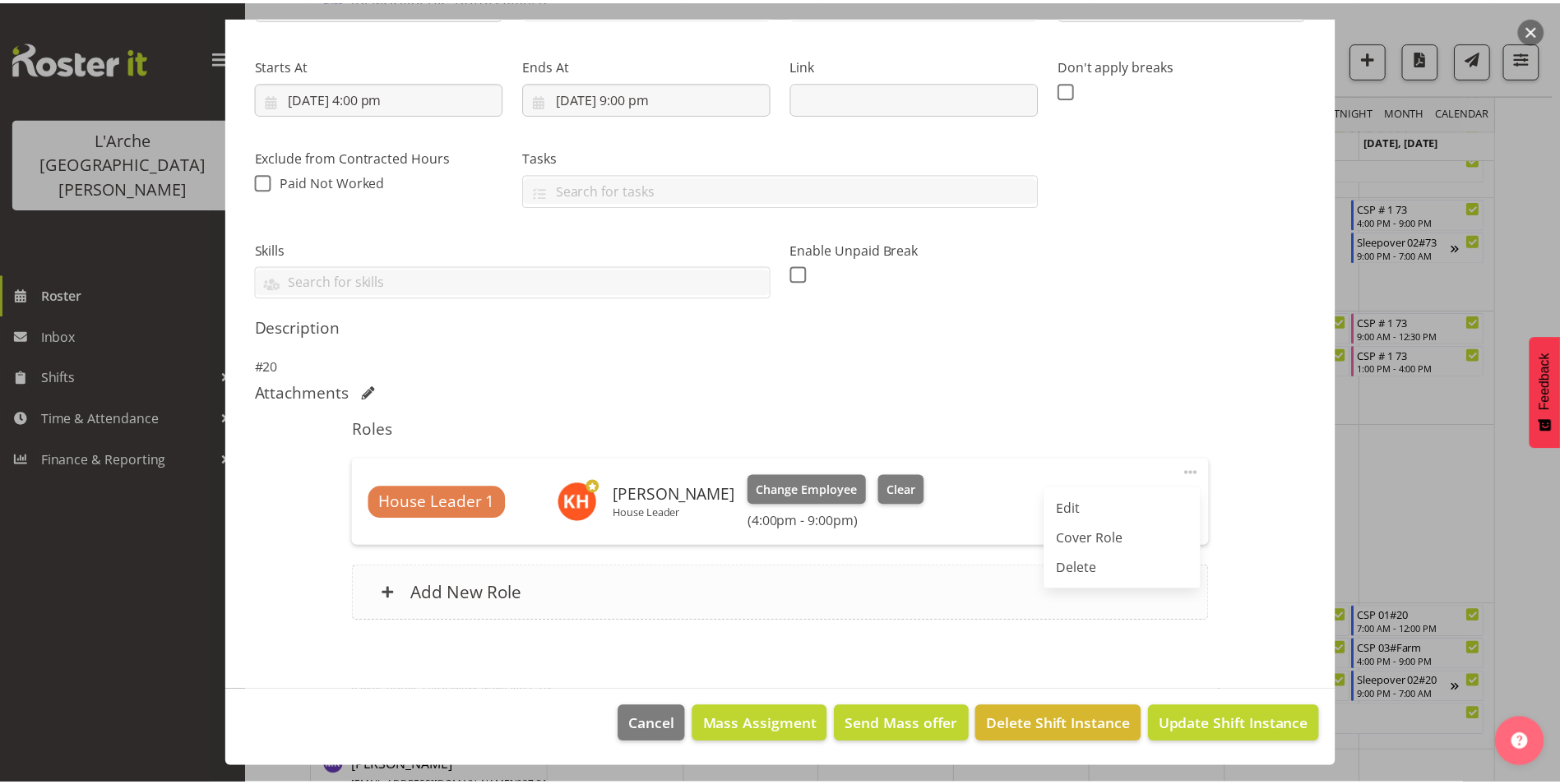
scroll to position [126, 0]
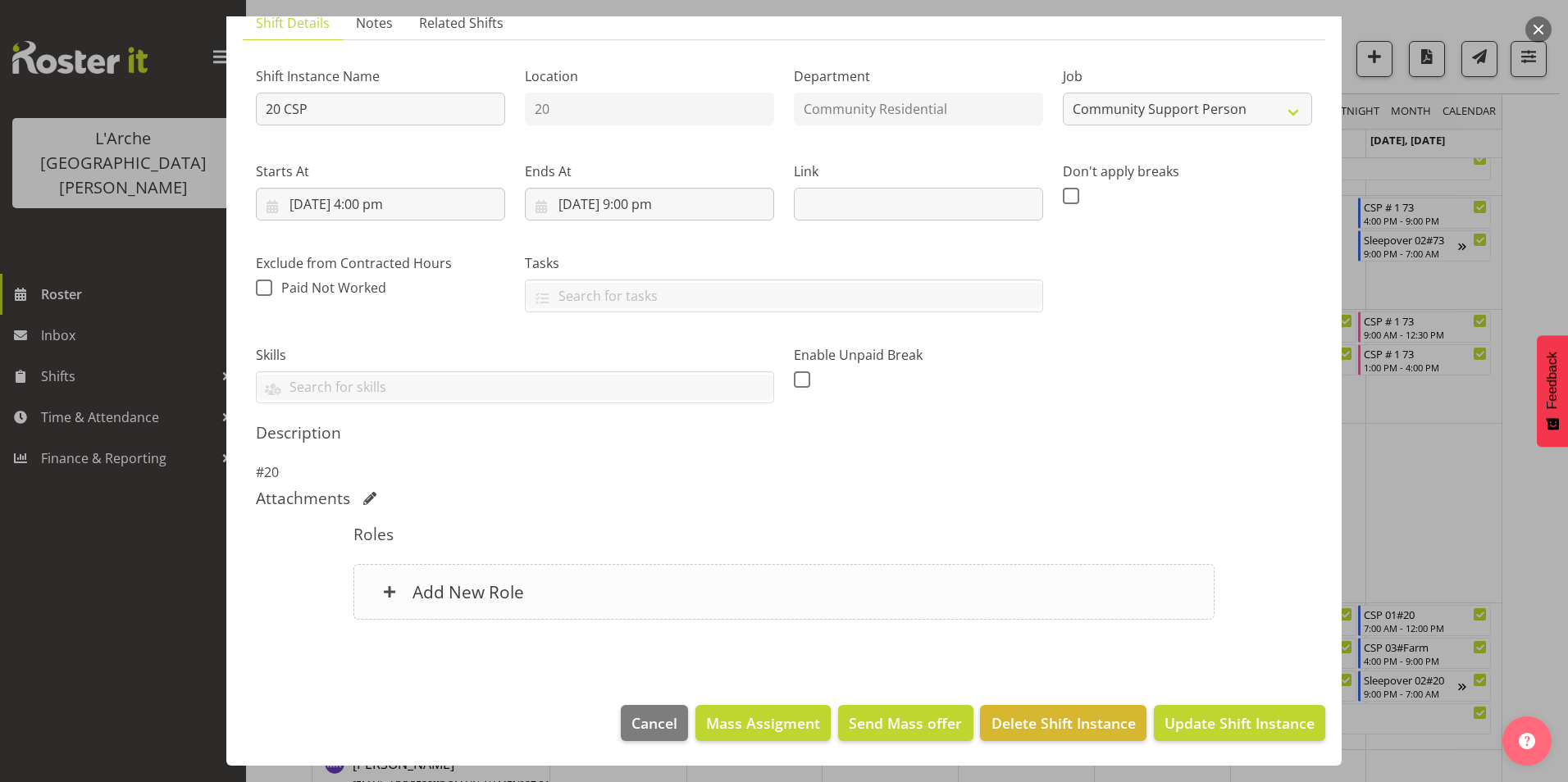
click at [464, 597] on h6 "Add New Role" at bounding box center [468, 591] width 112 height 21
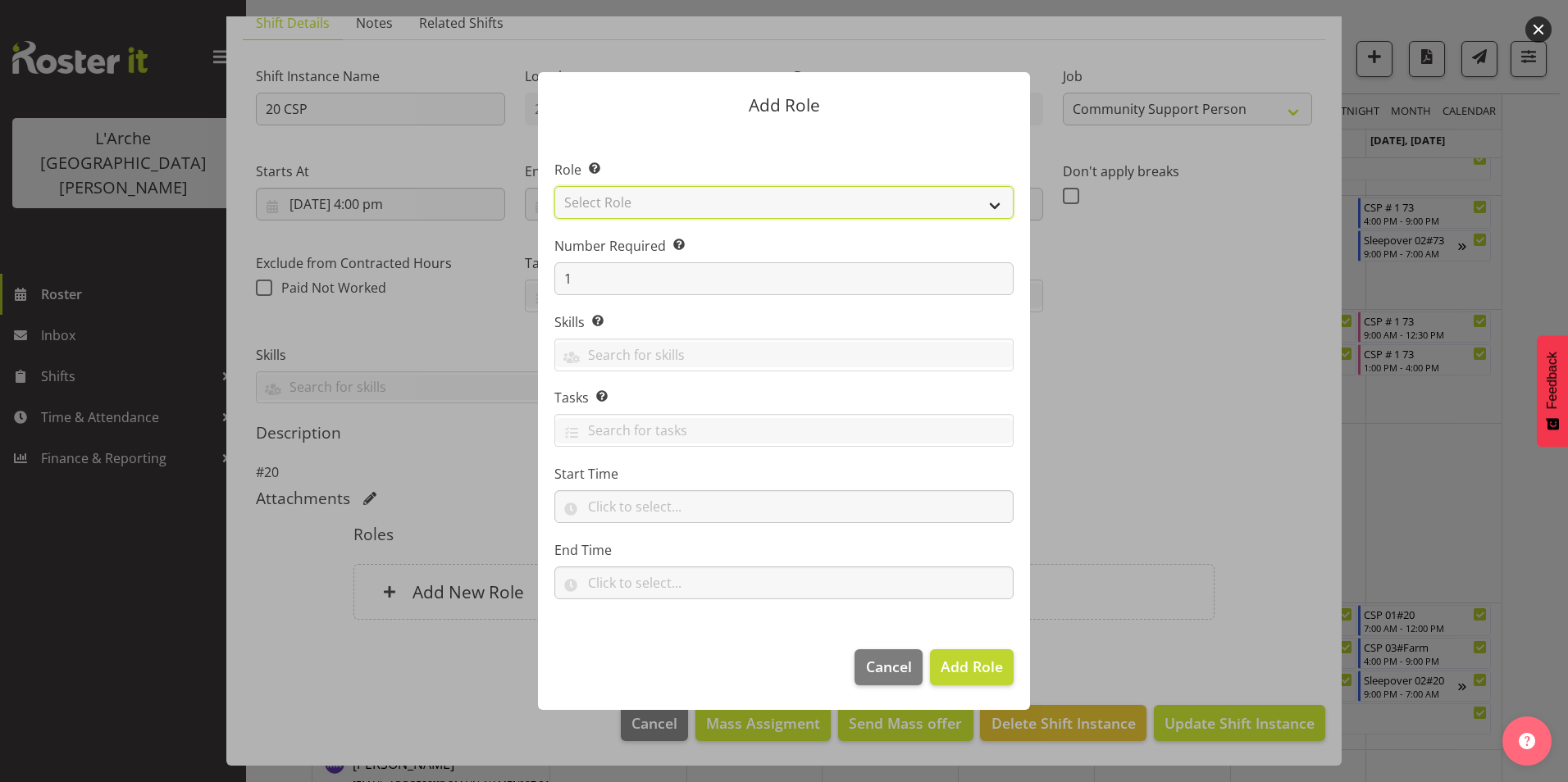
drag, startPoint x: 756, startPoint y: 213, endPoint x: 761, endPoint y: 201, distance: 13.0
click at [757, 208] on select "Select Role Area Manager Art Coordination Community - SIL Community Leader Comm…" at bounding box center [784, 203] width 459 height 33
select select "13"
click at [554, 186] on select "Select Role Area Manager Art Coordination Community - SIL Community Leader Comm…" at bounding box center [784, 203] width 459 height 33
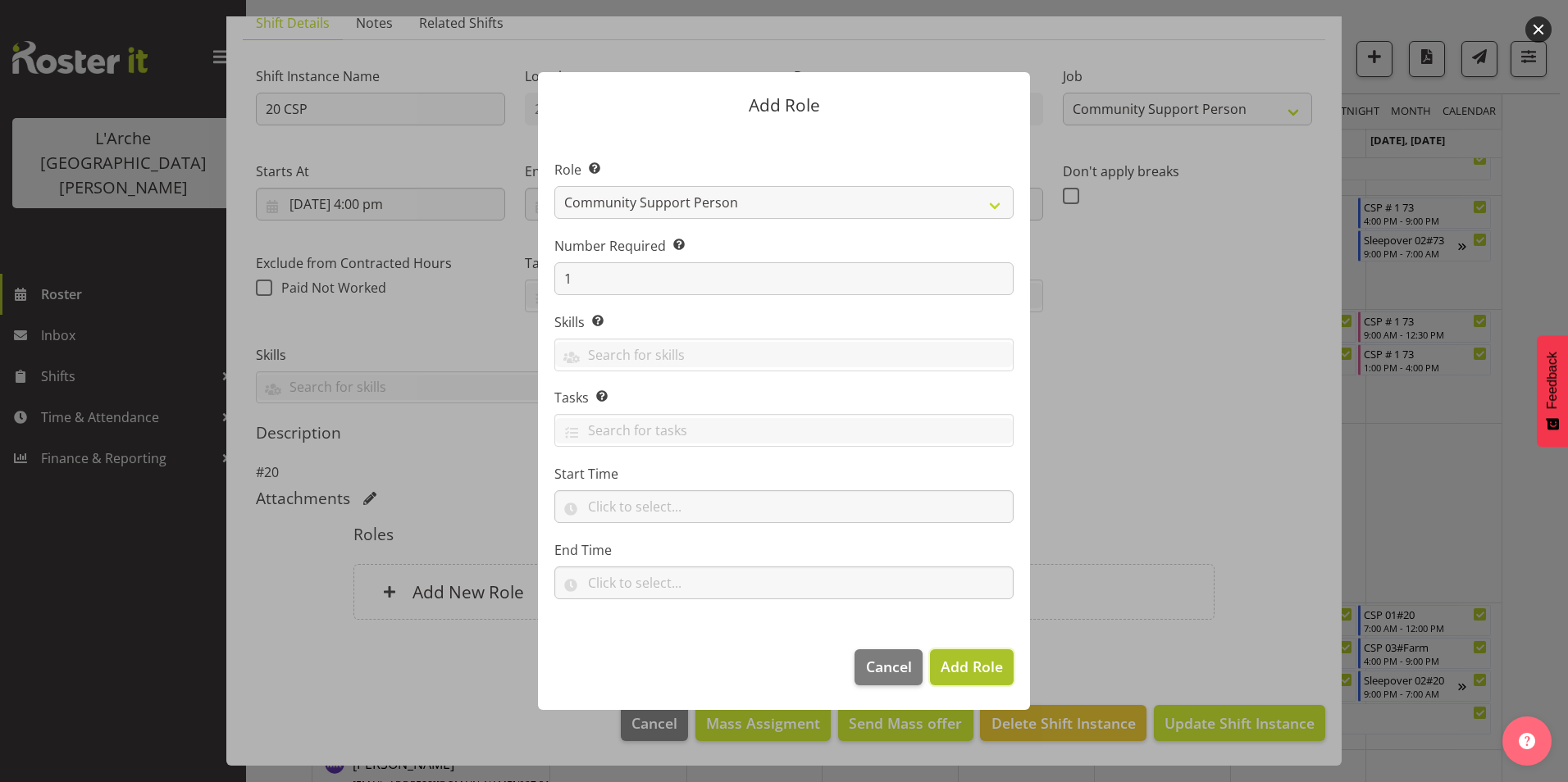
click at [975, 658] on span "Add Role" at bounding box center [972, 666] width 62 height 19
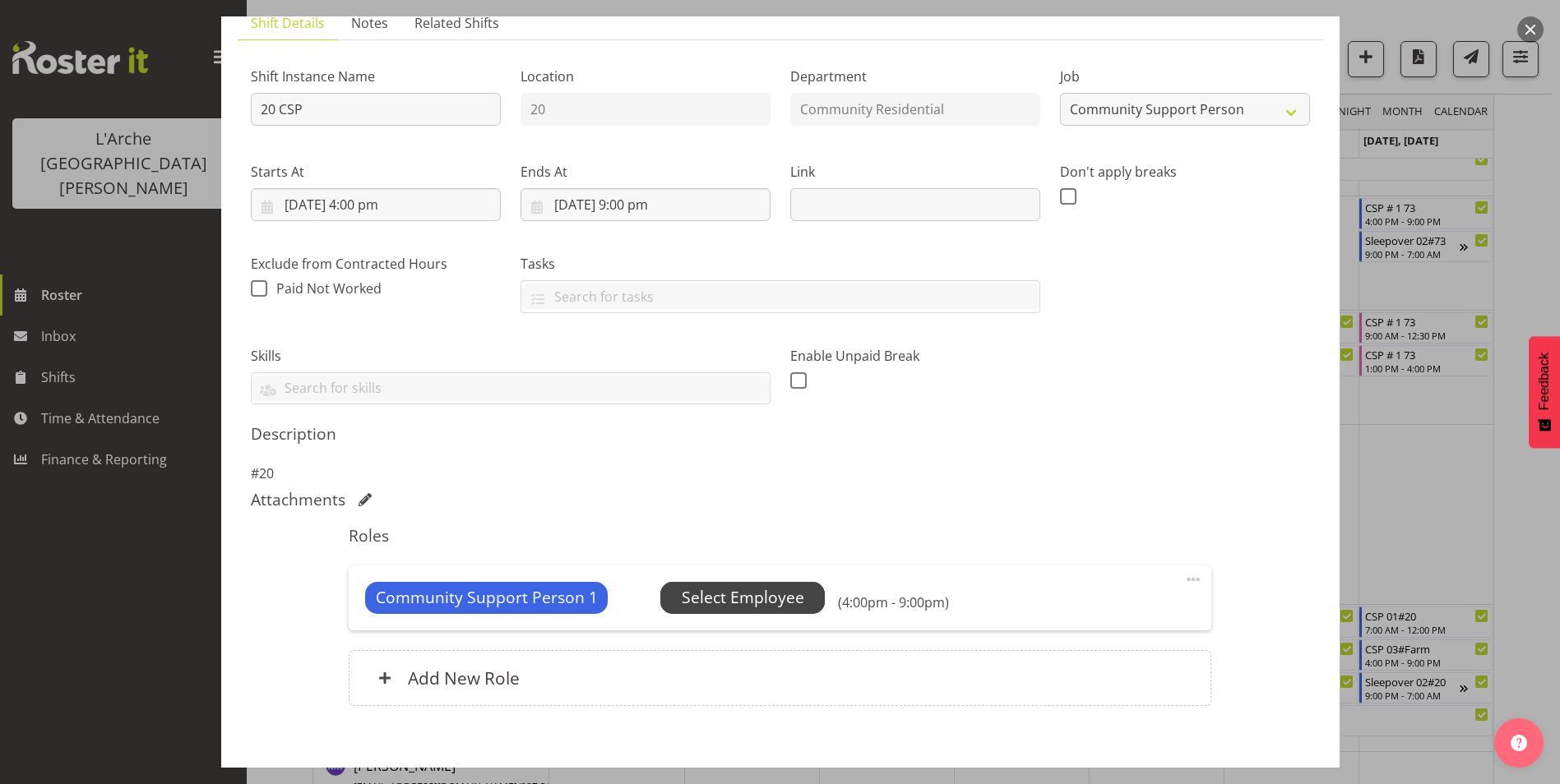
click at [715, 593] on span "Select Employee" at bounding box center [743, 598] width 122 height 24
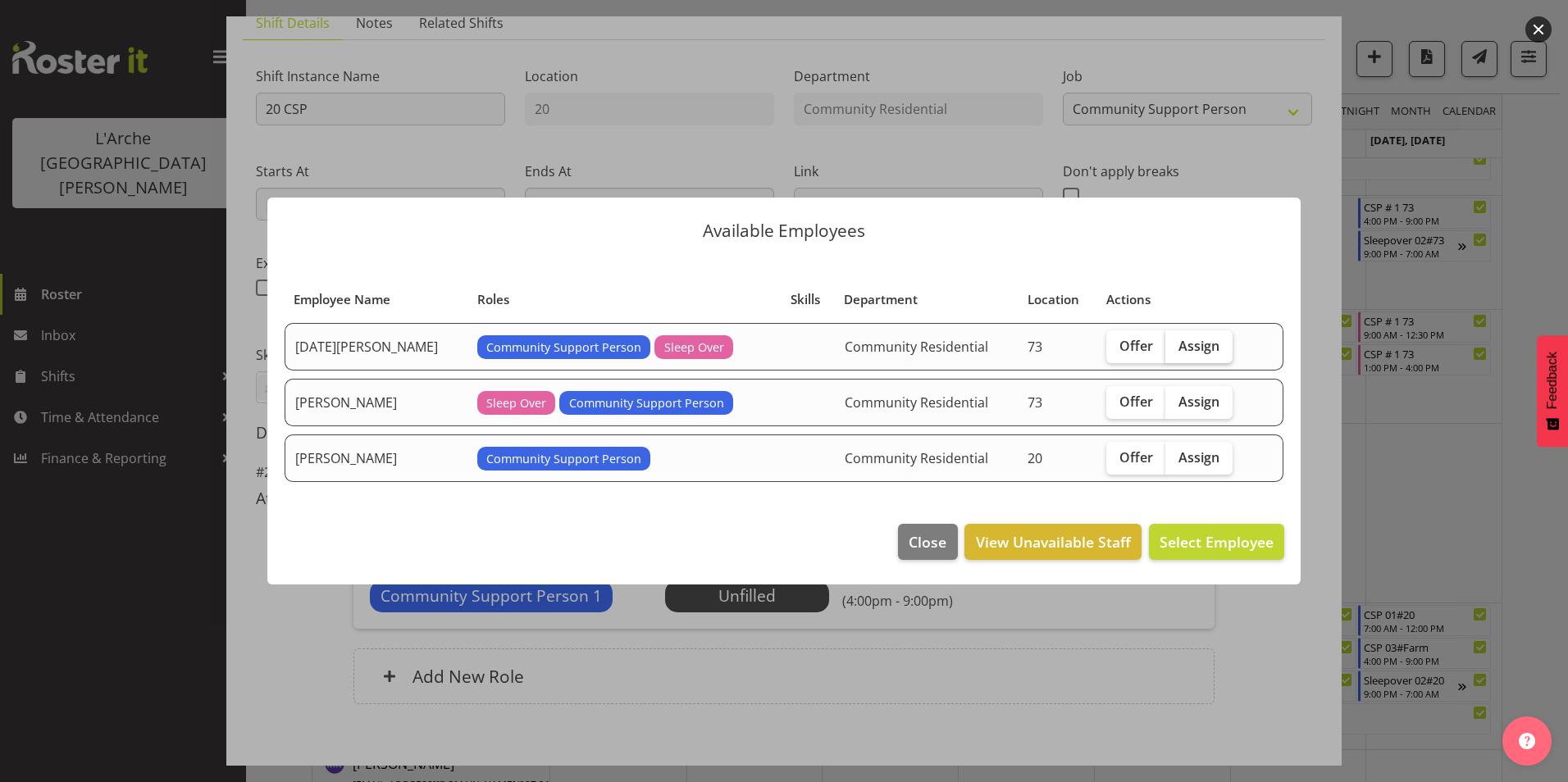
click at [1179, 346] on span "Assign" at bounding box center [1199, 346] width 41 height 17
click at [1176, 346] on input "Assign" at bounding box center [1171, 346] width 11 height 11
checkbox input "true"
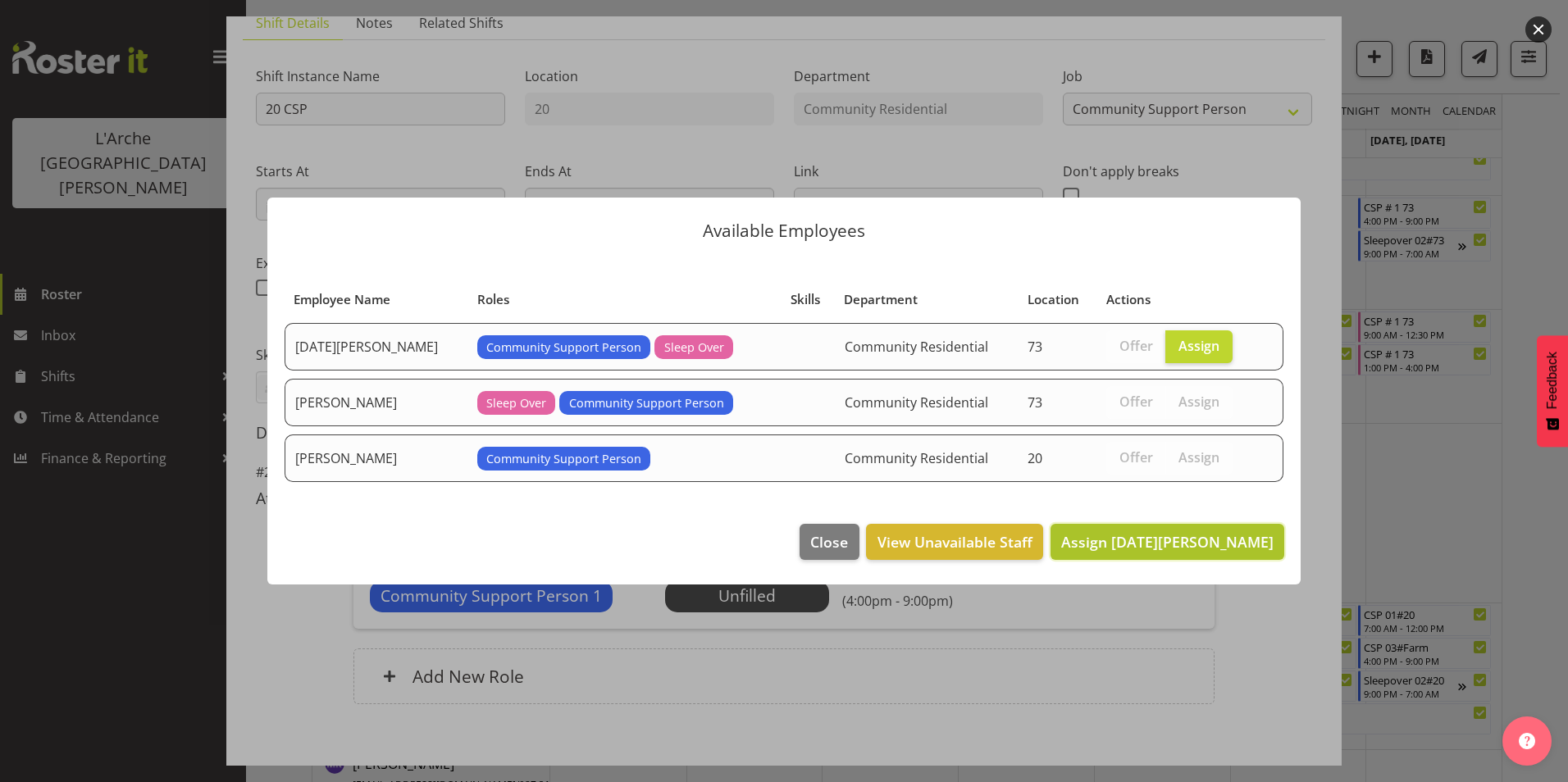
click at [1227, 536] on span "Assign [DATE][PERSON_NAME]" at bounding box center [1167, 542] width 212 height 19
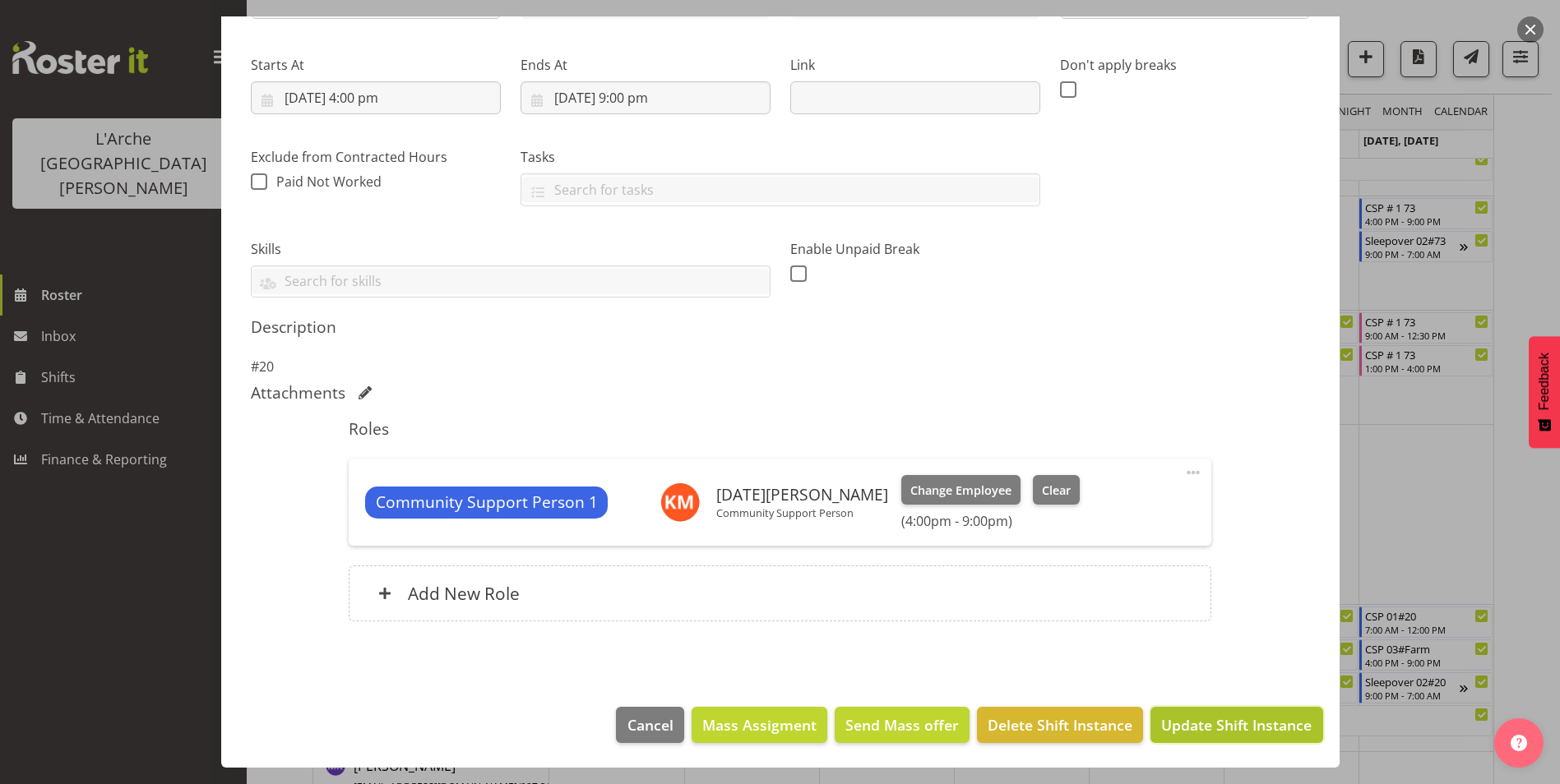
click at [1161, 719] on span "Update Shift Instance" at bounding box center [1237, 724] width 151 height 21
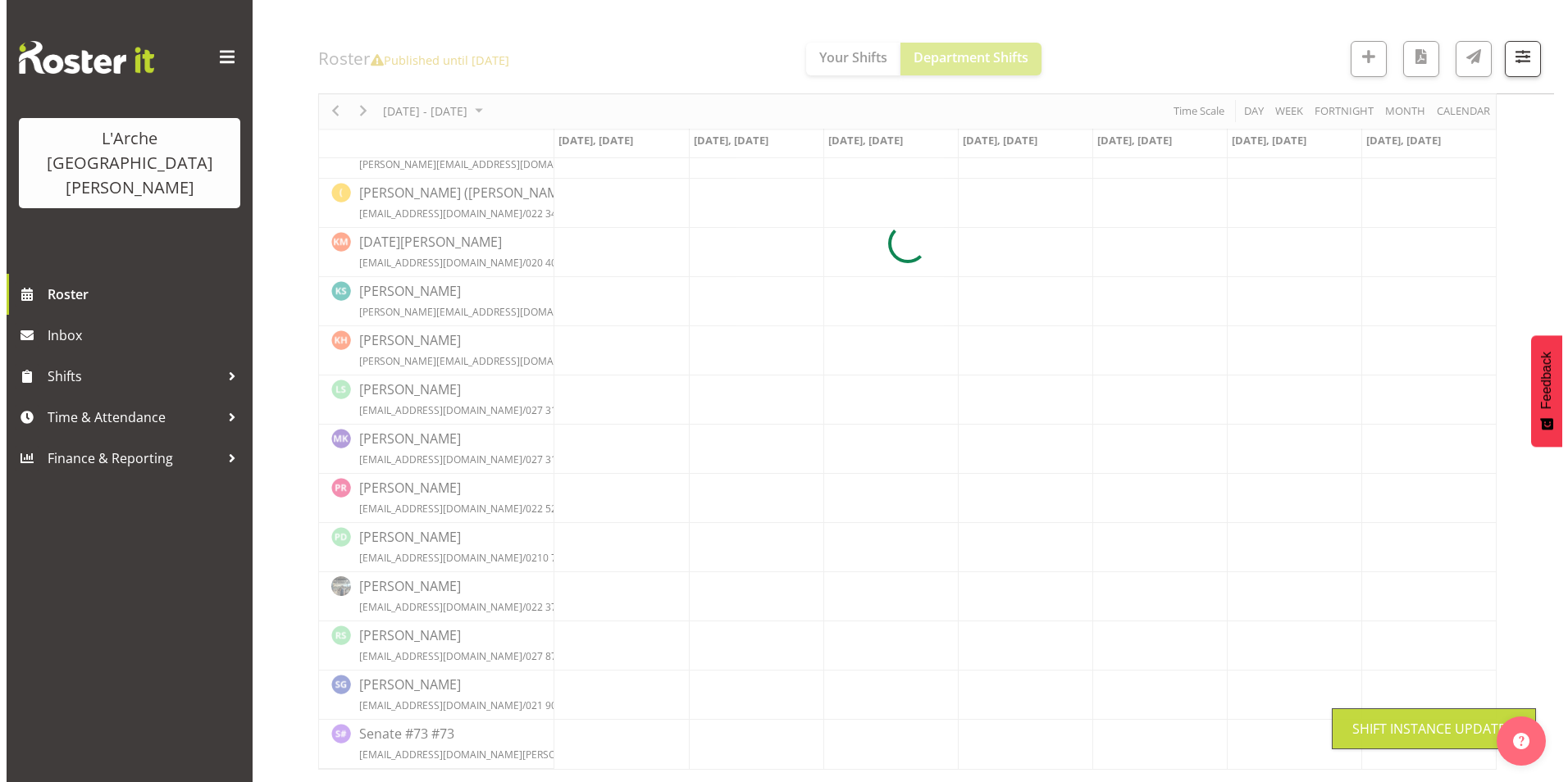
scroll to position [477, 0]
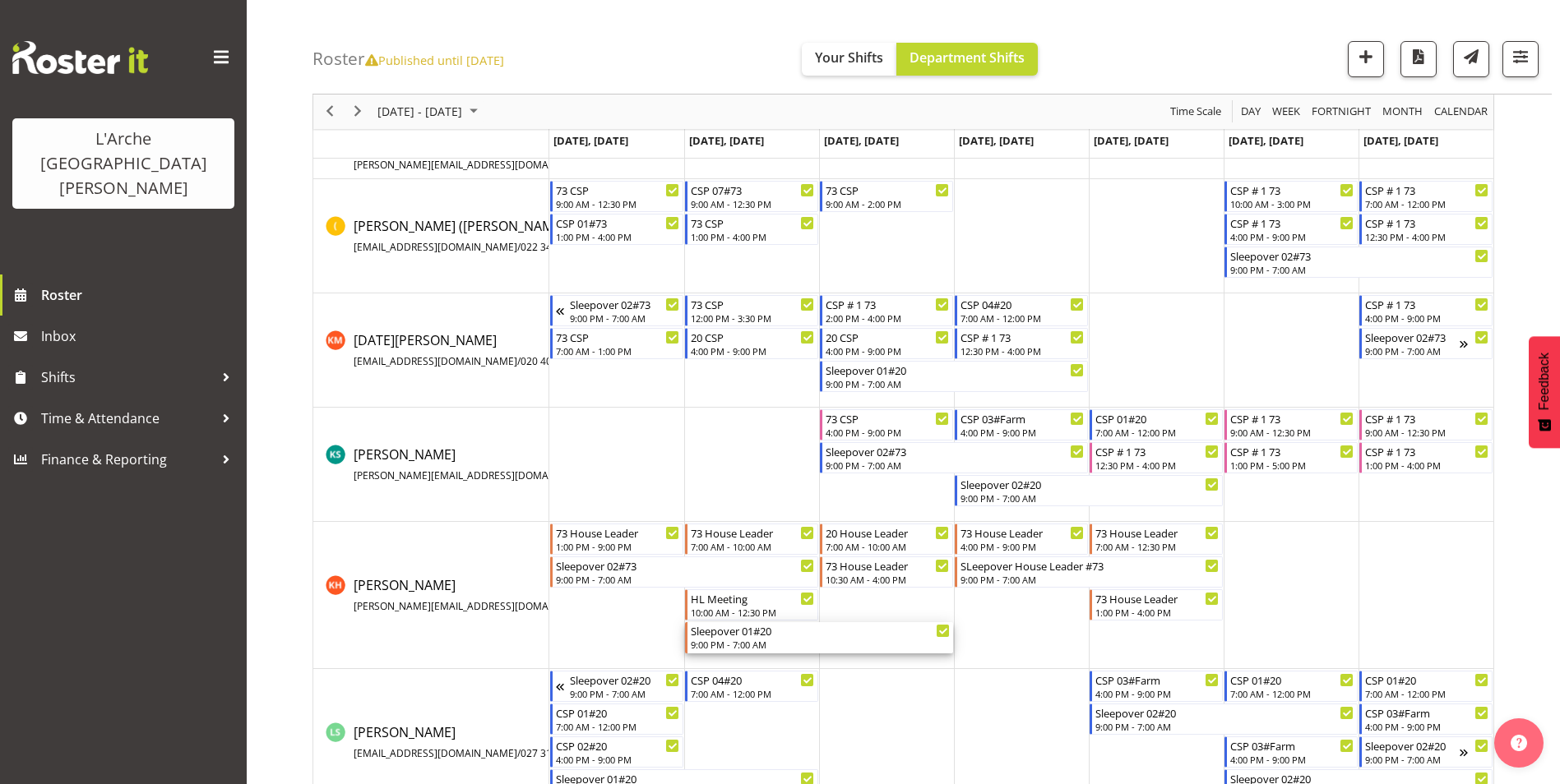
click at [791, 632] on div "Sleepover 01#20" at bounding box center [820, 630] width 259 height 17
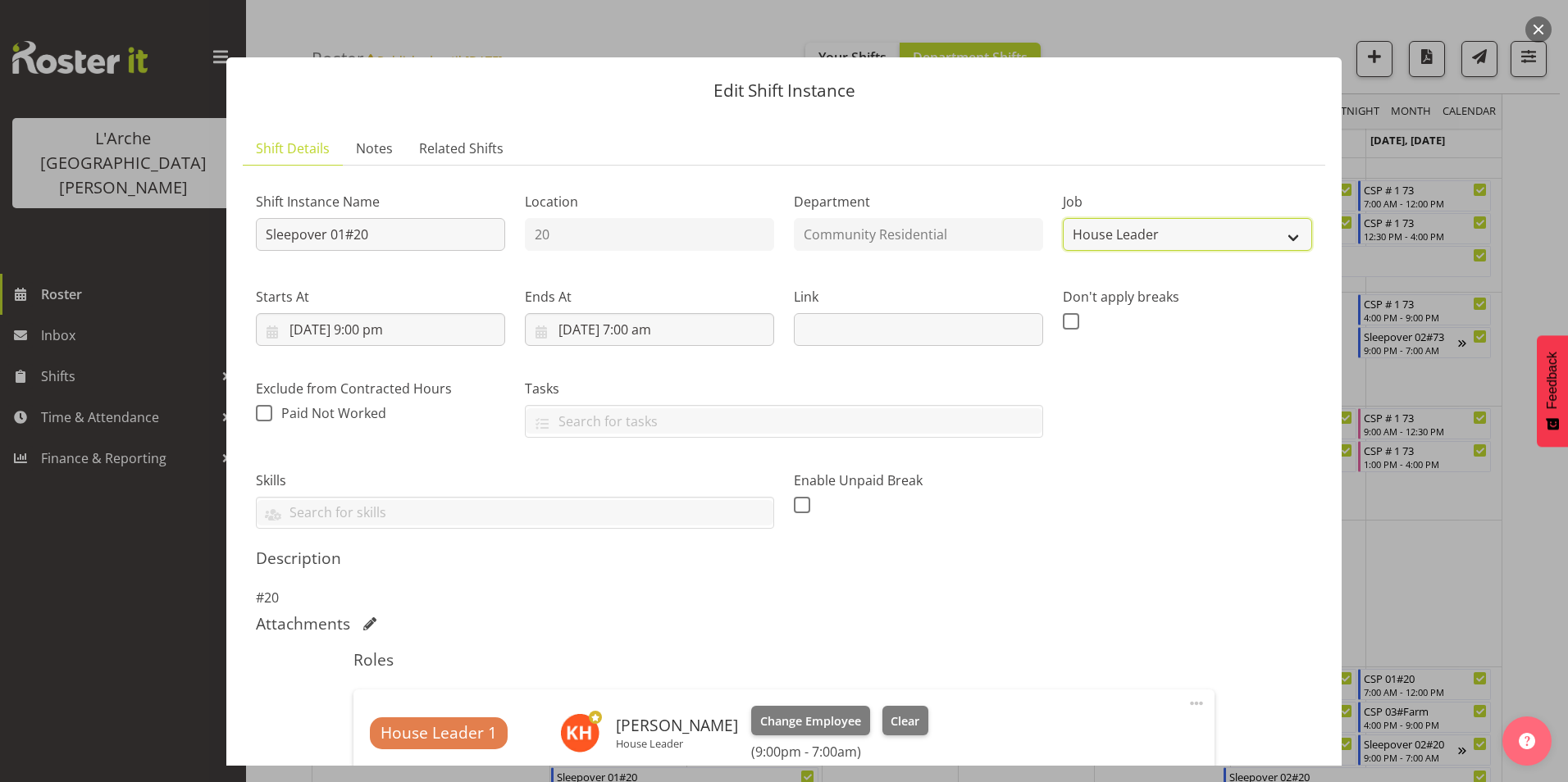
click at [1125, 236] on select "Create new job Accounts Admin Art Coordinator Community Leader Community Suppor…" at bounding box center [1188, 235] width 250 height 33
select select "2"
click at [1063, 218] on select "Create new job Accounts Admin Art Coordinator Community Leader Community Suppor…" at bounding box center [1188, 235] width 250 height 33
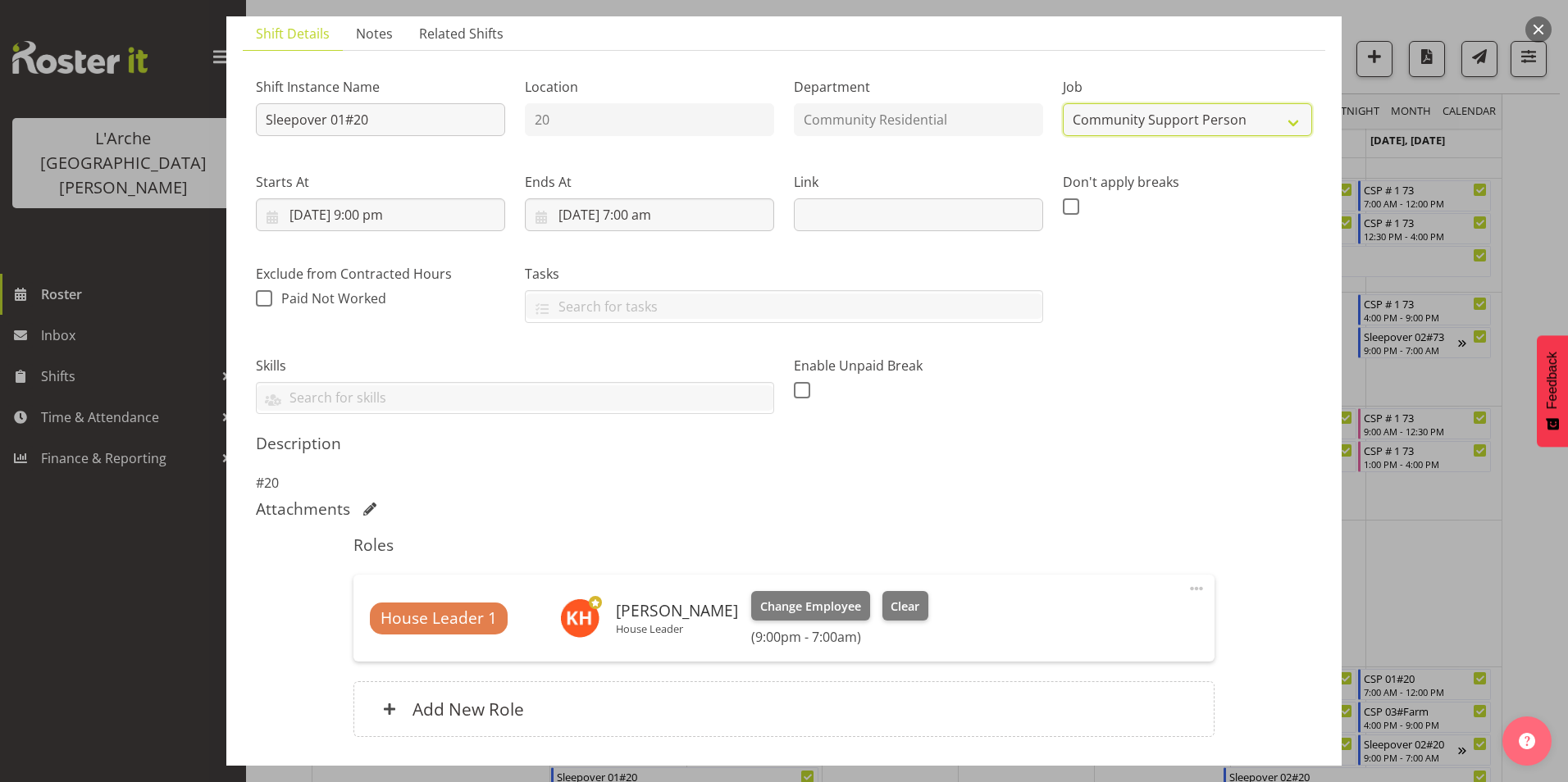
scroll to position [232, 0]
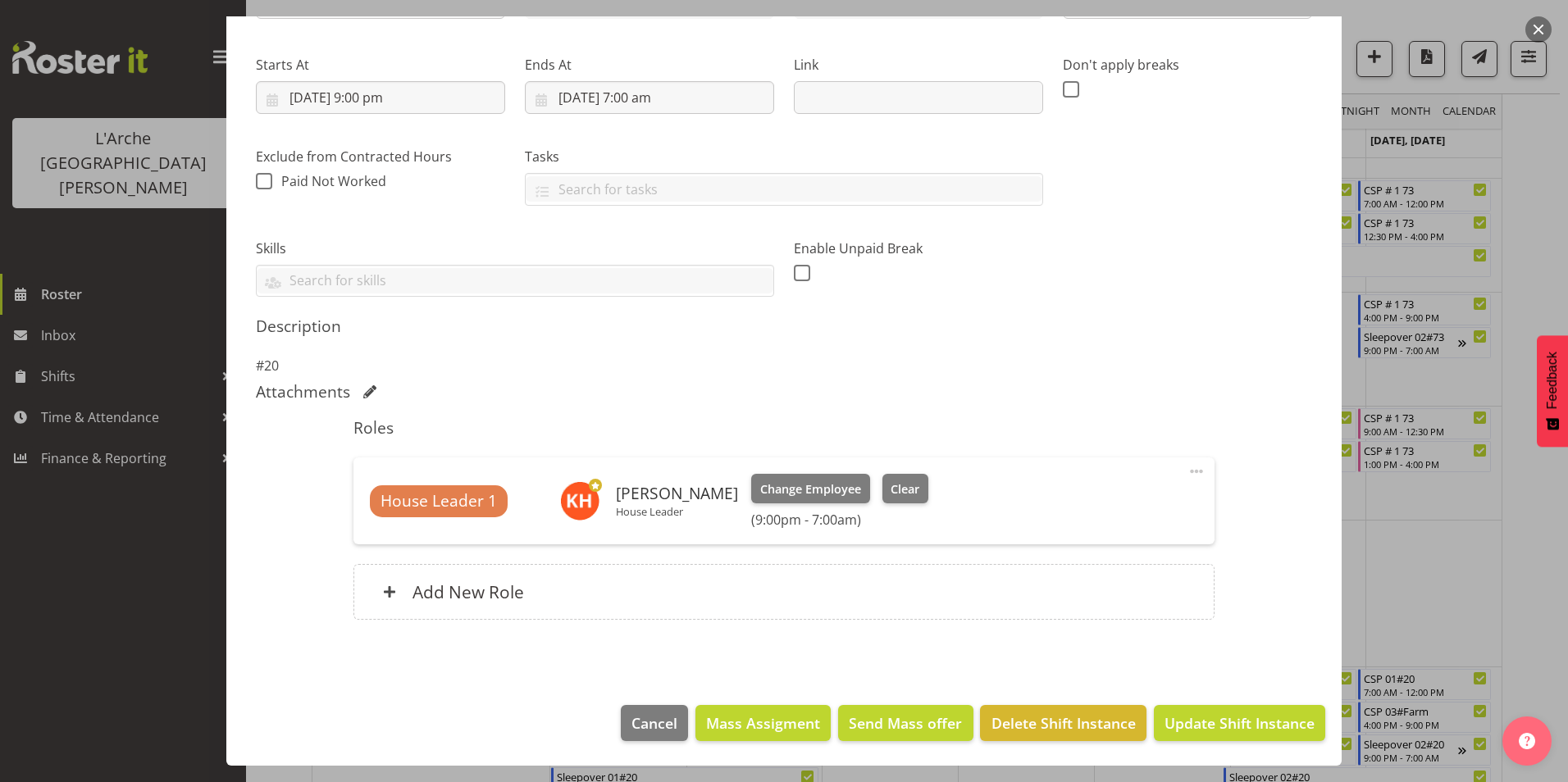
click at [1187, 470] on span at bounding box center [1196, 471] width 19 height 19
click at [1084, 564] on link "Delete" at bounding box center [1128, 566] width 158 height 29
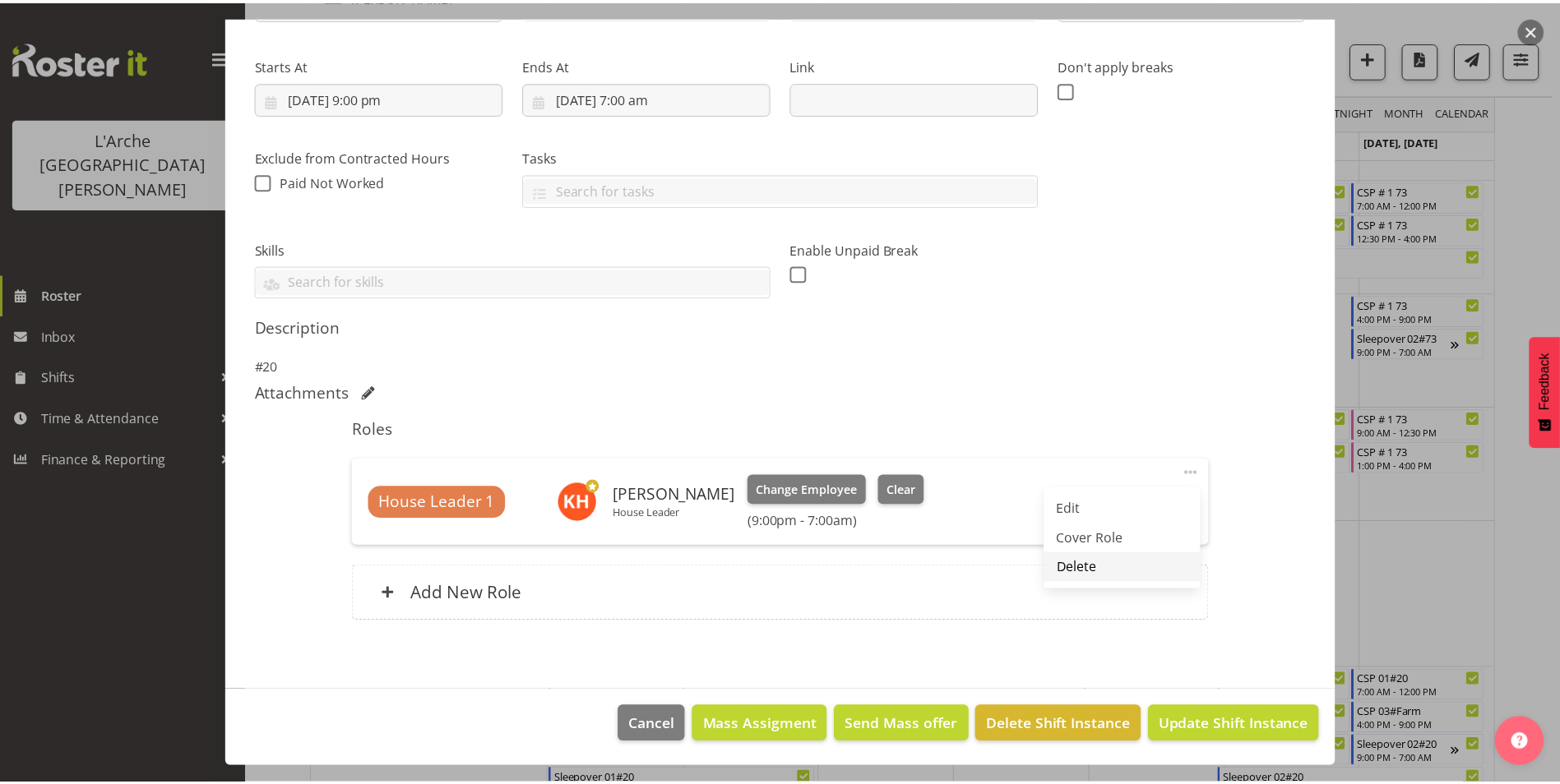
scroll to position [126, 0]
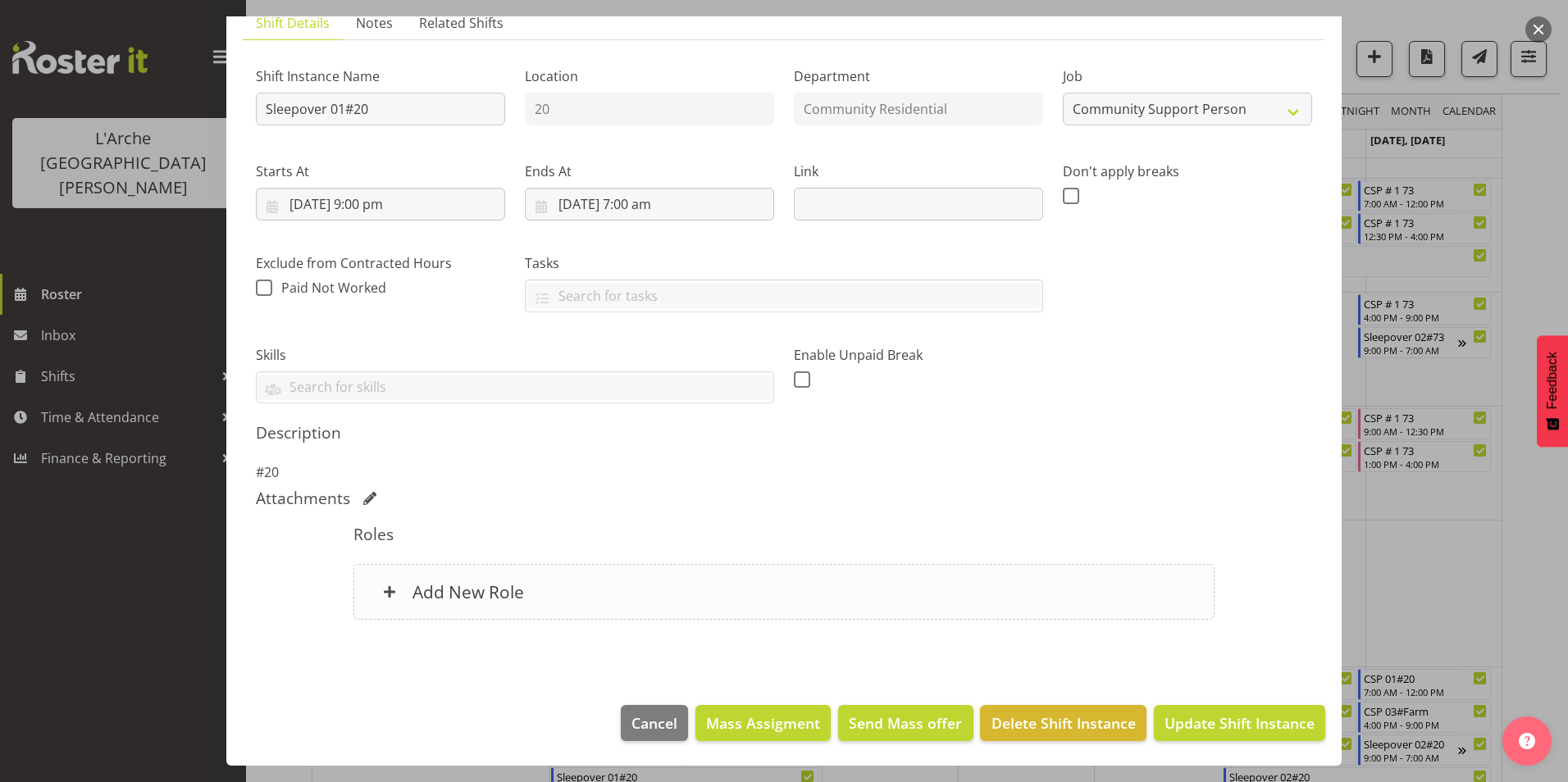
click at [482, 589] on h6 "Add New Role" at bounding box center [468, 591] width 112 height 21
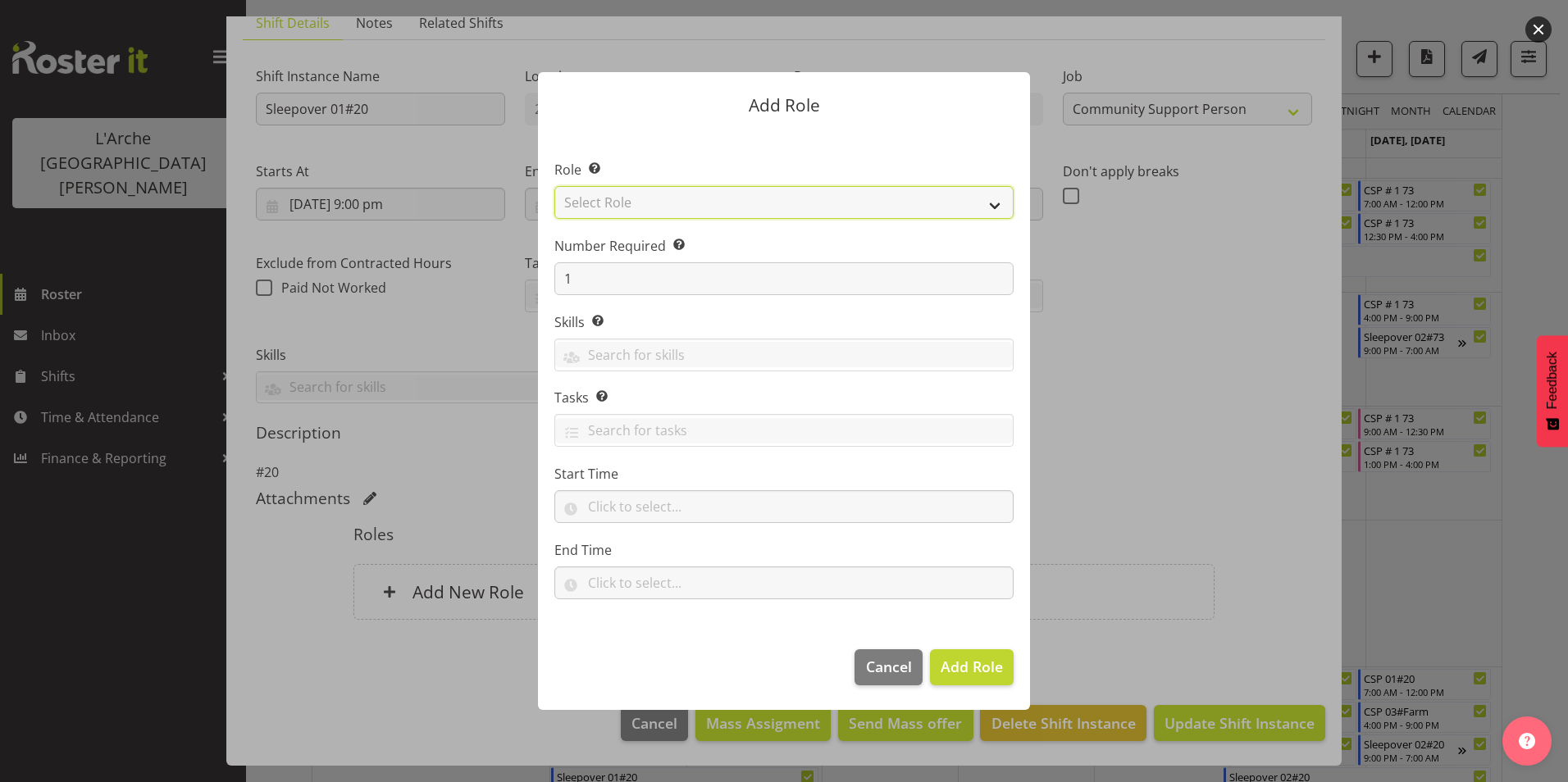
click at [650, 201] on select "Select Role Area Manager Art Coordination Community - SIL Community Leader Comm…" at bounding box center [784, 203] width 459 height 33
select select "13"
click at [554, 186] on select "Select Role Area Manager Art Coordination Community - SIL Community Leader Comm…" at bounding box center [784, 203] width 459 height 33
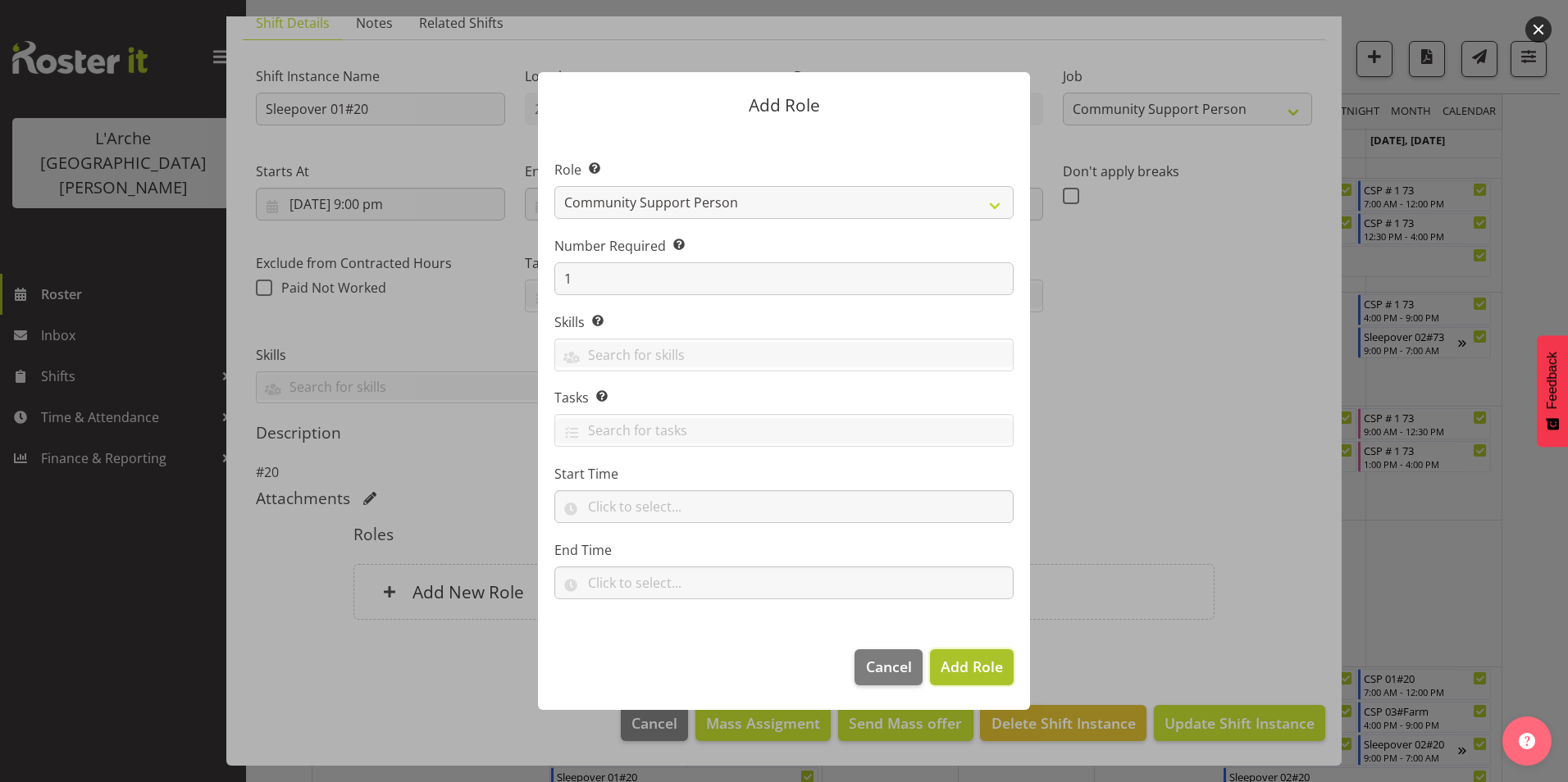
click at [974, 669] on span "Add Role" at bounding box center [972, 666] width 62 height 19
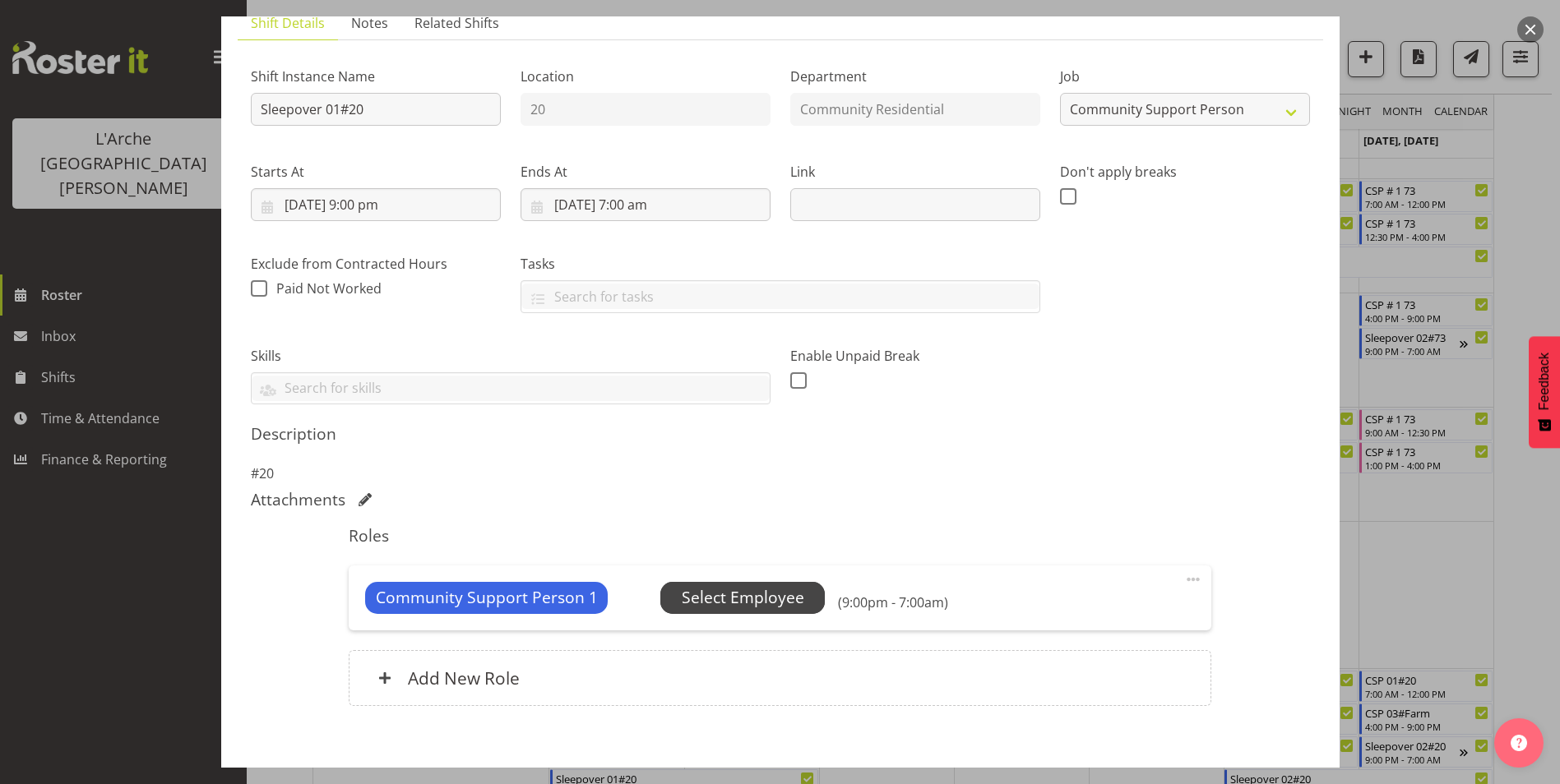
click at [784, 594] on span "Select Employee" at bounding box center [743, 598] width 122 height 24
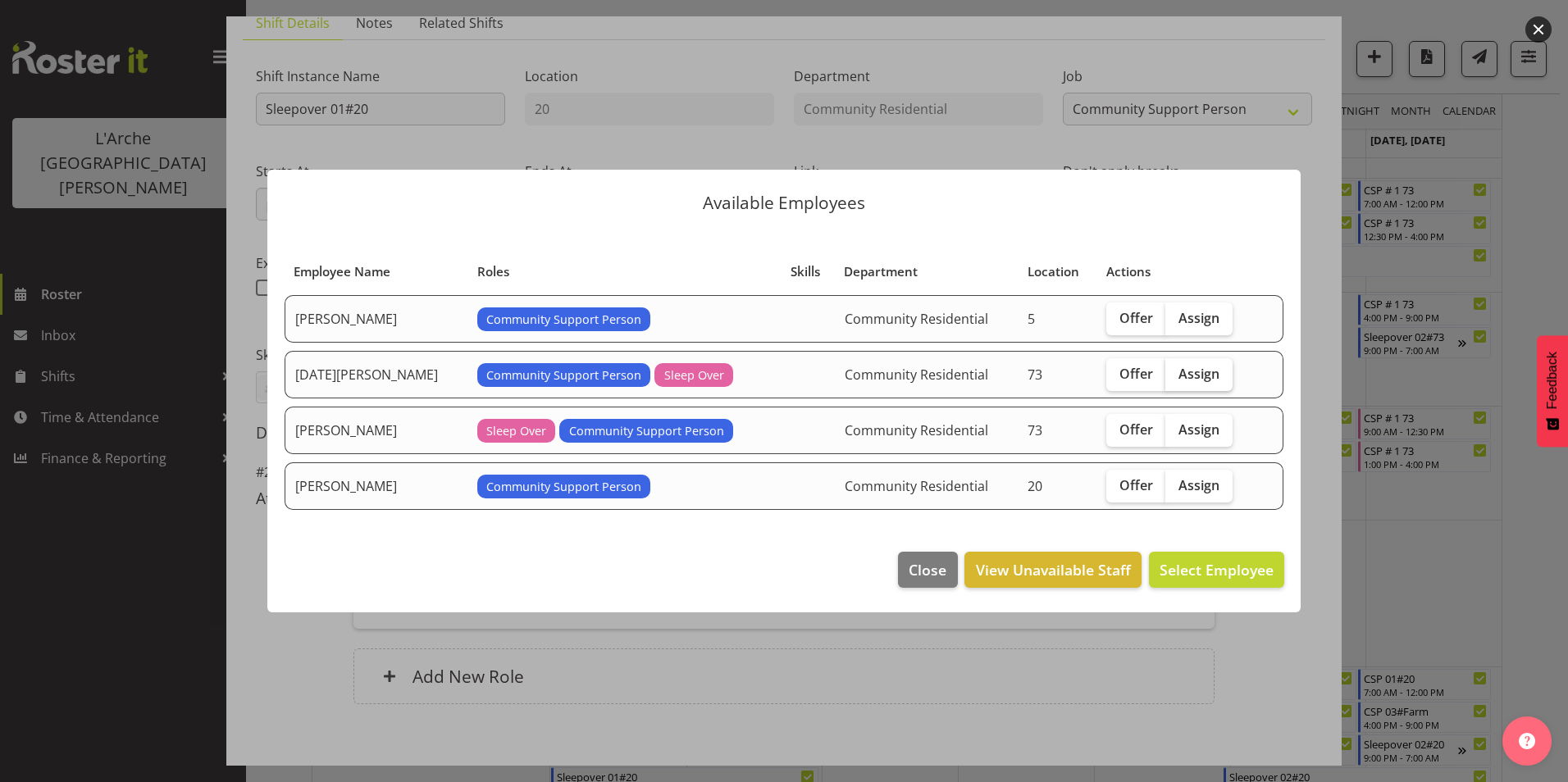
click at [1197, 375] on span "Assign" at bounding box center [1199, 374] width 41 height 17
click at [1176, 375] on input "Assign" at bounding box center [1171, 374] width 11 height 11
checkbox input "true"
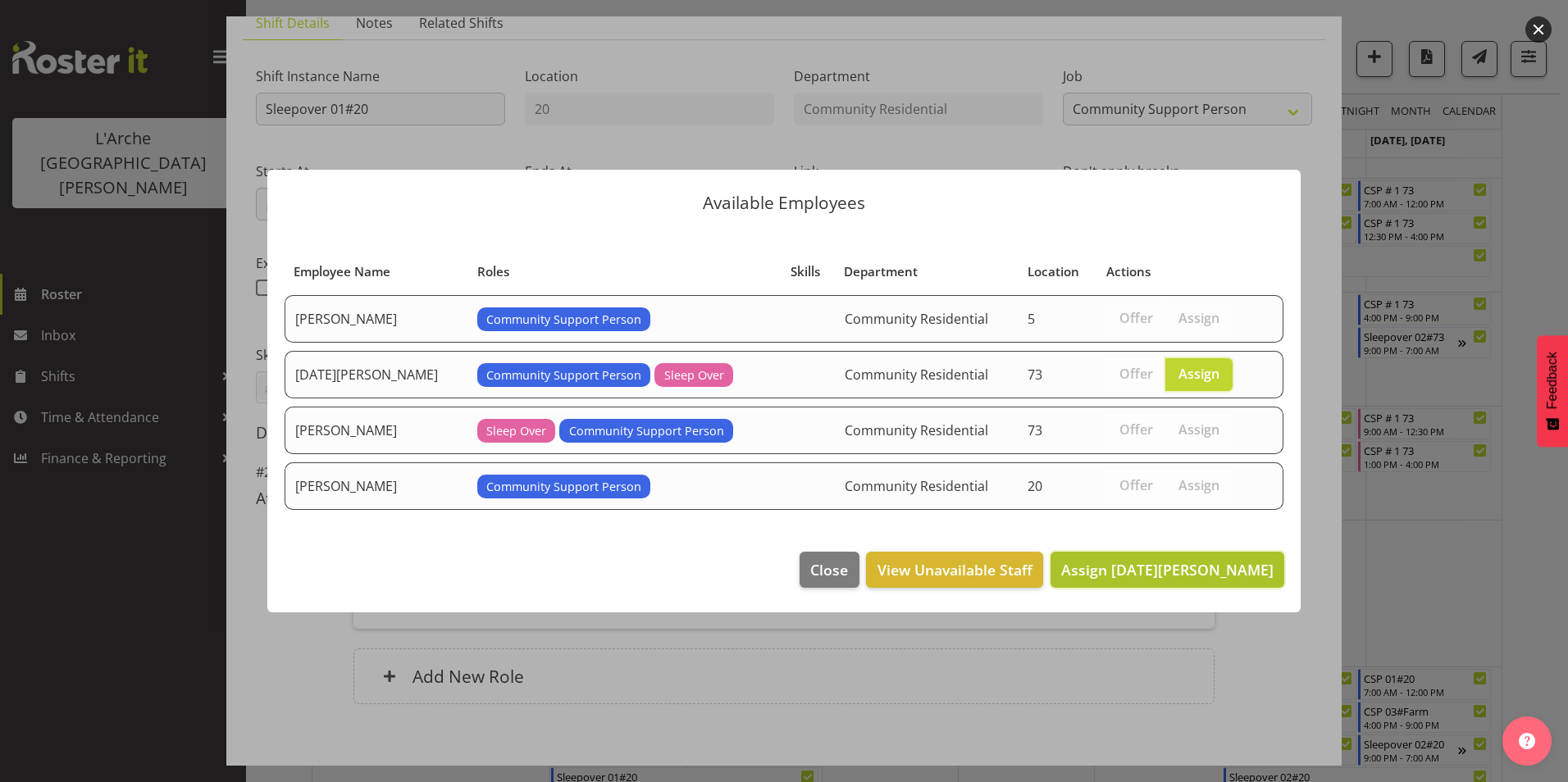
click at [1169, 566] on span "Assign [DATE][PERSON_NAME]" at bounding box center [1167, 569] width 212 height 19
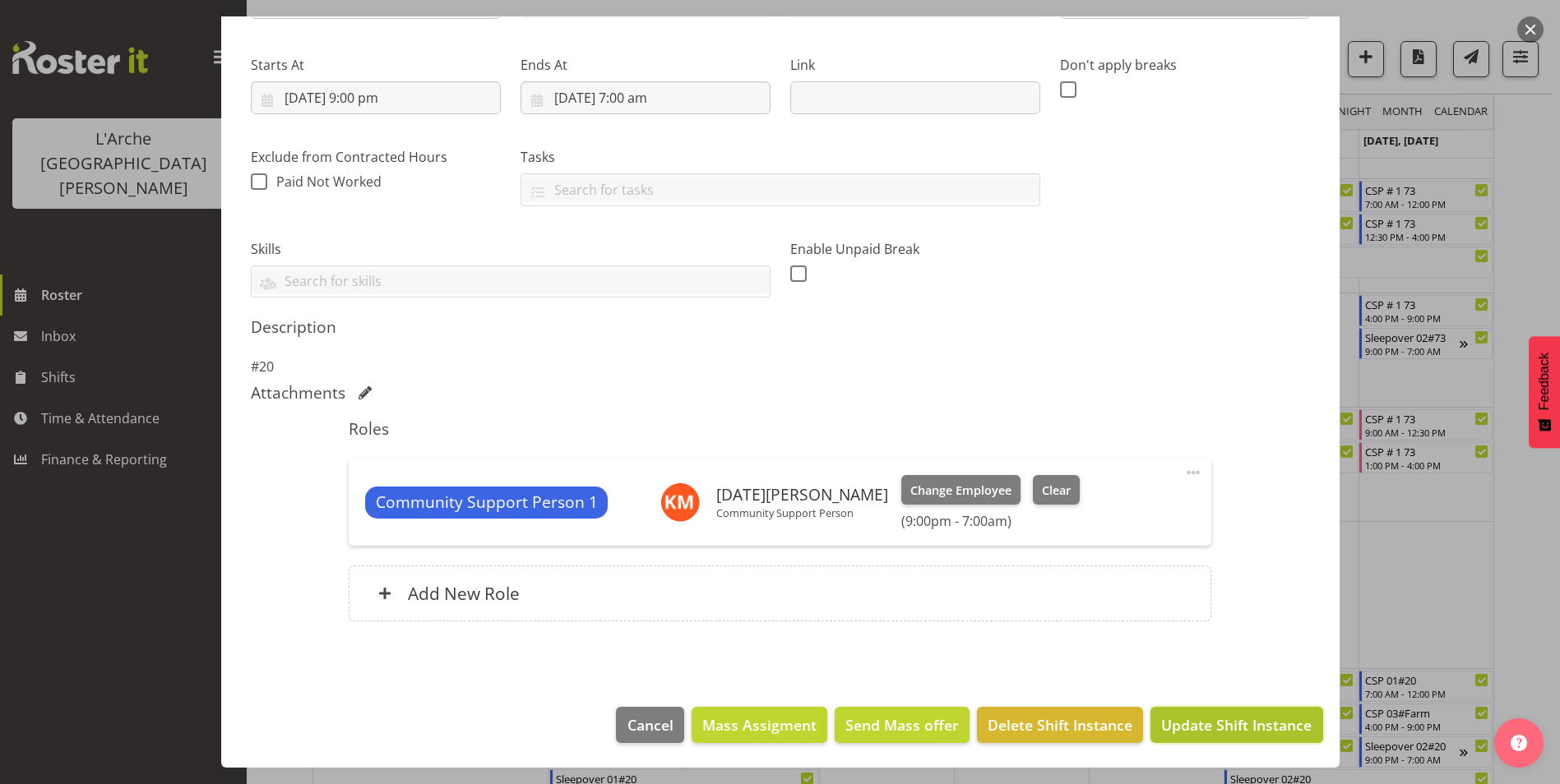
click at [1210, 723] on span "Update Shift Instance" at bounding box center [1237, 724] width 151 height 21
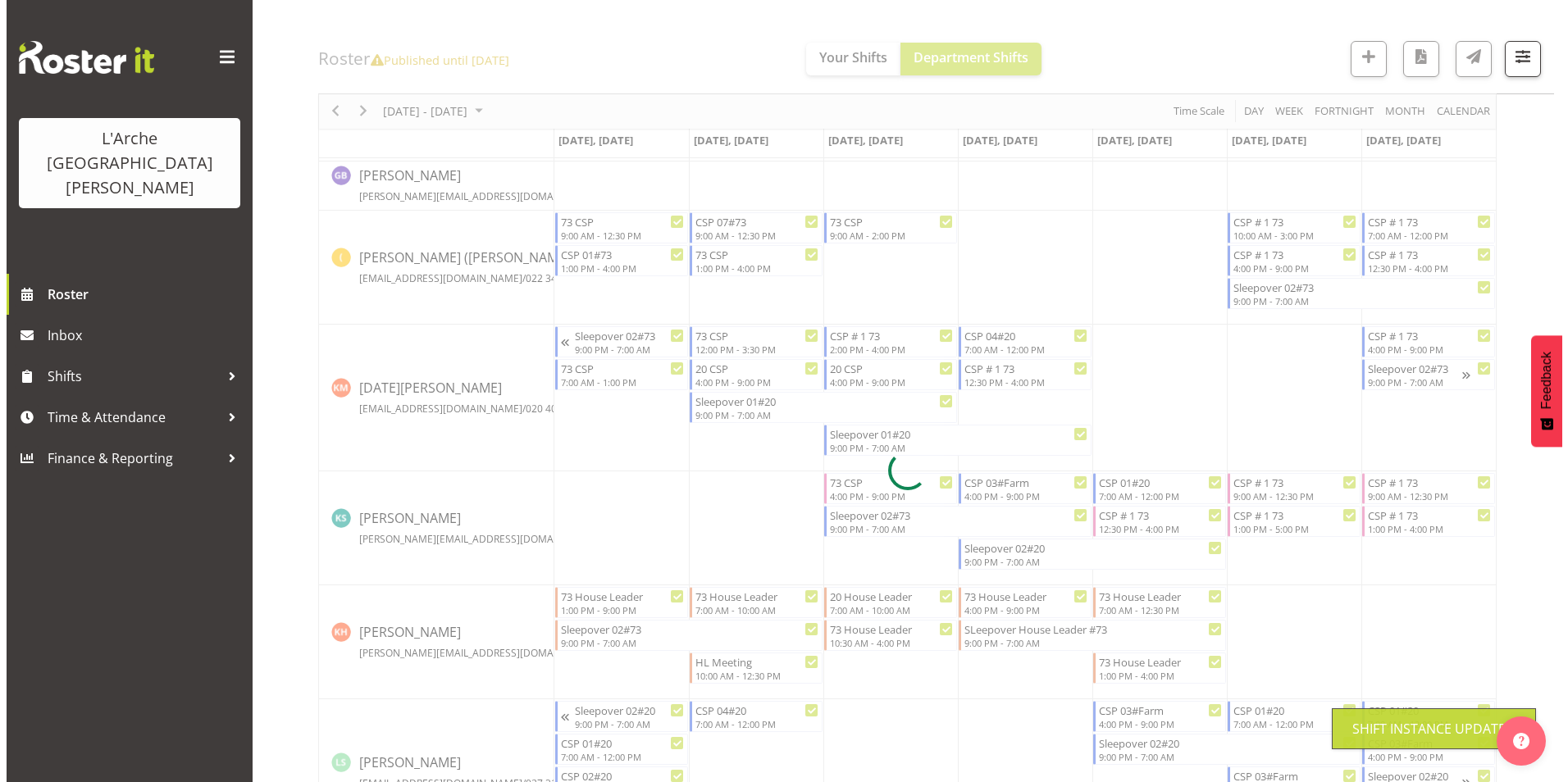
scroll to position [477, 0]
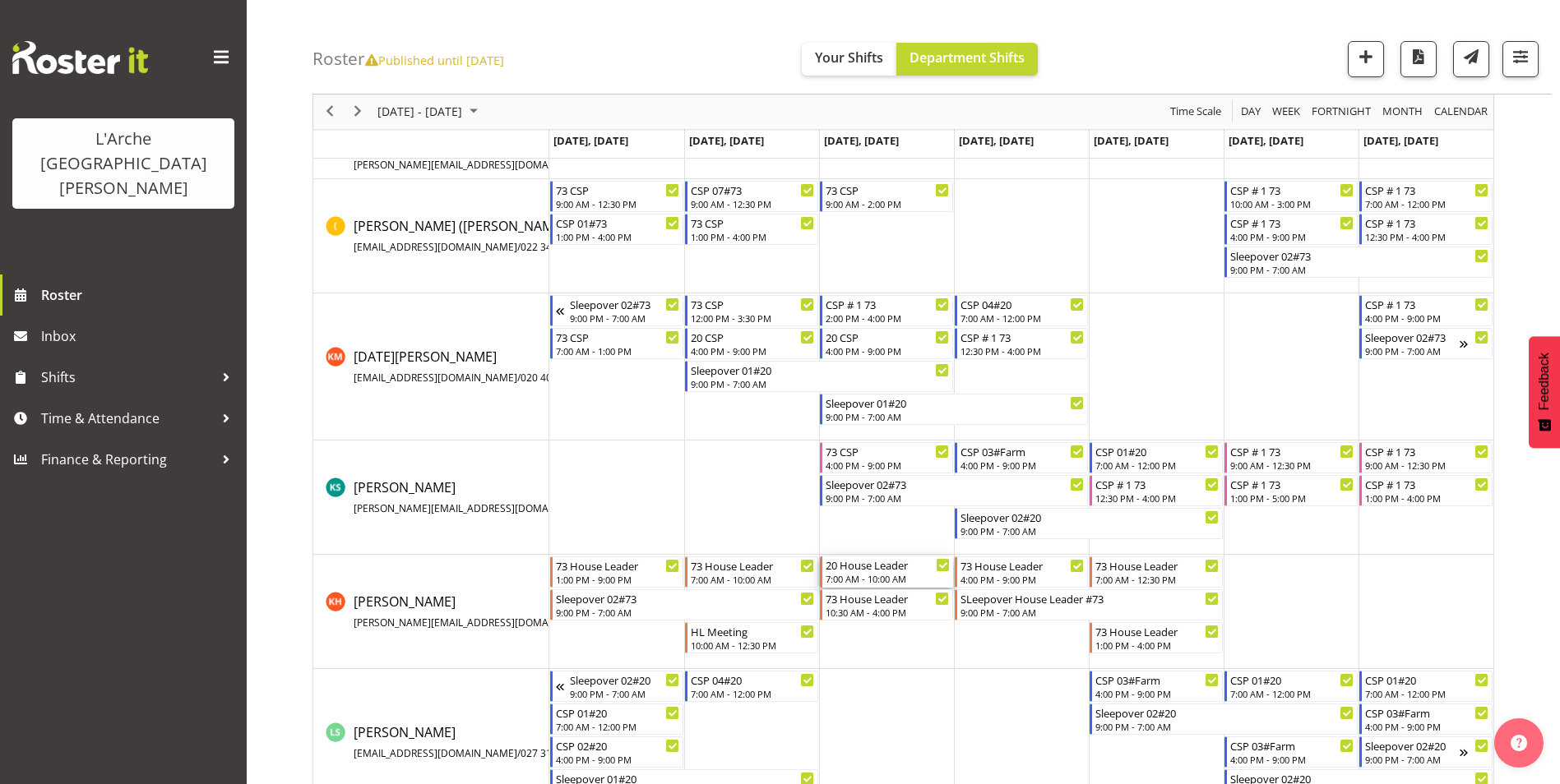
click at [878, 568] on div "20 House Leader" at bounding box center [887, 565] width 124 height 17
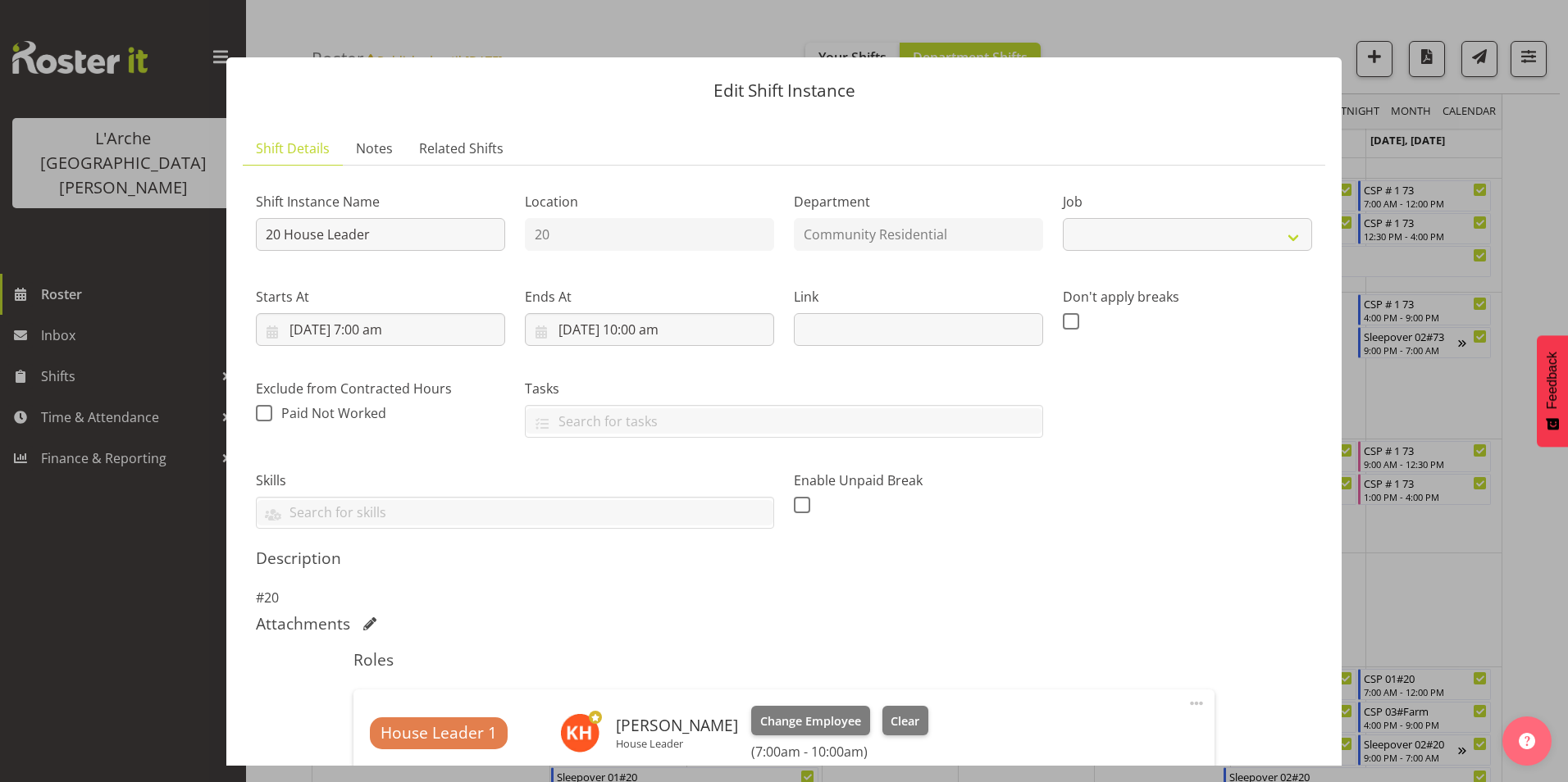
select select "1"
drag, startPoint x: 286, startPoint y: 235, endPoint x: 398, endPoint y: 244, distance: 112.4
click at [398, 244] on input "20 House Leader" at bounding box center [381, 235] width 250 height 33
type input "20 CSP"
drag, startPoint x: 1122, startPoint y: 242, endPoint x: 1123, endPoint y: 251, distance: 9.1
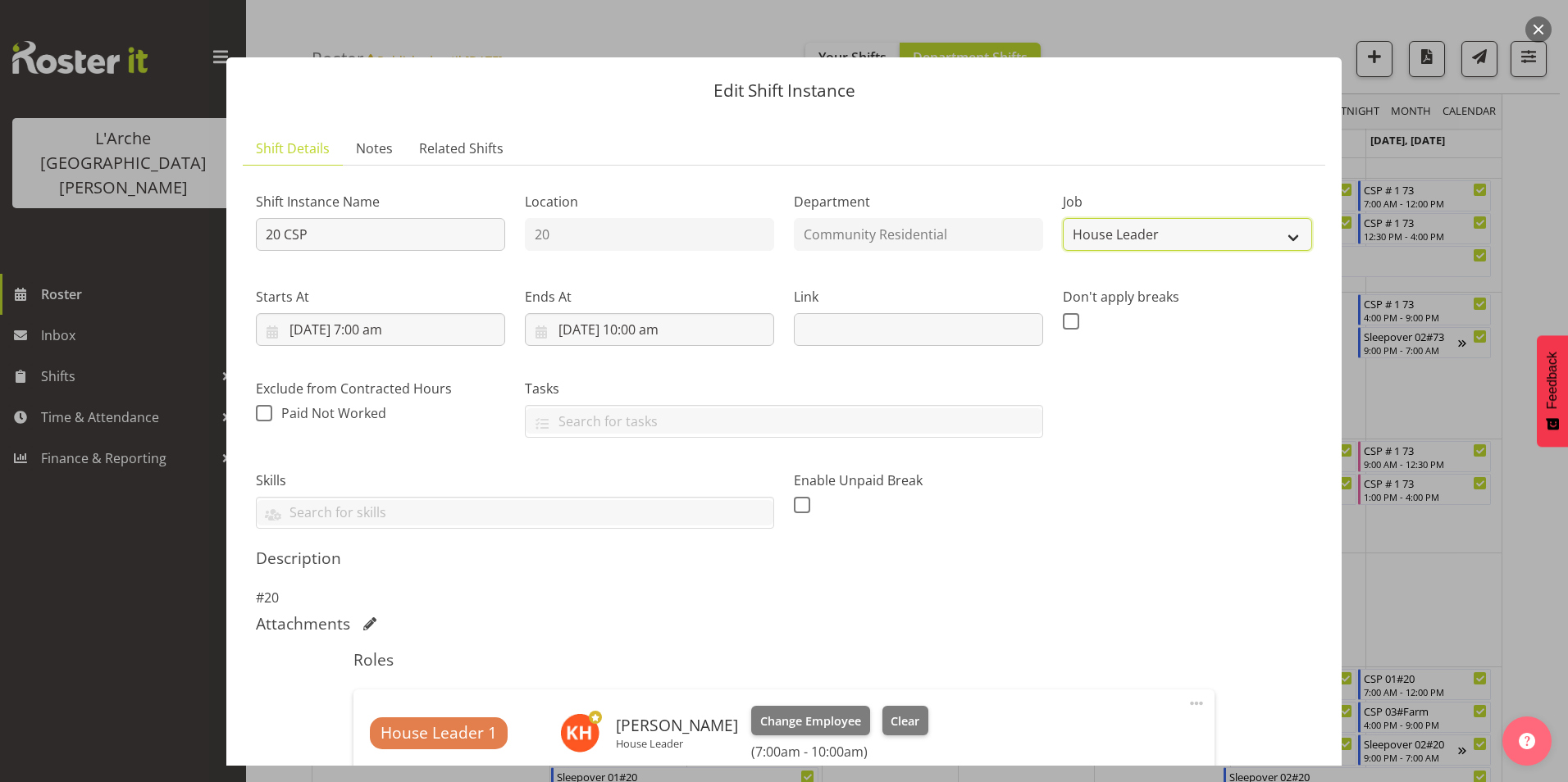
click at [1122, 242] on select "Create new job Accounts Admin Art Coordinator Community Leader Community Suppor…" at bounding box center [1188, 235] width 250 height 33
select select "2"
click at [1063, 218] on select "Create new job Accounts Admin Art Coordinator Community Leader Community Suppor…" at bounding box center [1188, 235] width 250 height 33
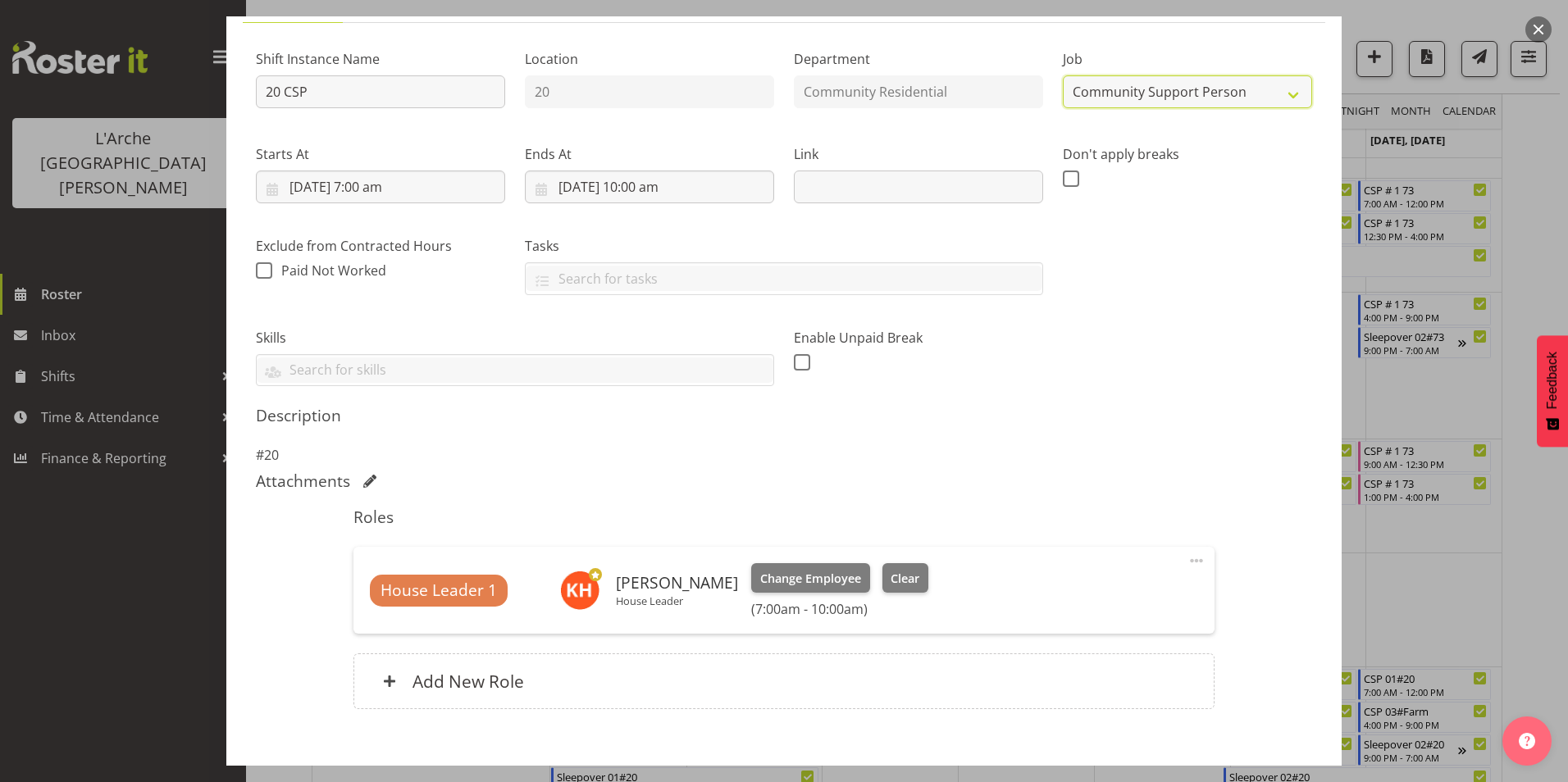
scroll to position [232, 0]
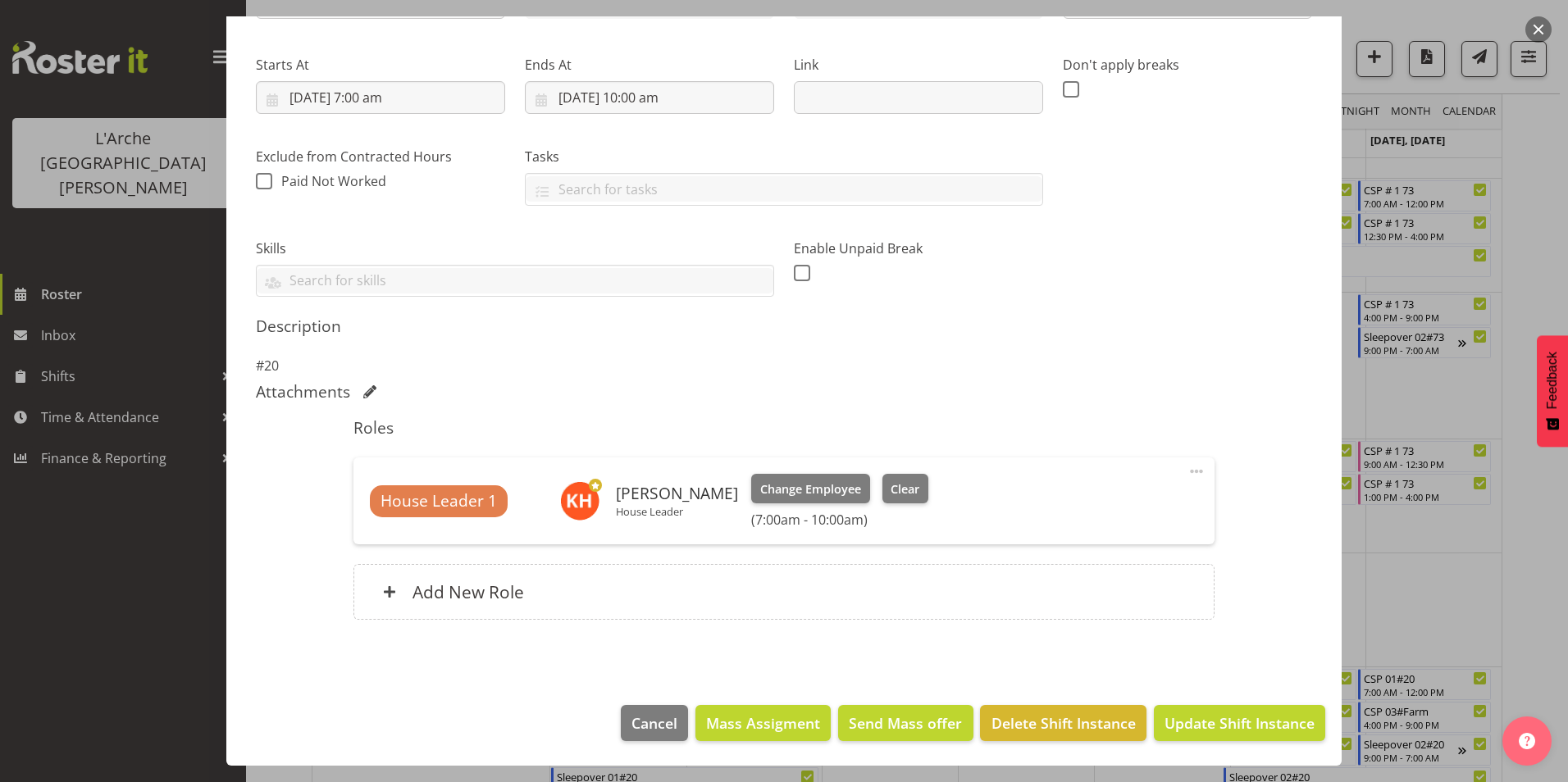
click at [1187, 464] on span at bounding box center [1196, 471] width 19 height 19
click at [1072, 571] on link "Delete" at bounding box center [1128, 566] width 158 height 29
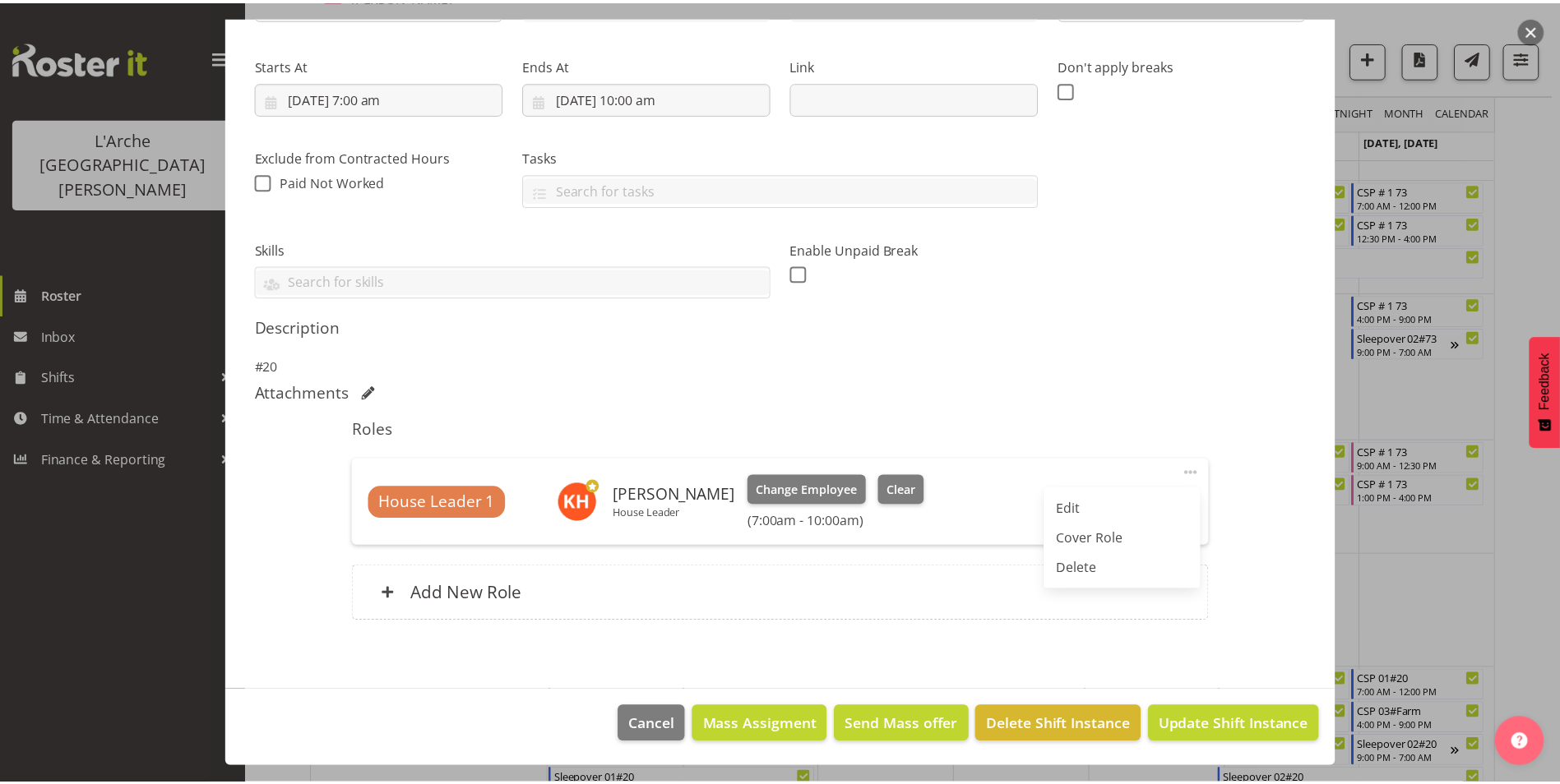
scroll to position [126, 0]
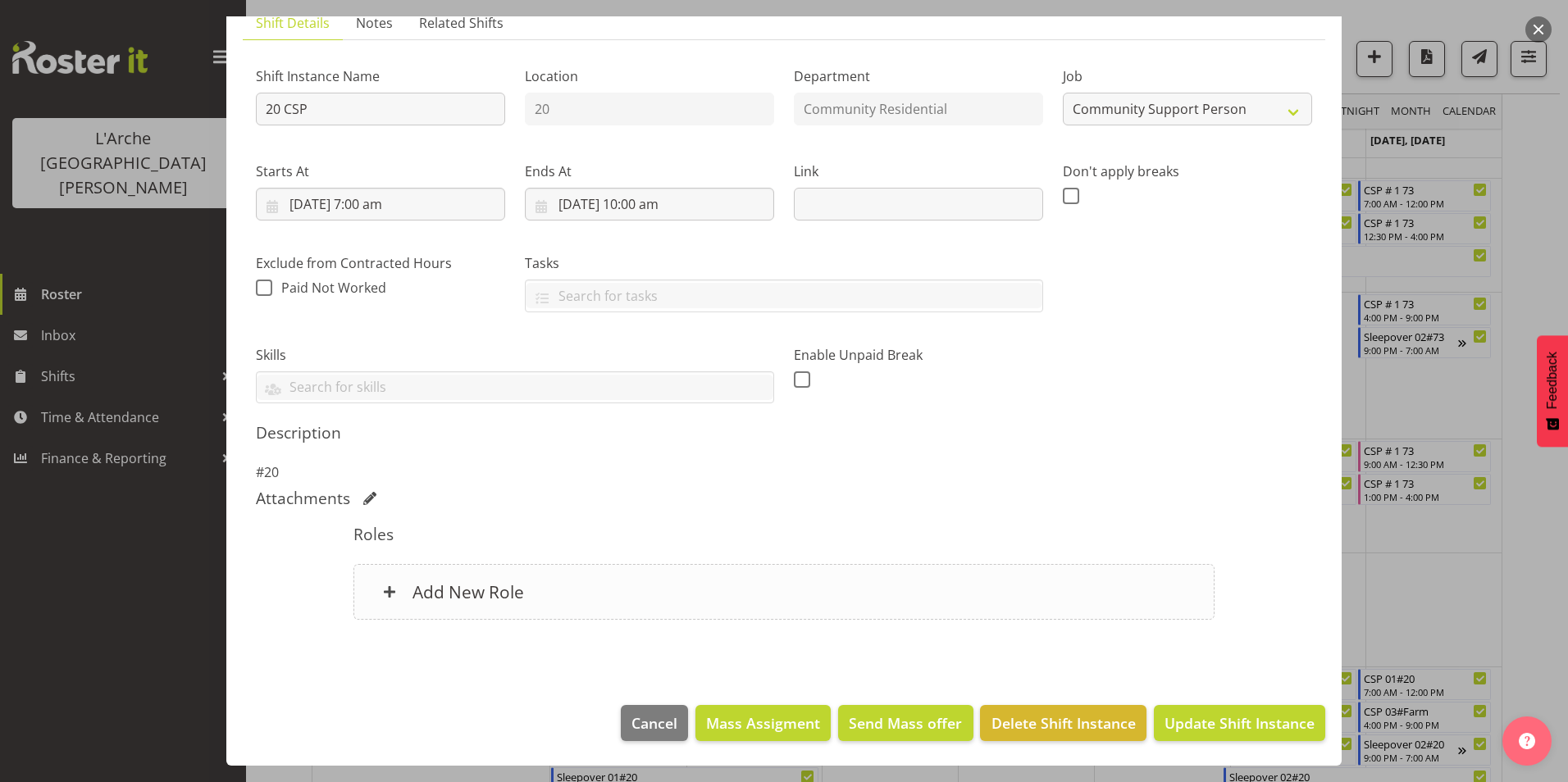
click at [477, 591] on h6 "Add New Role" at bounding box center [468, 591] width 112 height 21
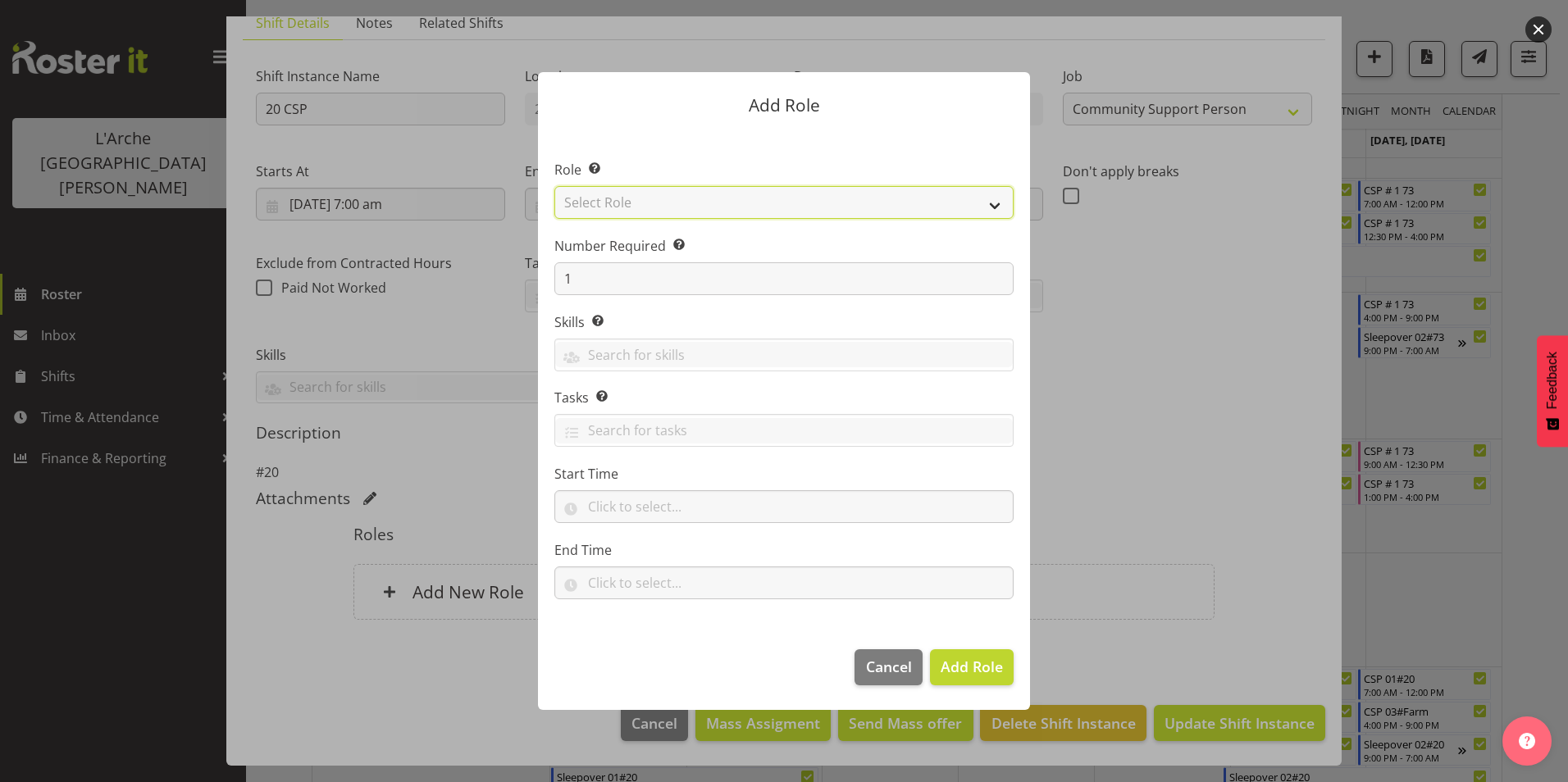
click at [636, 196] on select "Select Role Area Manager Art Coordination Community - SIL Community Leader Comm…" at bounding box center [784, 203] width 459 height 33
select select "13"
click at [554, 186] on select "Select Role Area Manager Art Coordination Community - SIL Community Leader Comm…" at bounding box center [784, 203] width 459 height 33
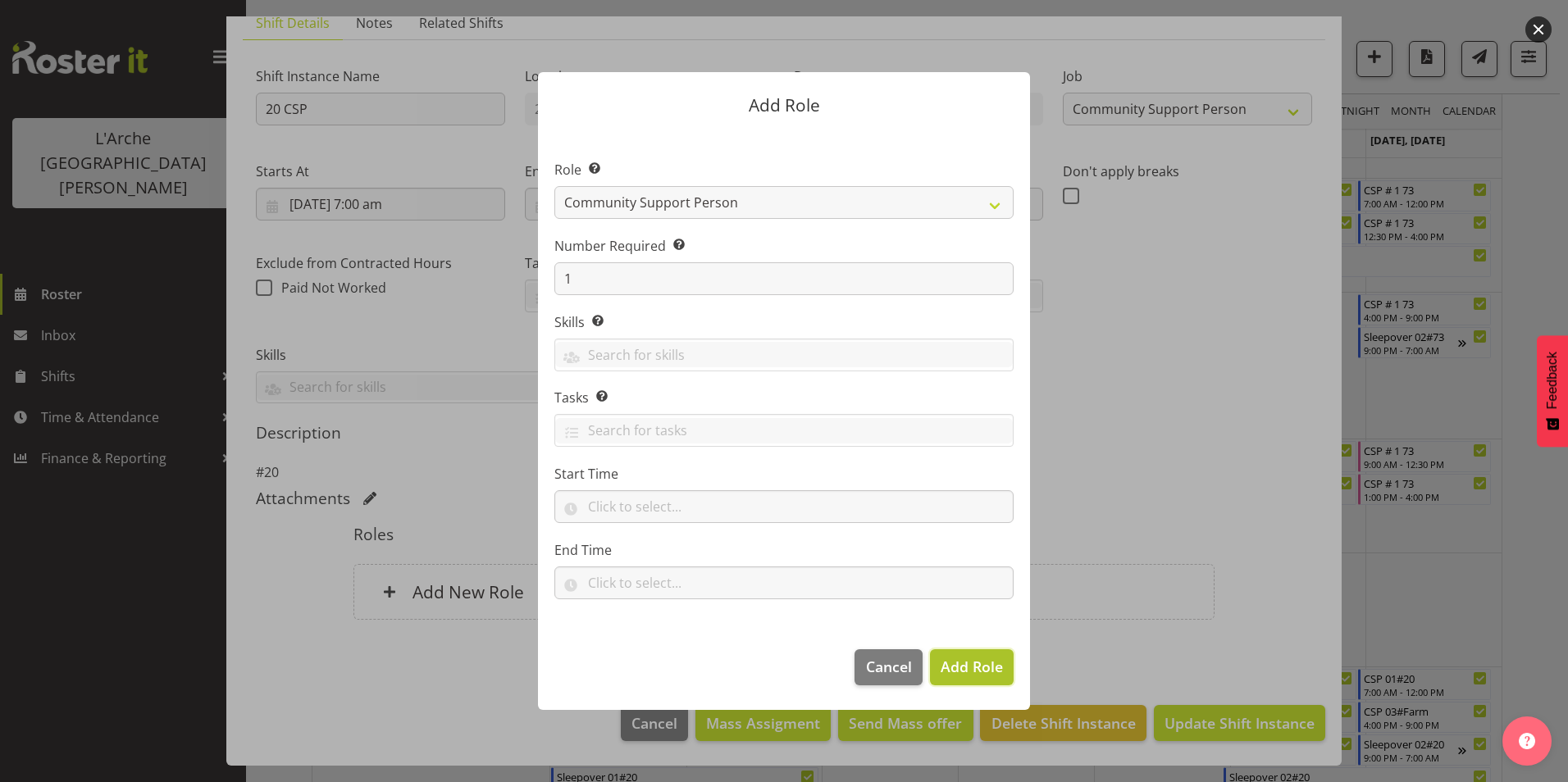
click at [954, 667] on span "Add Role" at bounding box center [972, 666] width 62 height 19
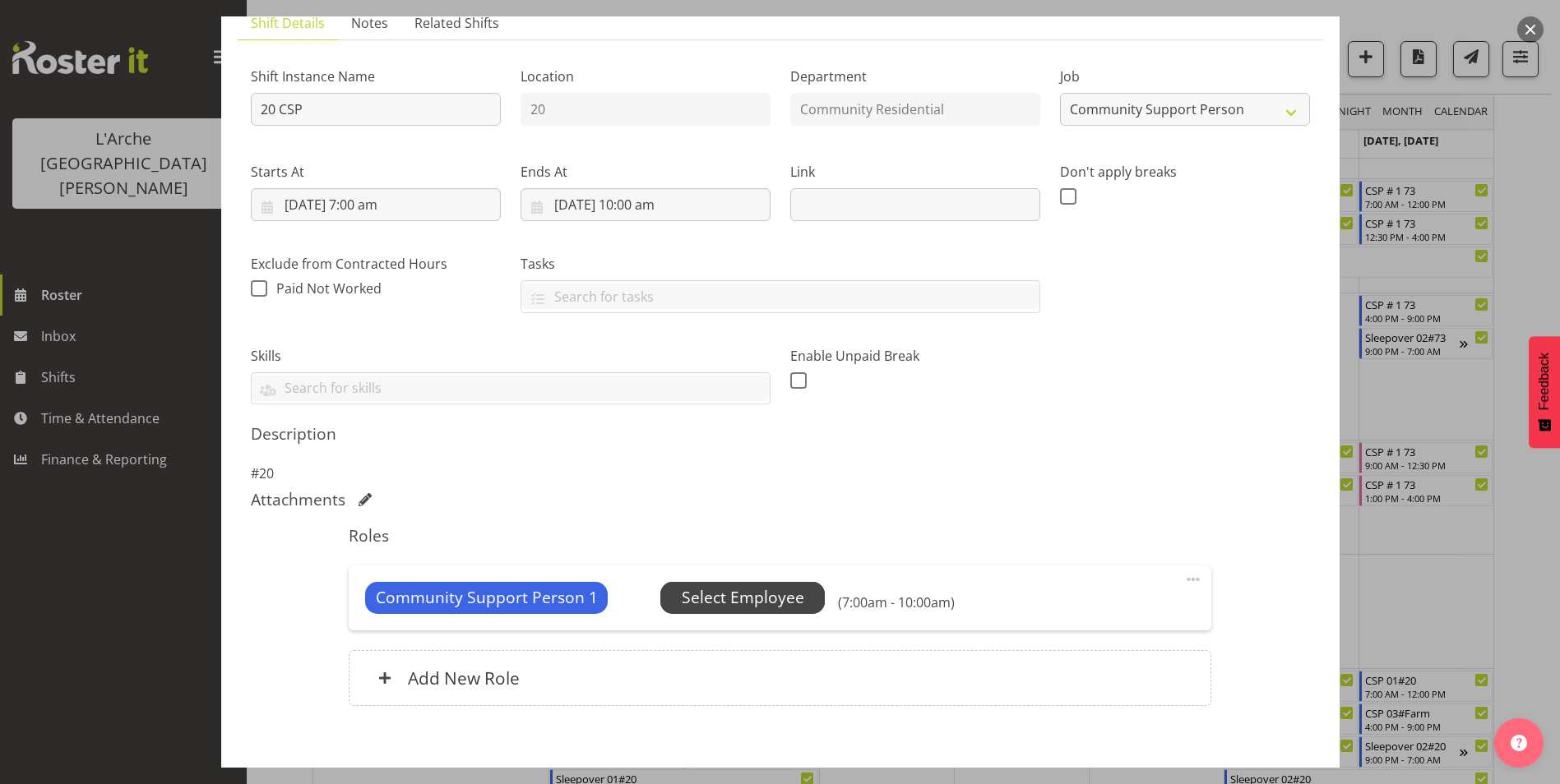
click at [735, 598] on span "Select Employee" at bounding box center [743, 598] width 122 height 24
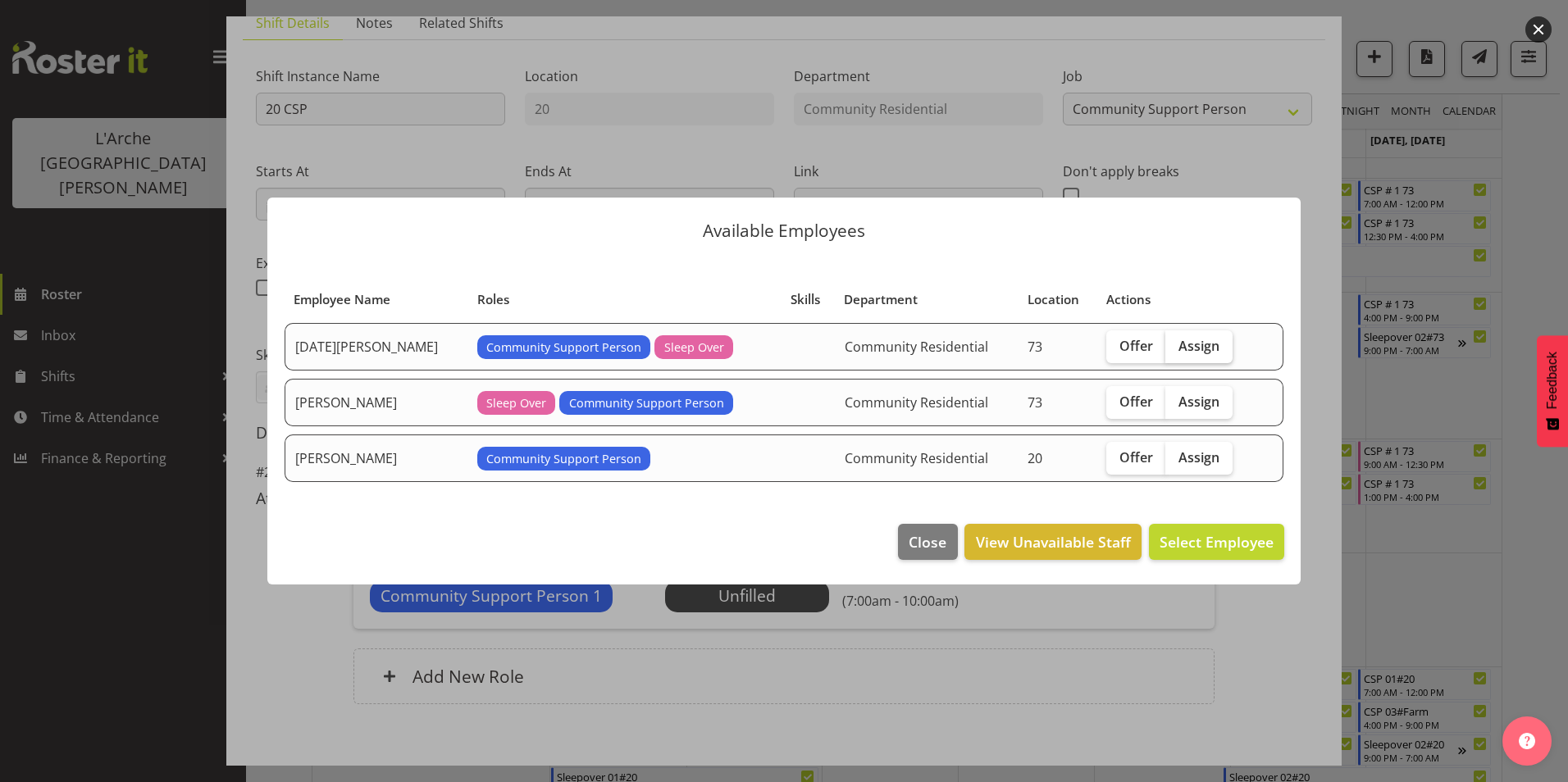
click at [1186, 342] on span "Assign" at bounding box center [1199, 346] width 41 height 17
click at [1176, 342] on input "Assign" at bounding box center [1171, 346] width 11 height 11
checkbox input "true"
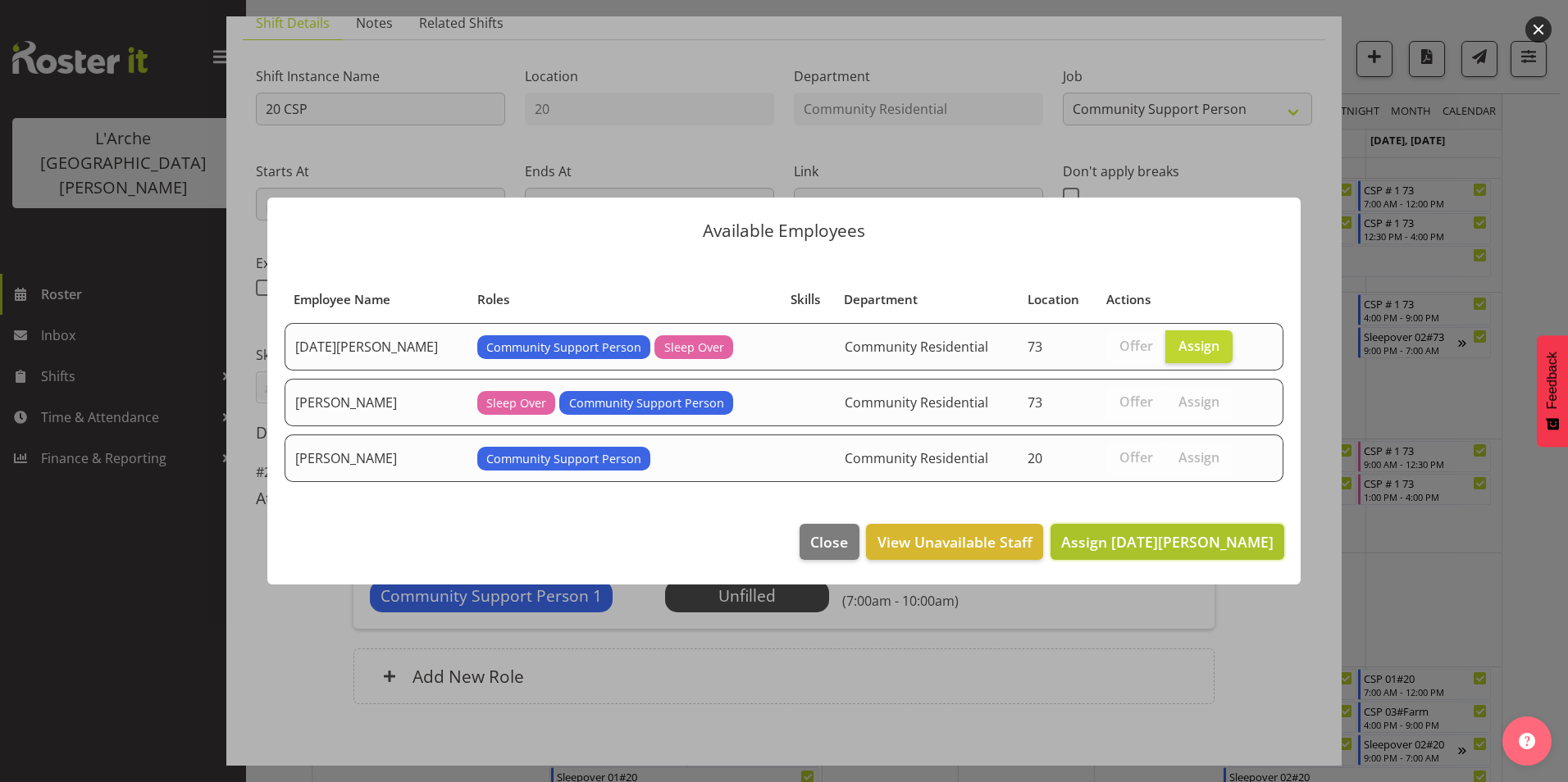
click at [1168, 540] on span "Assign [DATE][PERSON_NAME]" at bounding box center [1167, 542] width 212 height 19
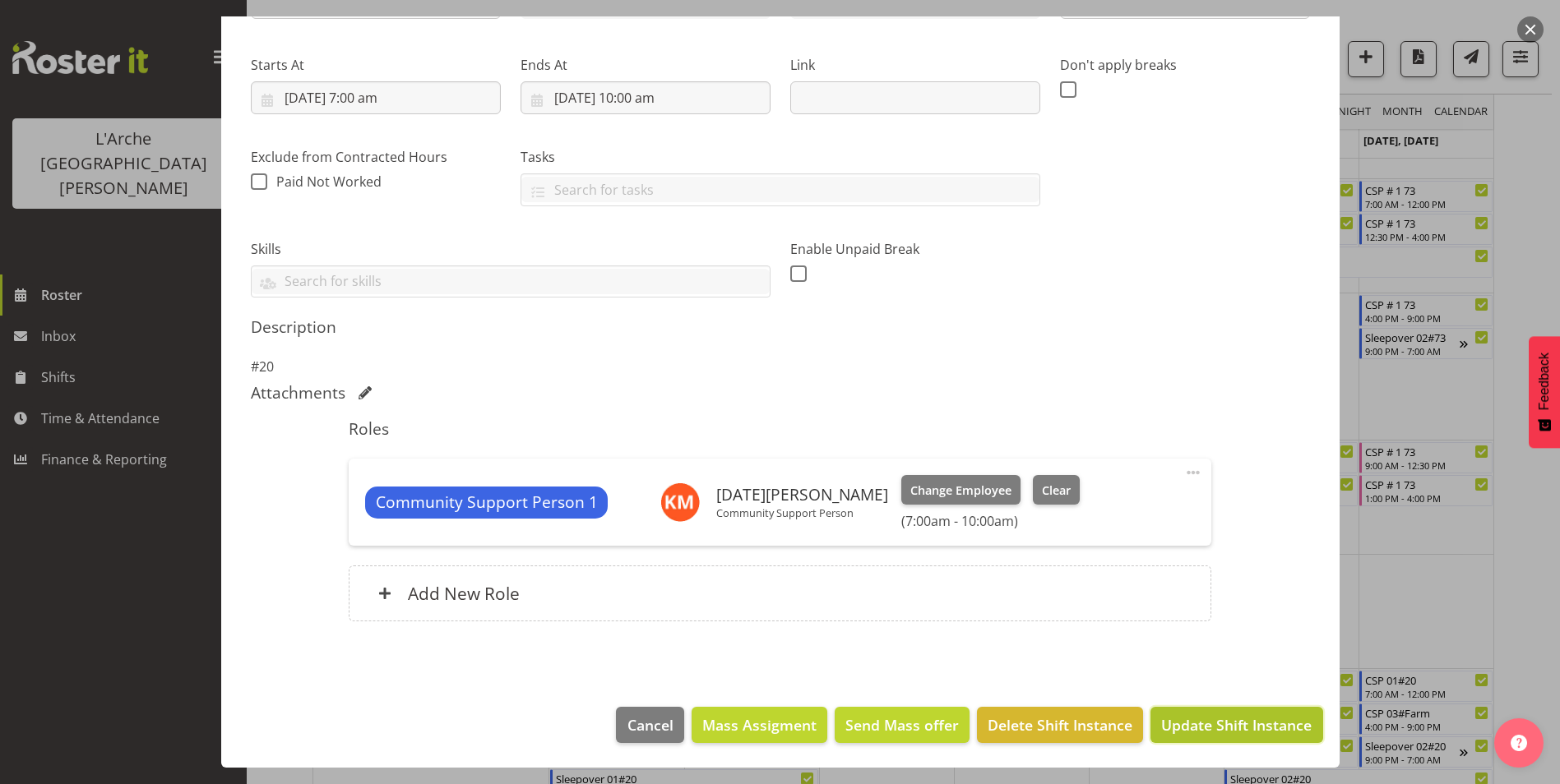
click at [1222, 723] on span "Update Shift Instance" at bounding box center [1237, 724] width 151 height 21
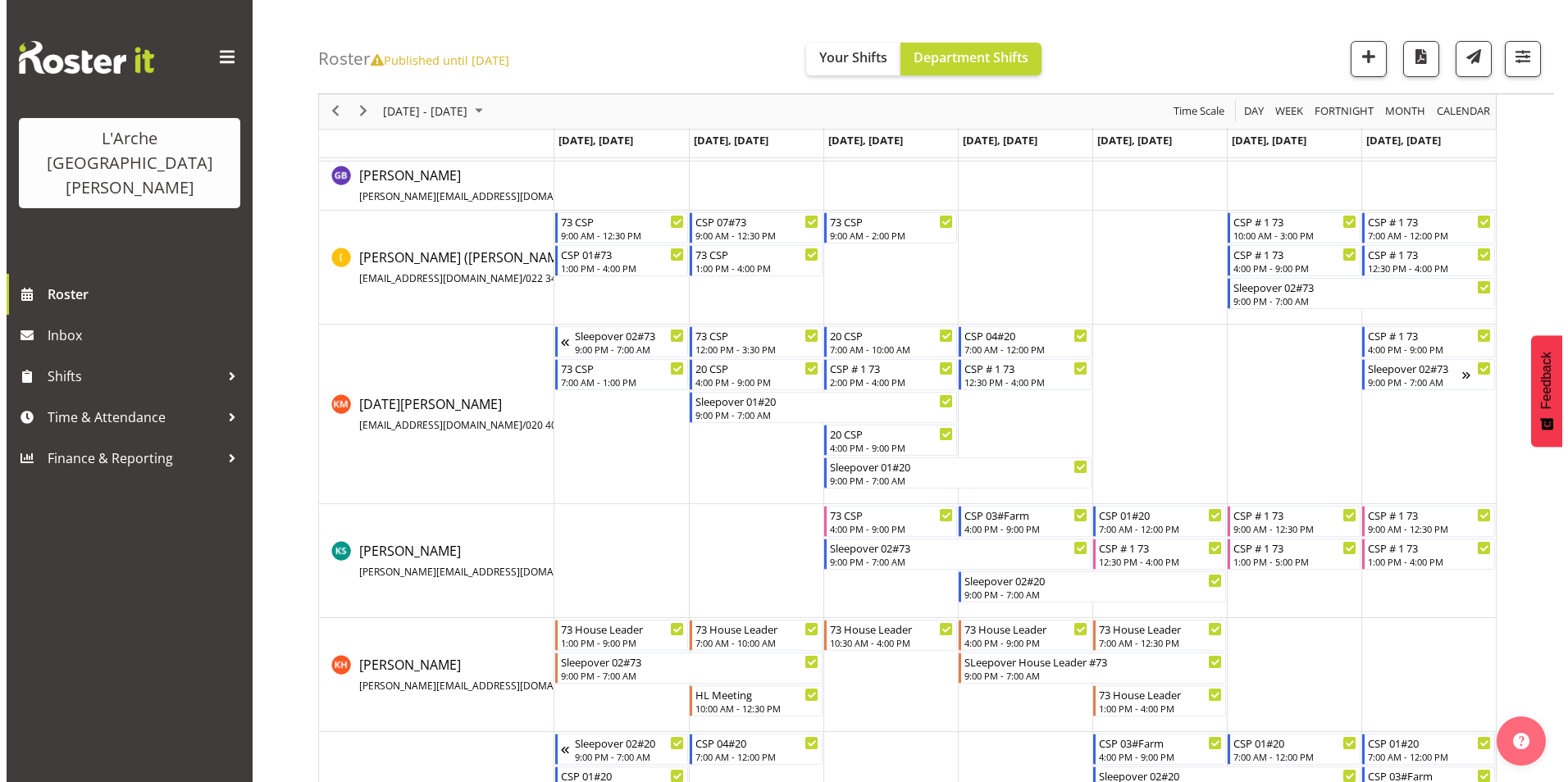
scroll to position [477, 0]
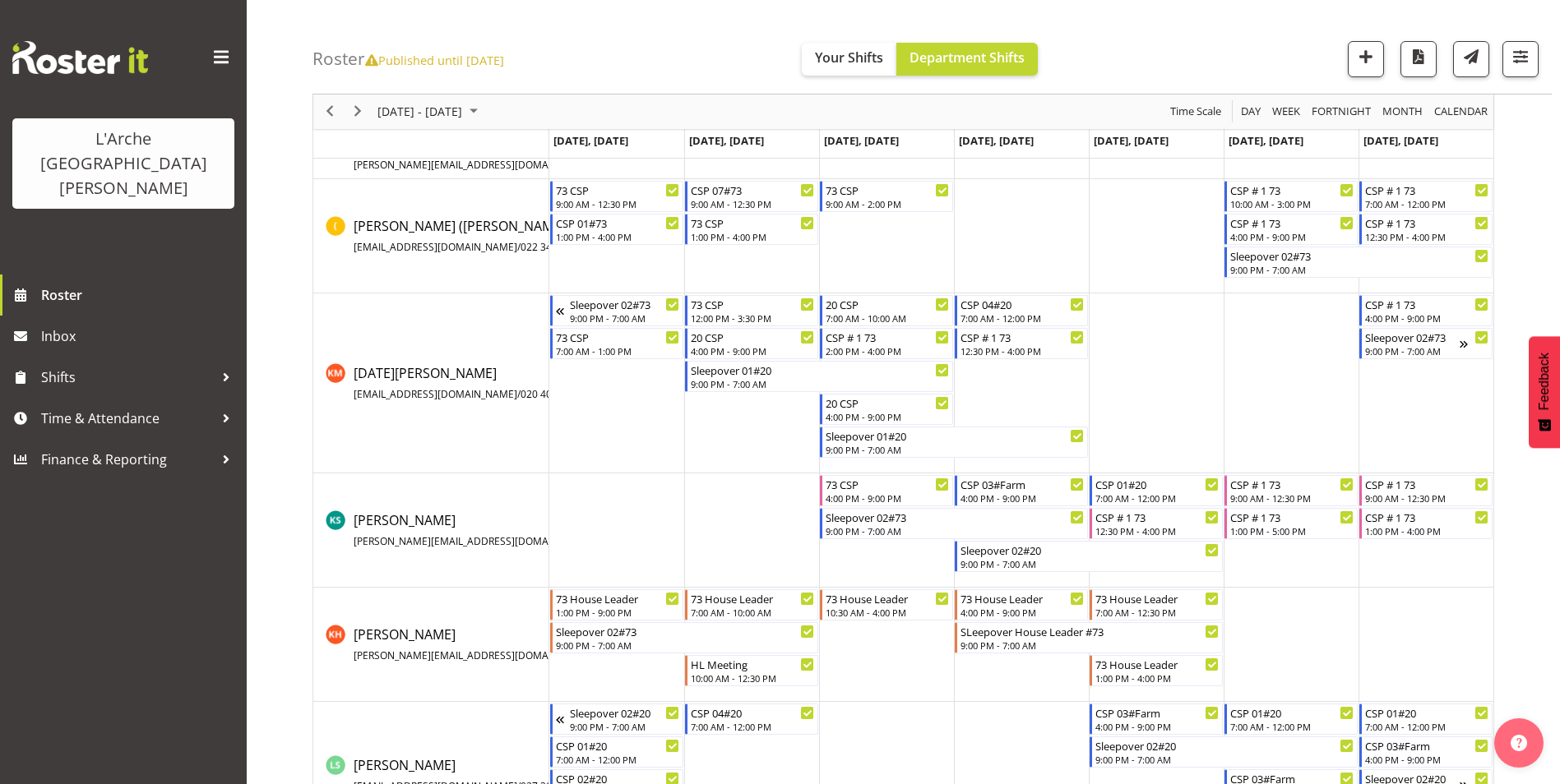
click at [869, 466] on td "Timeline Week of October 15, 2025" at bounding box center [886, 384] width 135 height 180
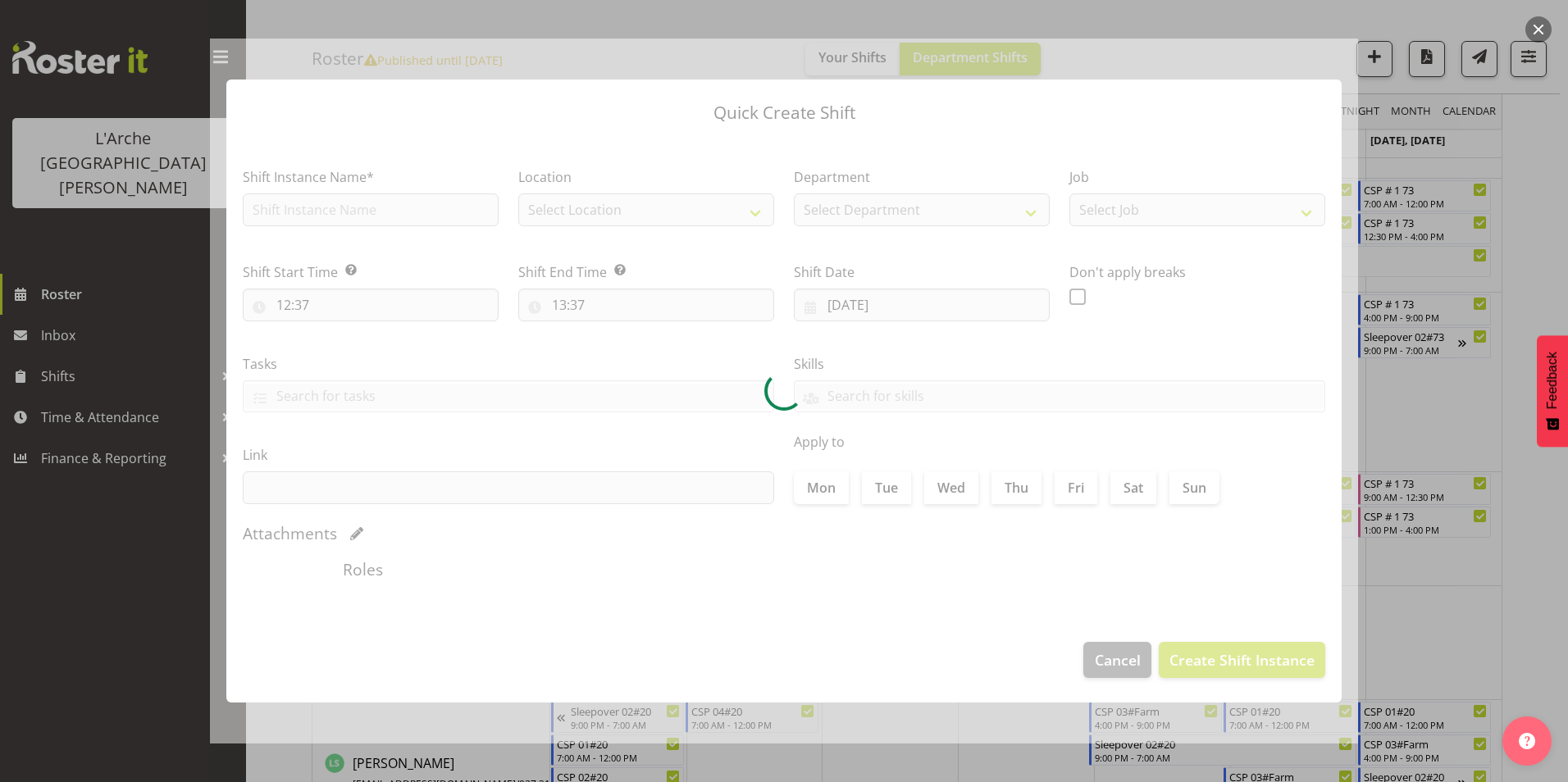
type input "[DATE]"
checkbox input "true"
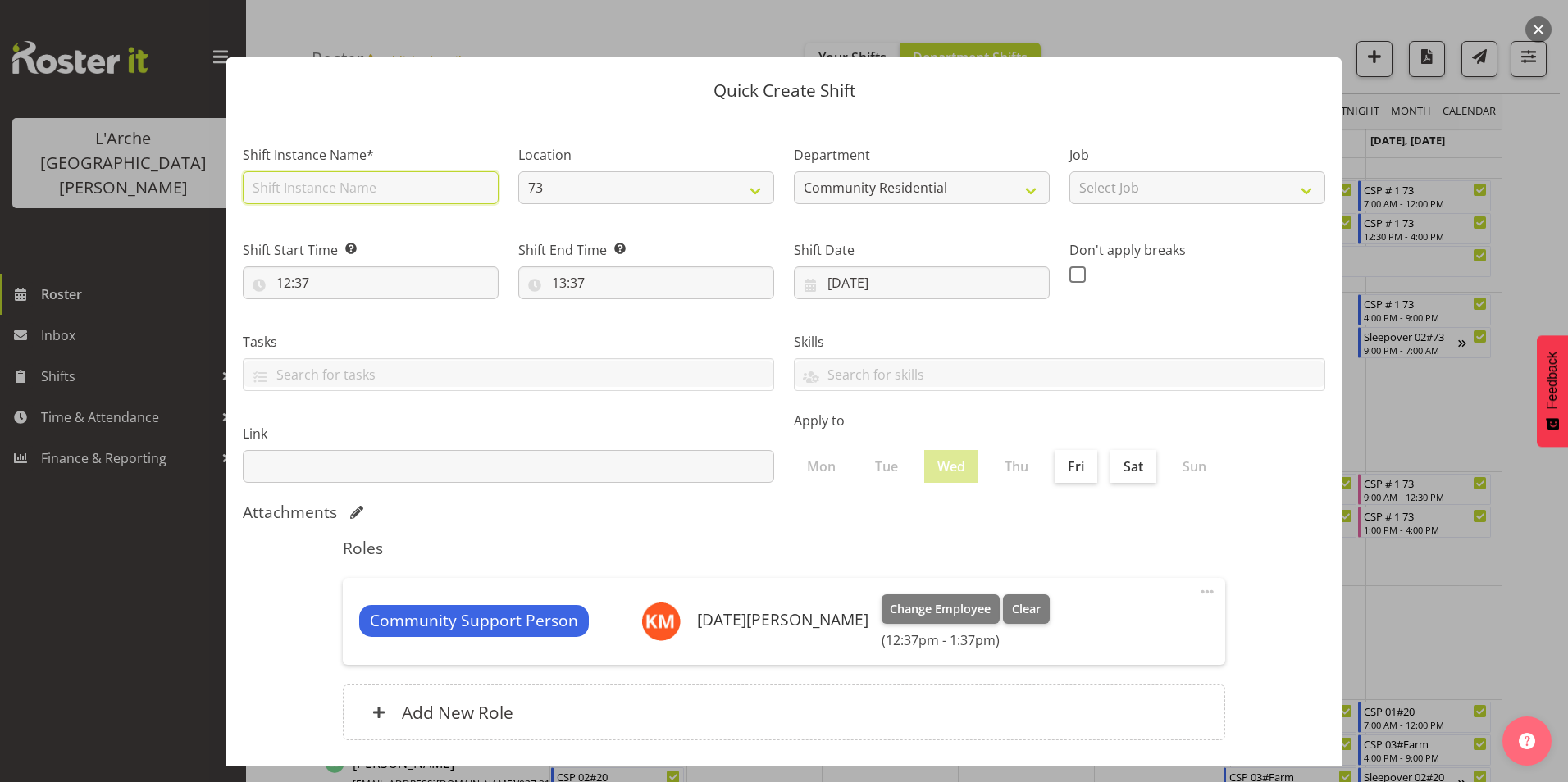
click at [349, 196] on input "text" at bounding box center [370, 188] width 256 height 33
type input "CSP # 1 73"
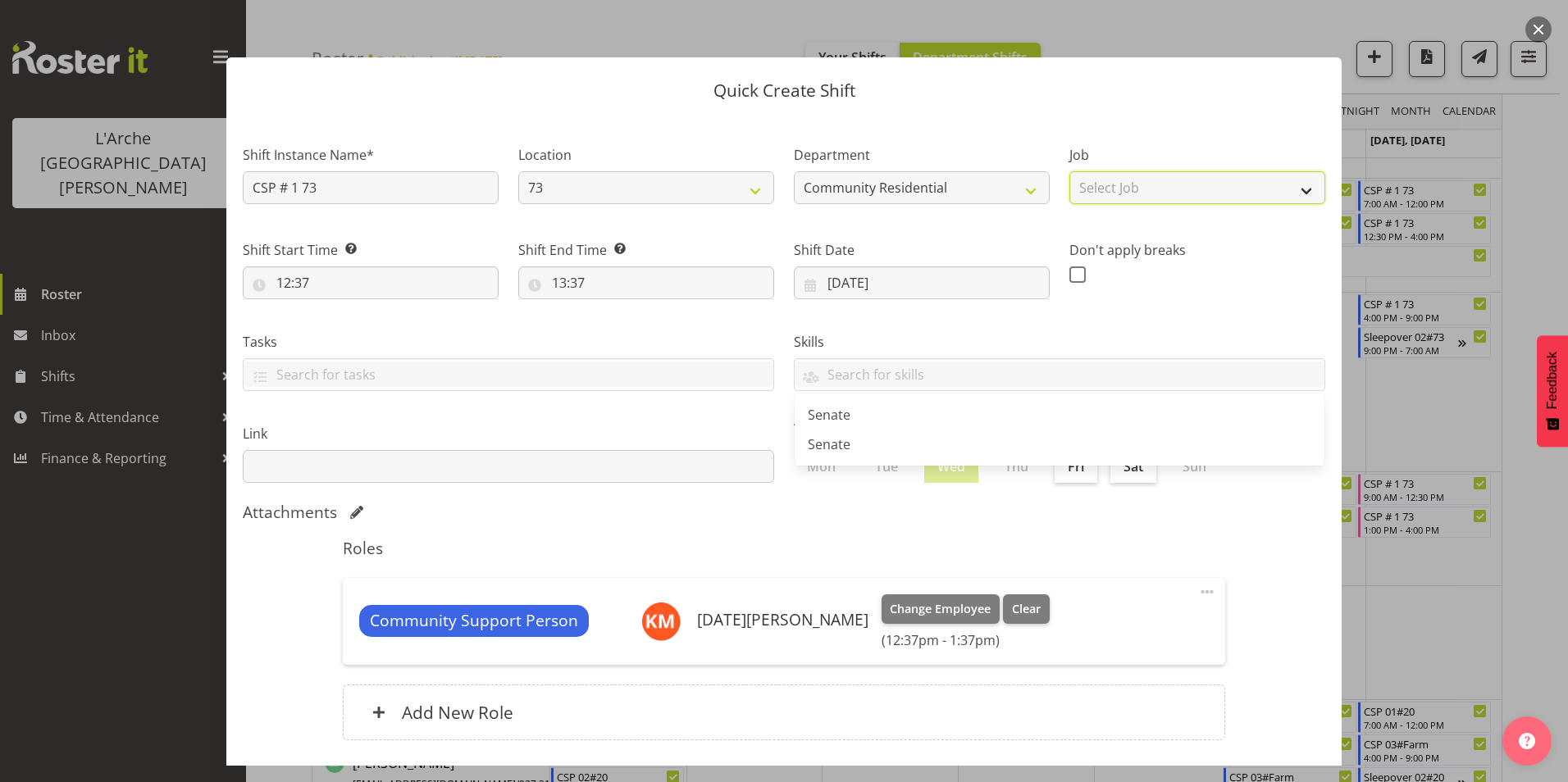
click at [1179, 201] on select "Select Job Accounts Admin Art Coordinator Community Leader Community Support Pe…" at bounding box center [1197, 188] width 256 height 33
select select "2"
click at [1070, 172] on select "Select Job Accounts Admin Art Coordinator Community Leader Community Support Pe…" at bounding box center [1197, 188] width 256 height 33
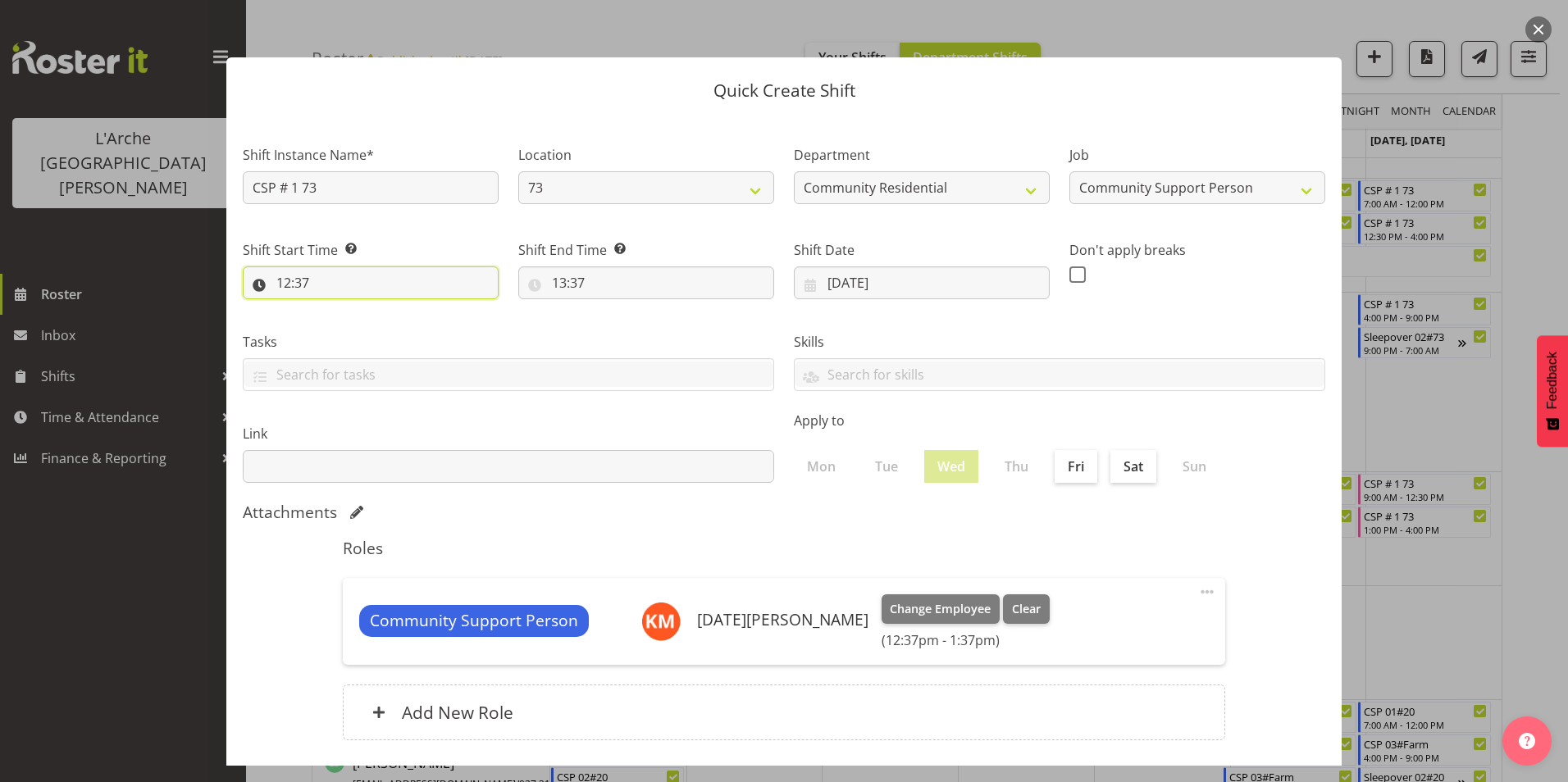
click at [287, 276] on input "12:37" at bounding box center [370, 283] width 256 height 33
drag, startPoint x: 350, startPoint y: 321, endPoint x: 355, endPoint y: 342, distance: 21.6
click at [350, 321] on select "00 01 02 03 04 05 06 07 08 09 10 11 12 13 14 15 16 17 18 19 20 21 22 23" at bounding box center [354, 326] width 37 height 33
select select "10"
click at [336, 309] on select "00 01 02 03 04 05 06 07 08 09 10 11 12 13 14 15 16 17 18 19 20 21 22 23" at bounding box center [354, 326] width 37 height 33
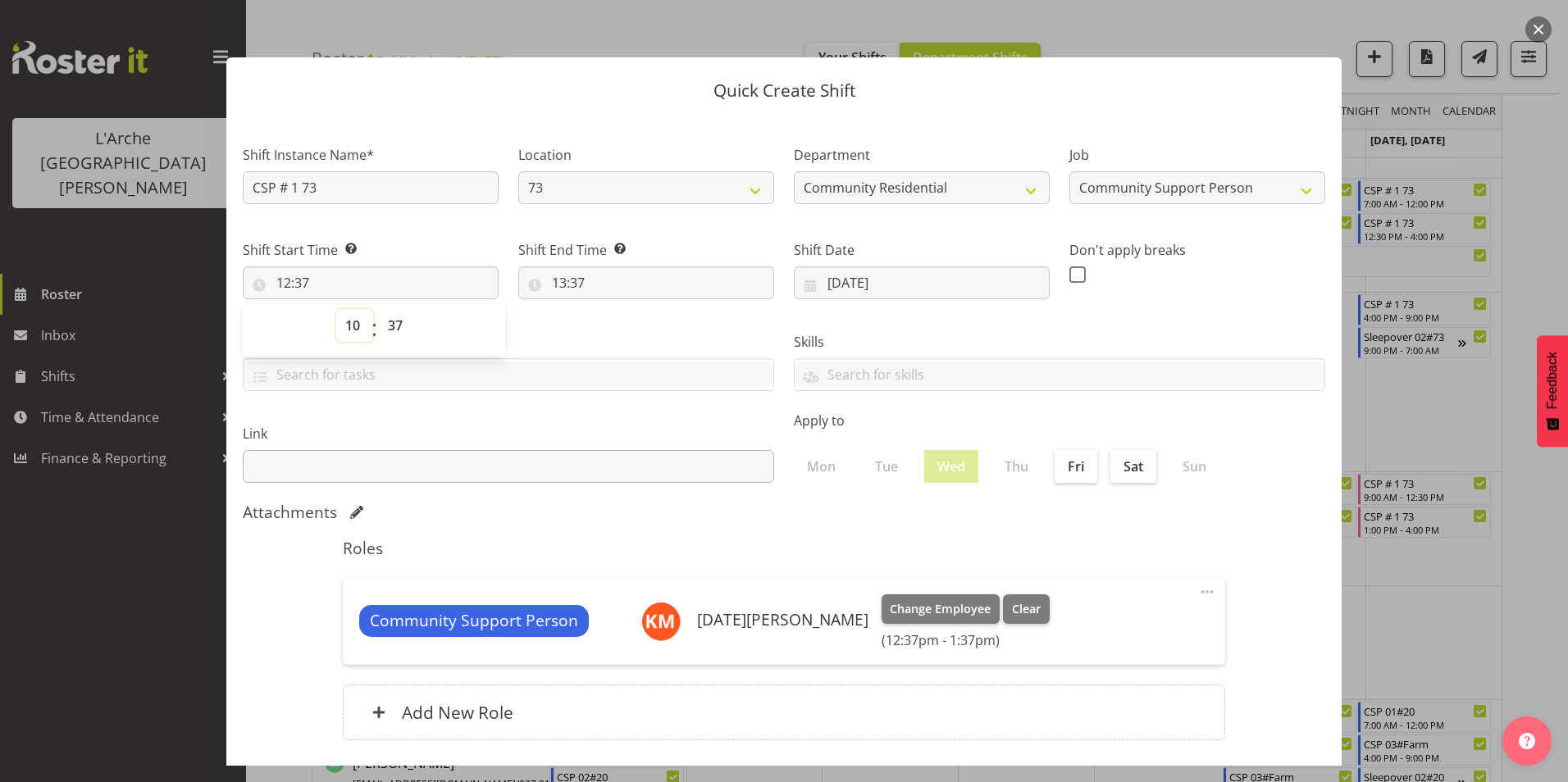
type input "10:37"
click at [398, 326] on select "00 01 02 03 04 05 06 07 08 09 10 11 12 13 14 15 16 17 18 19 20 21 22 23 24 25 2…" at bounding box center [398, 326] width 37 height 33
select select "0"
click at [379, 309] on select "00 01 02 03 04 05 06 07 08 09 10 11 12 13 14 15 16 17 18 19 20 21 22 23 24 25 2…" at bounding box center [398, 326] width 37 height 33
type input "10:00"
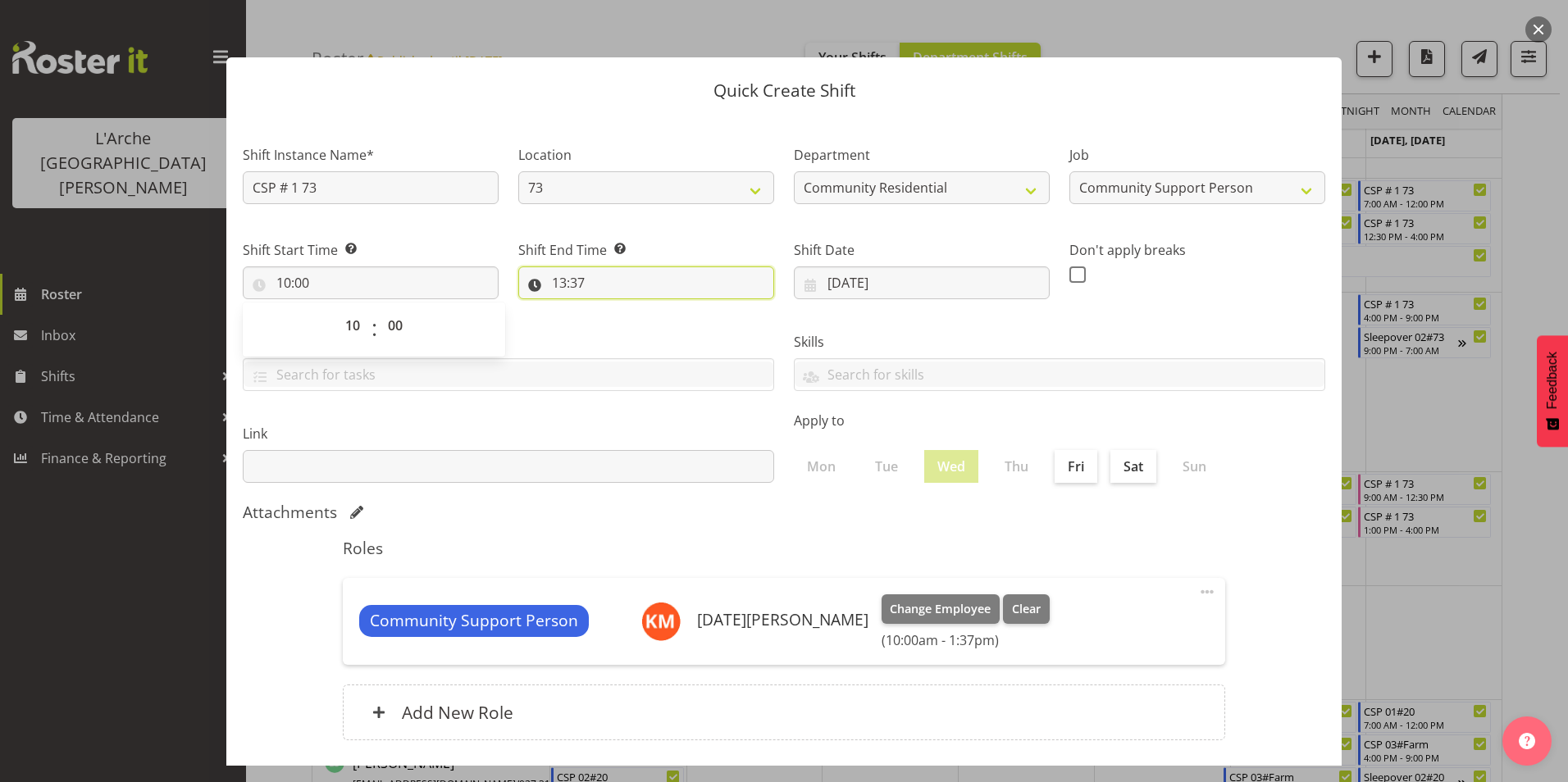
click at [577, 272] on input "13:37" at bounding box center [646, 283] width 256 height 33
drag, startPoint x: 665, startPoint y: 316, endPoint x: 673, endPoint y: 343, distance: 28.2
click at [665, 316] on select "00 01 02 03 04 05 06 07 08 09 10 11 12 13 14 15 16 17 18 19 20 21 22 23 24 25 2…" at bounding box center [673, 326] width 37 height 33
select select "0"
click at [655, 309] on select "00 01 02 03 04 05 06 07 08 09 10 11 12 13 14 15 16 17 18 19 20 21 22 23 24 25 2…" at bounding box center [673, 326] width 37 height 33
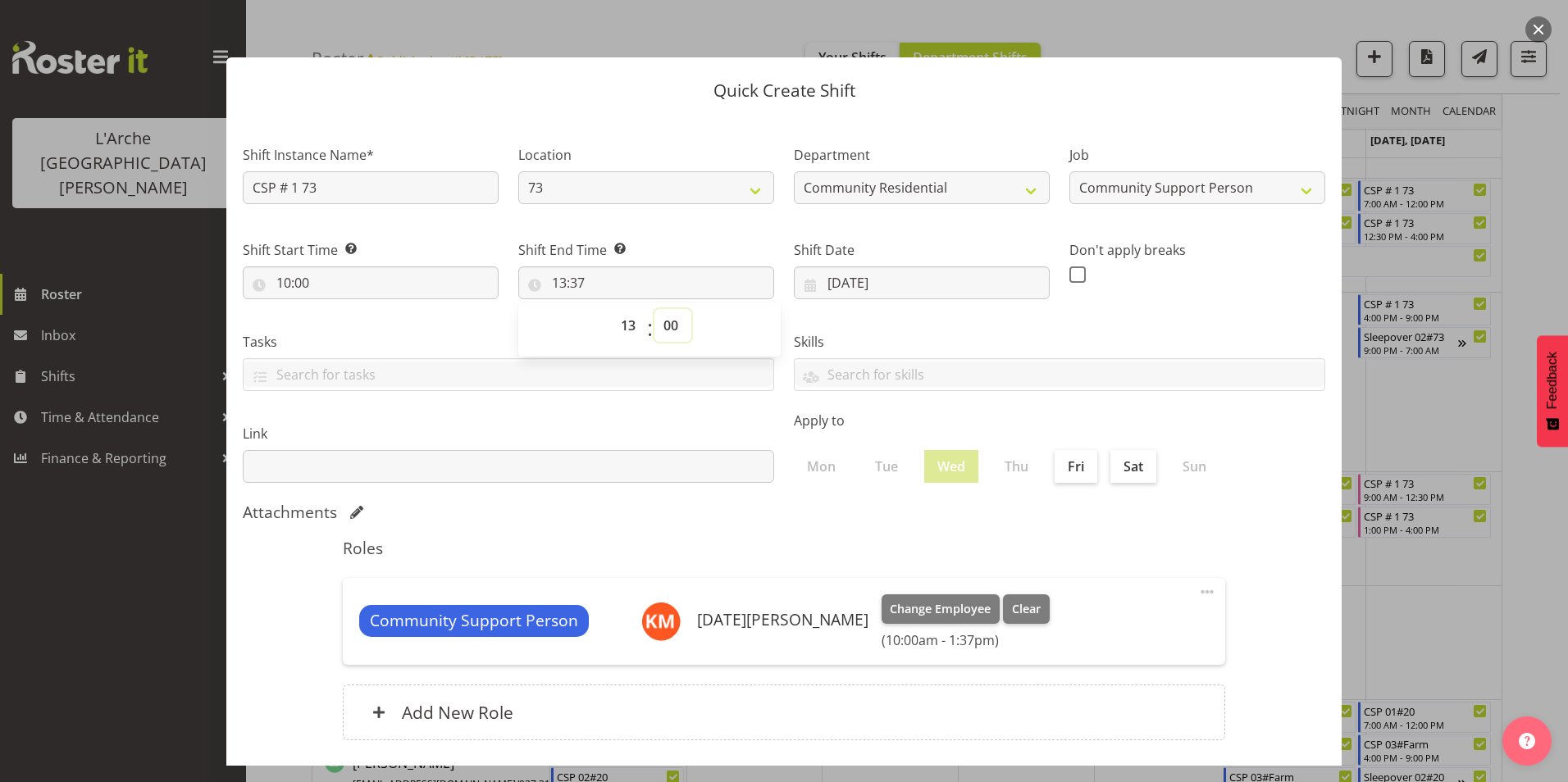
type input "13:00"
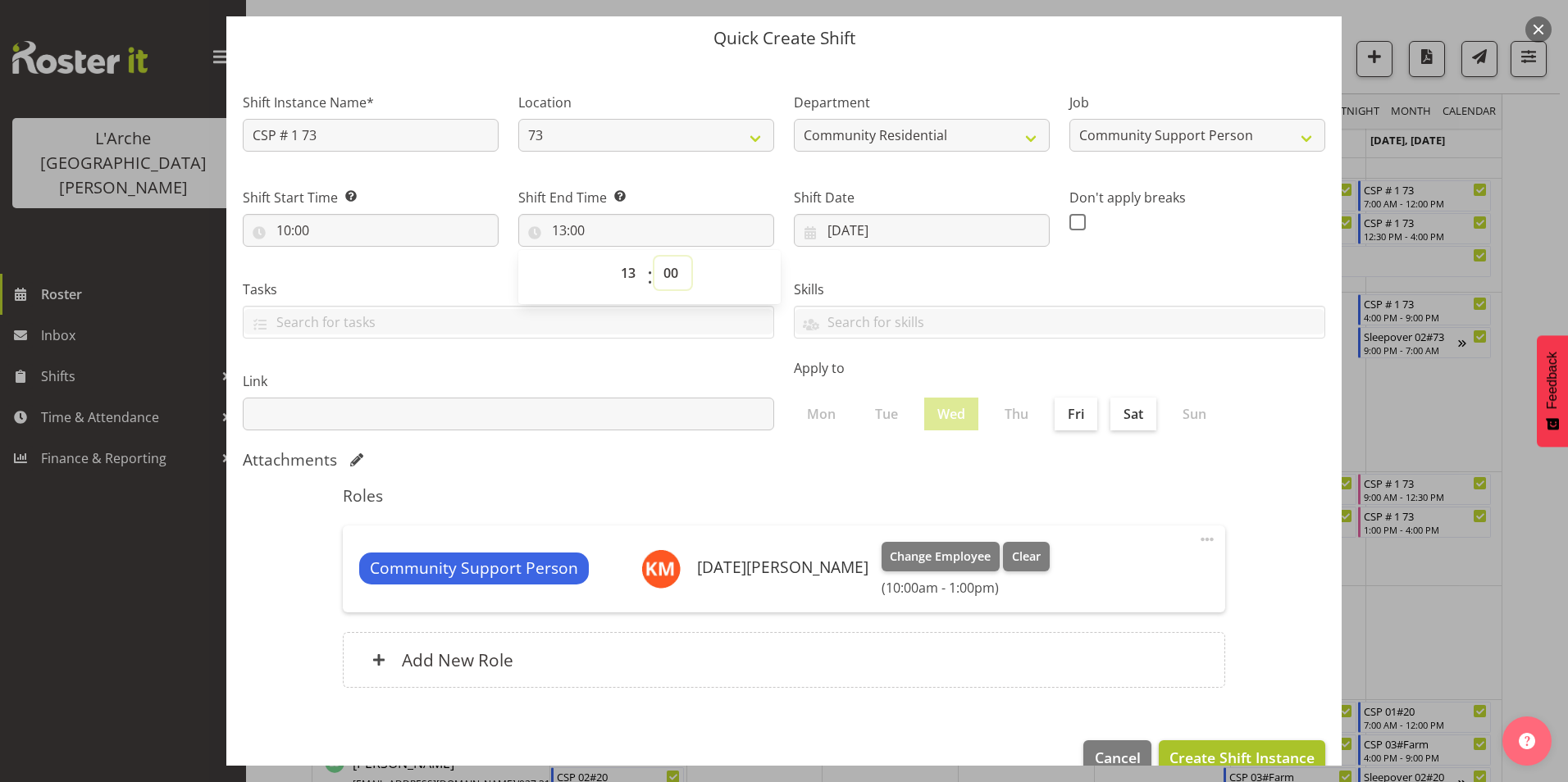
scroll to position [88, 0]
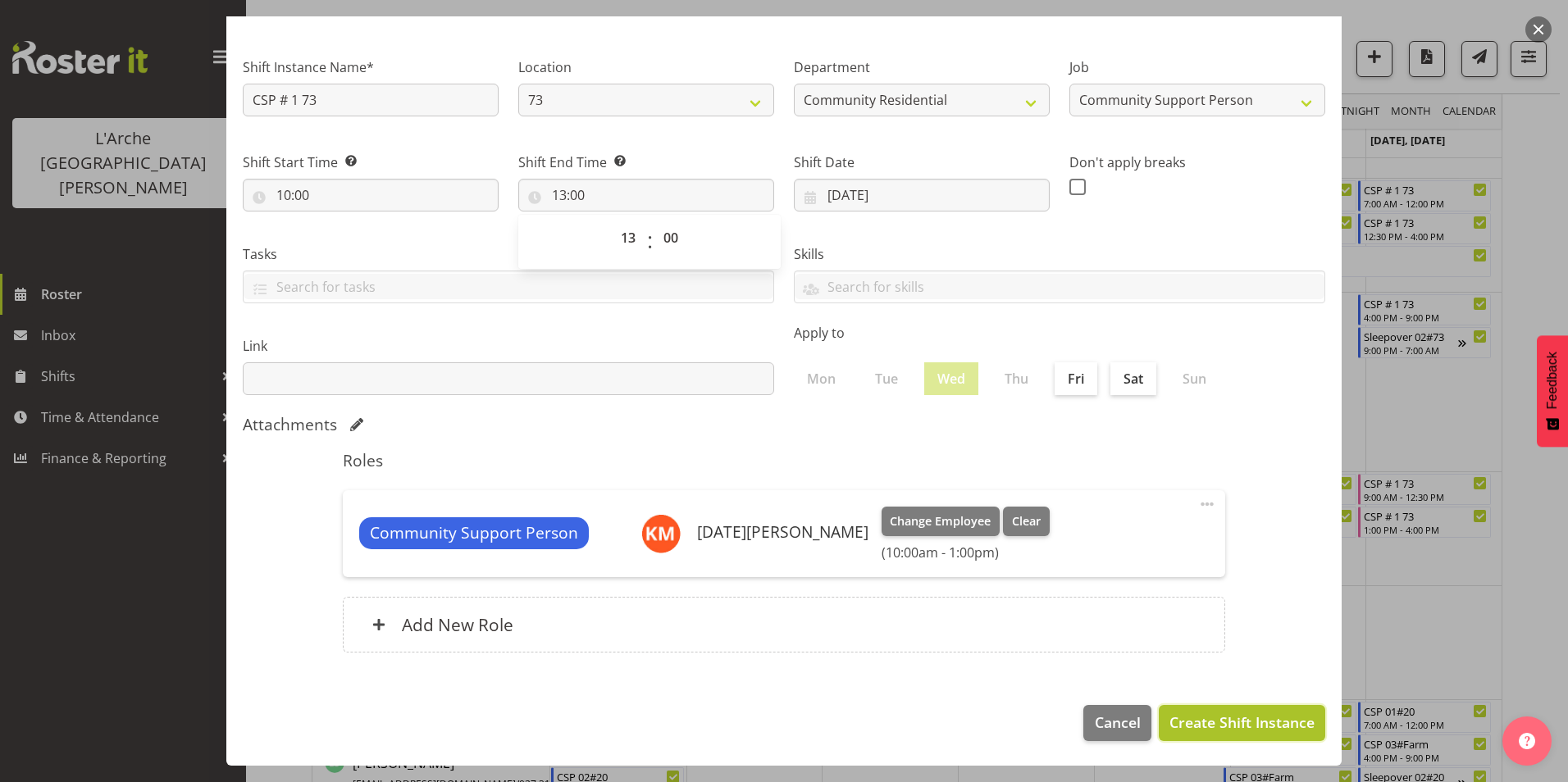
click at [1184, 724] on span "Create Shift Instance" at bounding box center [1242, 722] width 145 height 21
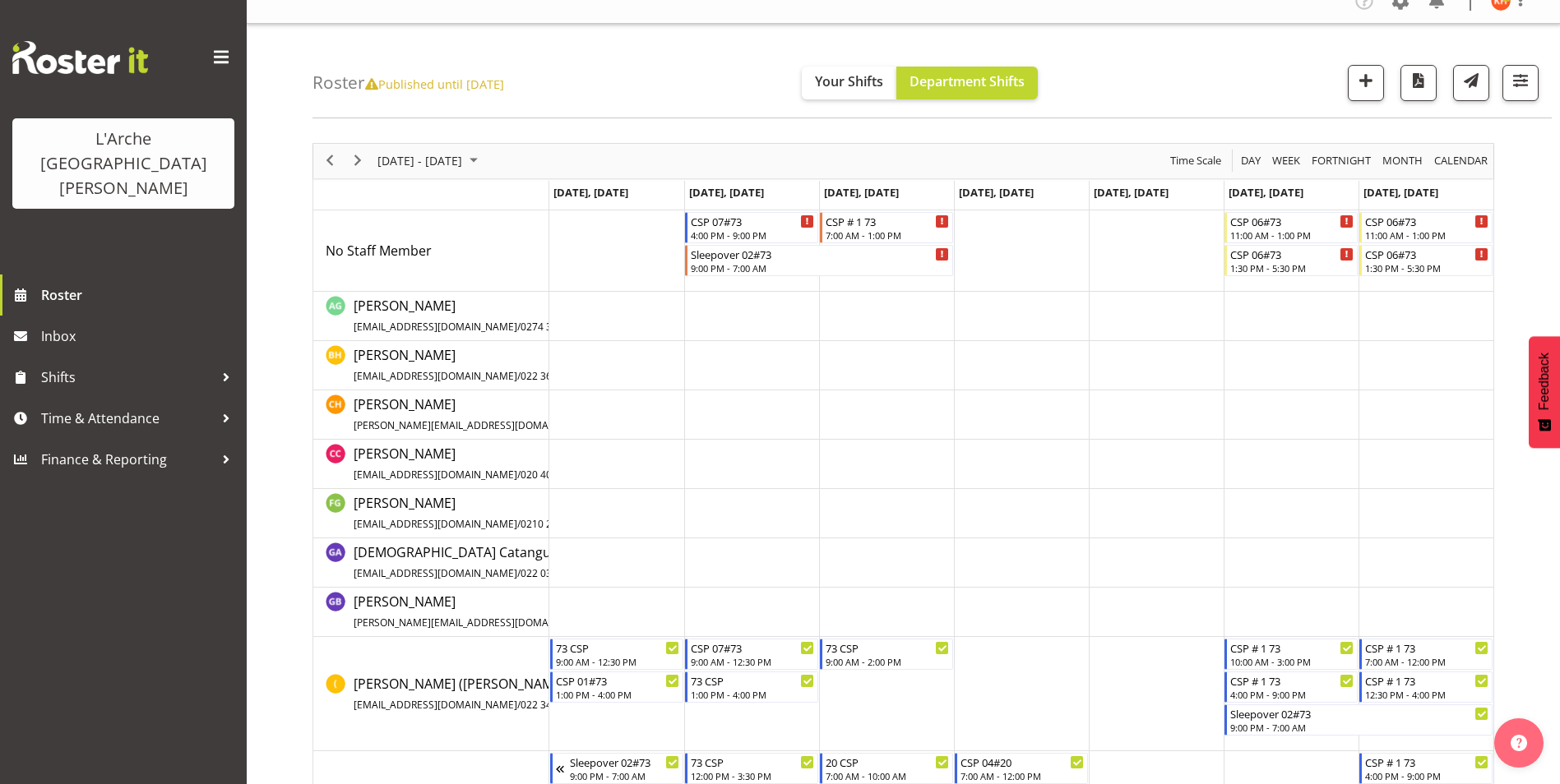
scroll to position [0, 0]
